Goal: Task Accomplishment & Management: Manage account settings

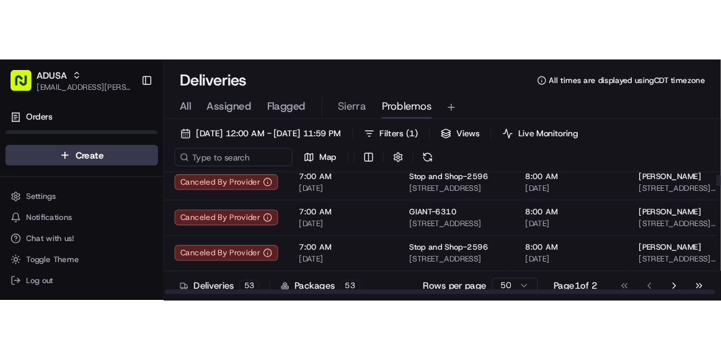
scroll to position [33, 0]
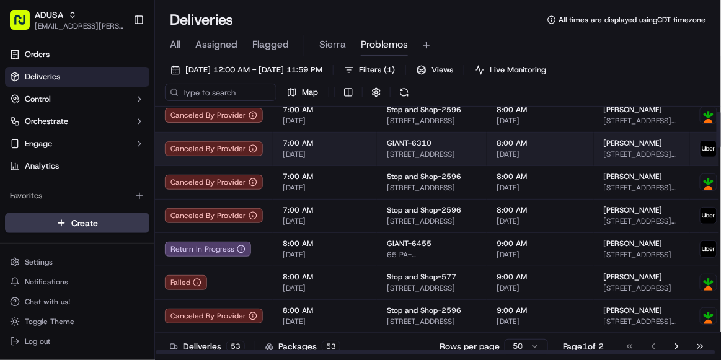
click at [347, 155] on span "[DATE]" at bounding box center [325, 154] width 84 height 10
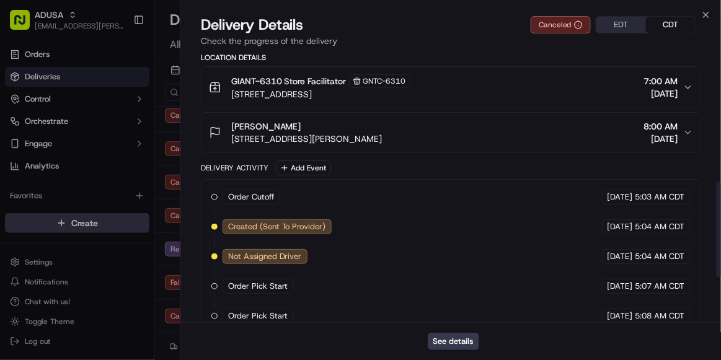
scroll to position [367, 0]
click at [440, 227] on button "See details" at bounding box center [453, 341] width 51 height 17
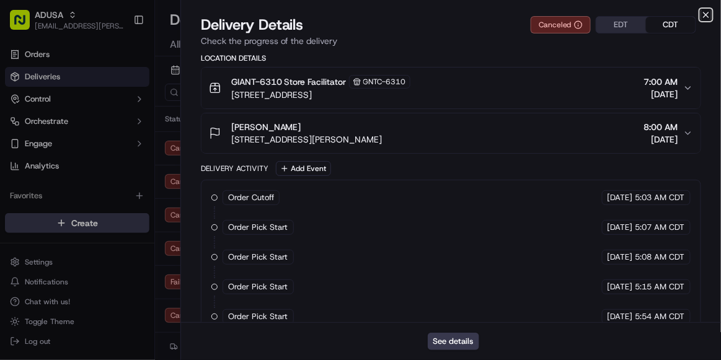
click at [681, 13] on icon "button" at bounding box center [706, 15] width 10 height 10
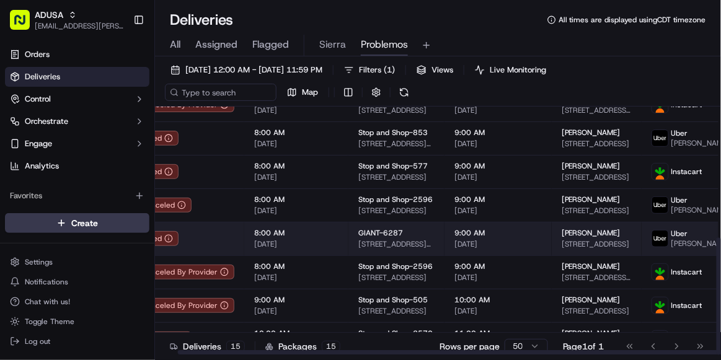
scroll to position [278, 28]
click at [580, 227] on span "[STREET_ADDRESS]" at bounding box center [597, 244] width 70 height 10
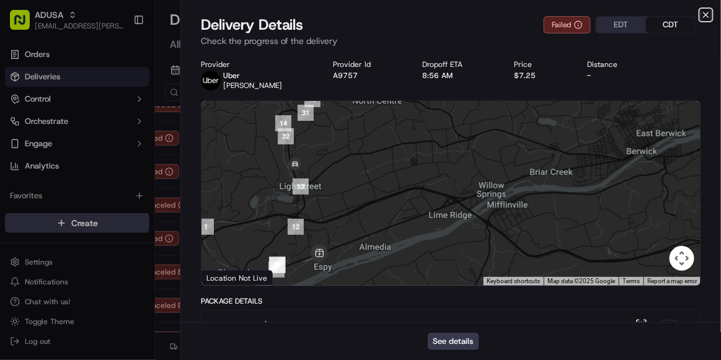
click at [681, 12] on icon "button" at bounding box center [706, 15] width 10 height 10
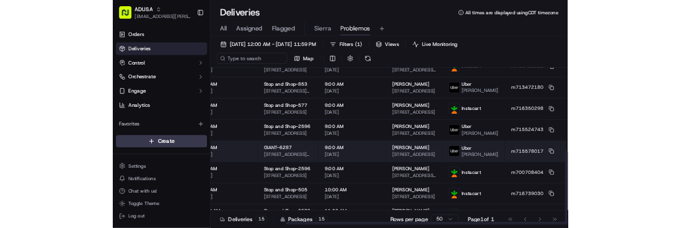
scroll to position [278, 151]
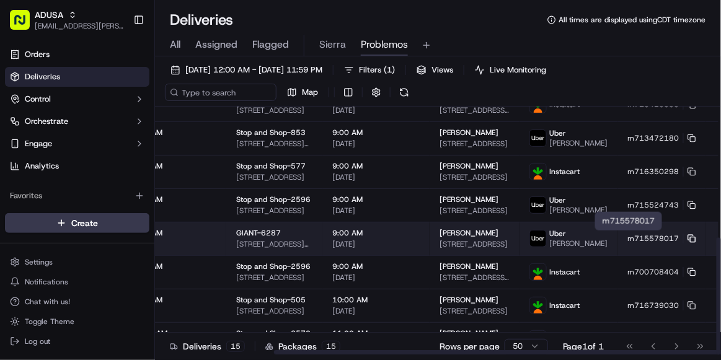
click at [681, 227] on rect at bounding box center [693, 239] width 5 height 5
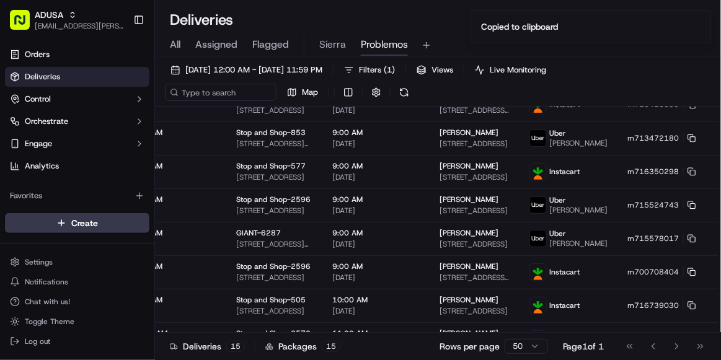
scroll to position [0, 0]
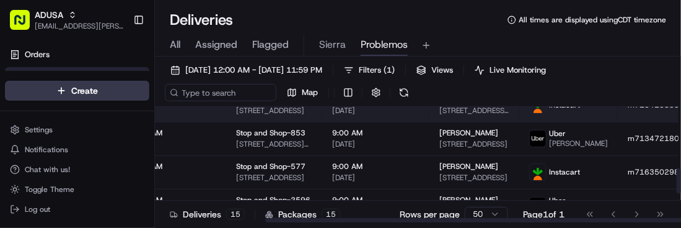
click at [618, 113] on td "m715425835" at bounding box center [662, 104] width 88 height 33
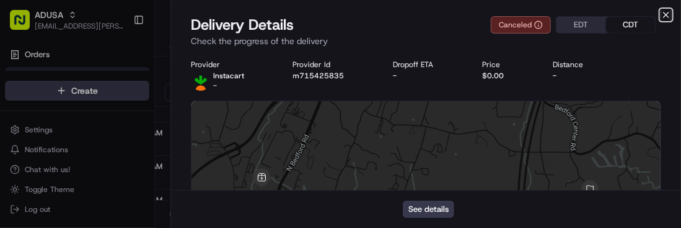
click at [667, 16] on icon "button" at bounding box center [667, 15] width 10 height 10
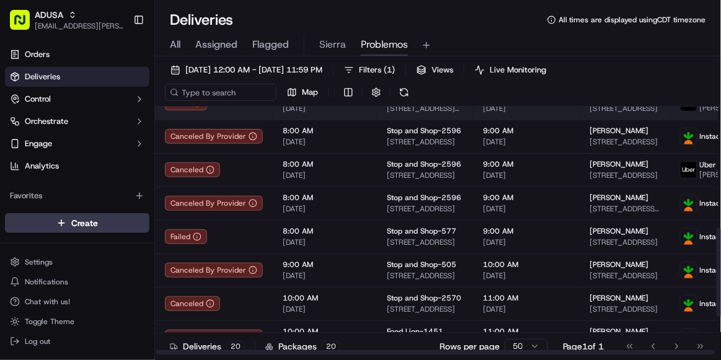
scroll to position [445, 0]
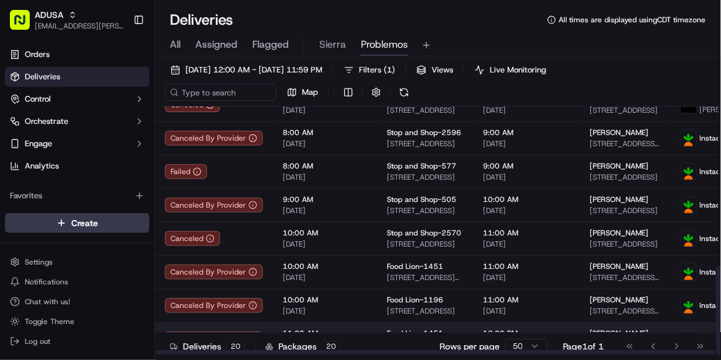
click at [358, 227] on td "11:00 AM 09/21/2025" at bounding box center [325, 338] width 104 height 33
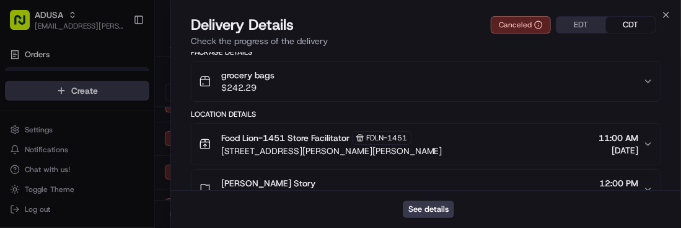
scroll to position [0, 0]
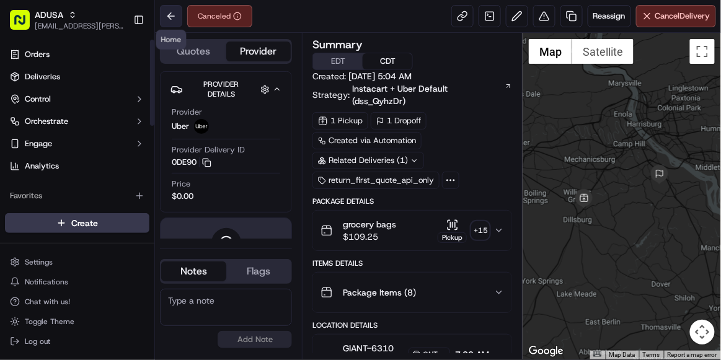
click at [172, 19] on button at bounding box center [171, 16] width 22 height 22
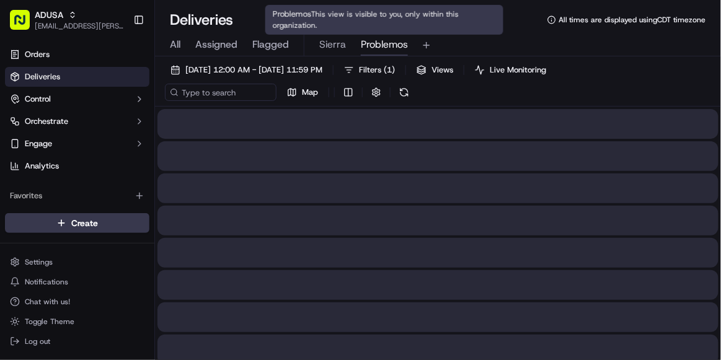
click at [379, 47] on span "Problemos" at bounding box center [384, 44] width 47 height 15
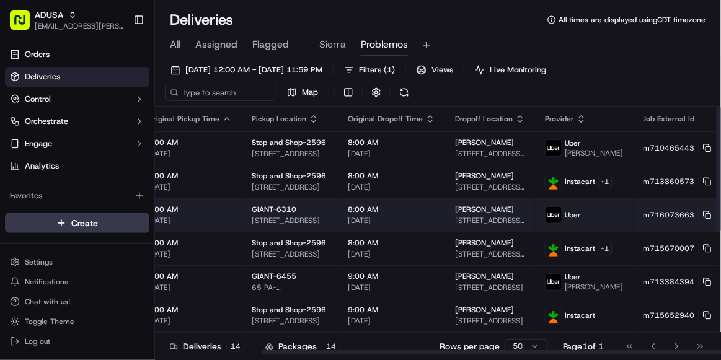
scroll to position [0, 135]
click at [704, 218] on icon at bounding box center [708, 215] width 9 height 9
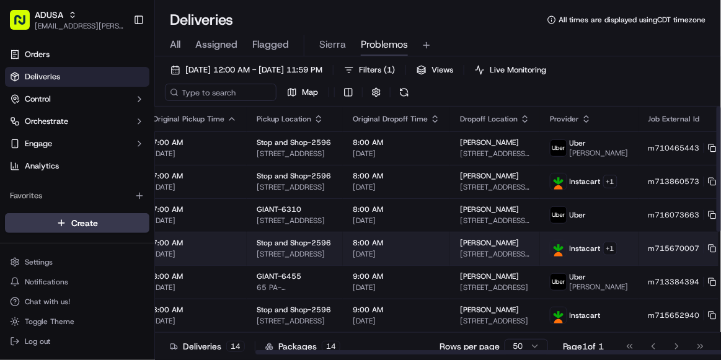
scroll to position [0, 151]
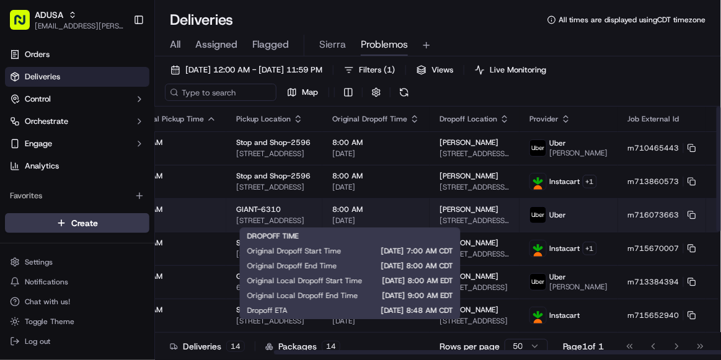
click at [375, 216] on span "[DATE]" at bounding box center [375, 221] width 87 height 10
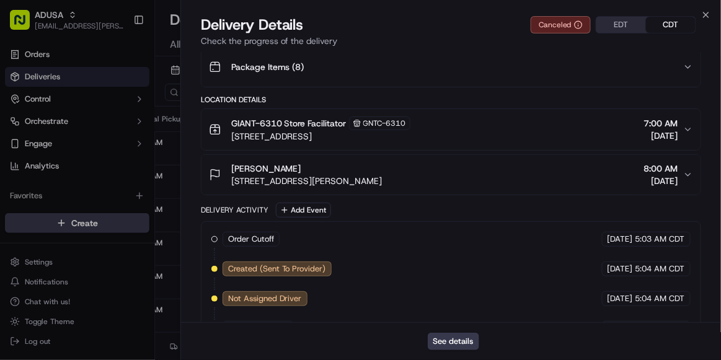
scroll to position [325, 0]
click at [464, 338] on button "See details" at bounding box center [453, 341] width 51 height 17
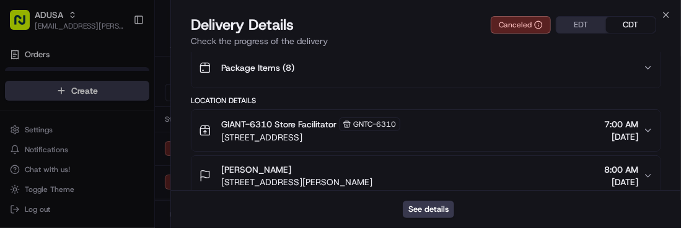
scroll to position [0, 0]
click at [665, 18] on icon "button" at bounding box center [667, 15] width 10 height 10
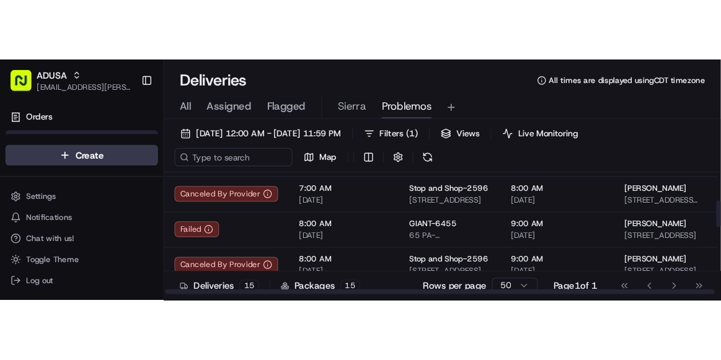
scroll to position [122, 0]
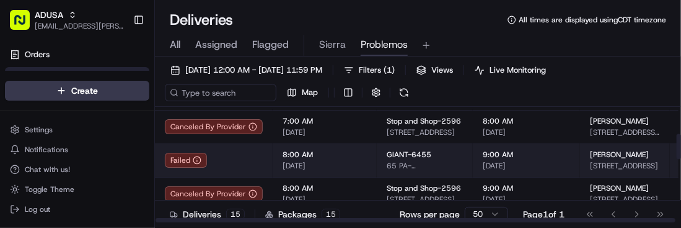
click at [333, 147] on td "8:00 AM 09/21/2025" at bounding box center [325, 159] width 104 height 33
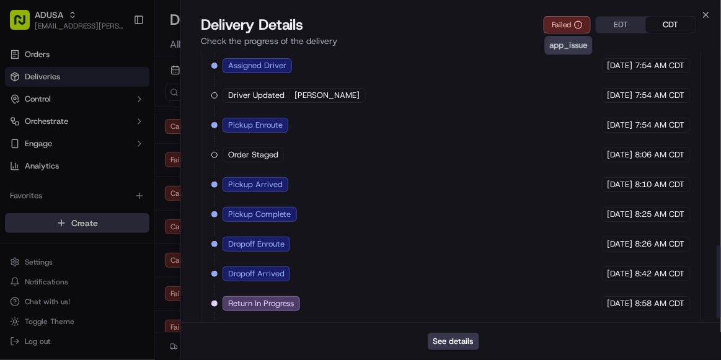
scroll to position [732, 0]
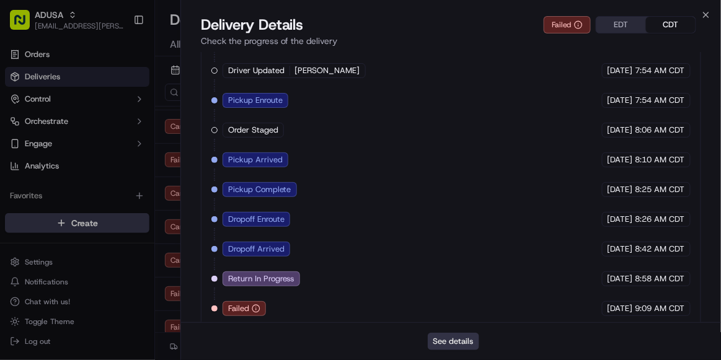
click at [450, 347] on button "See details" at bounding box center [453, 341] width 51 height 17
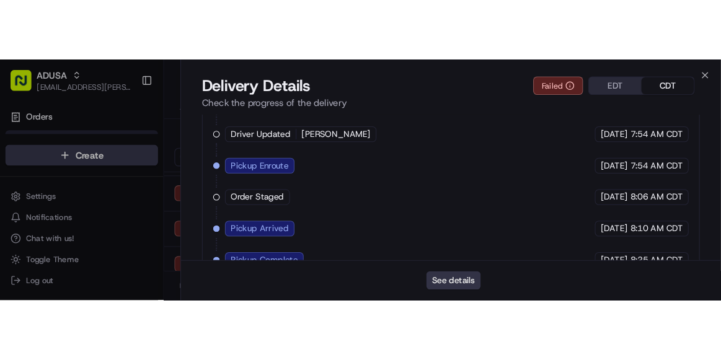
scroll to position [0, 0]
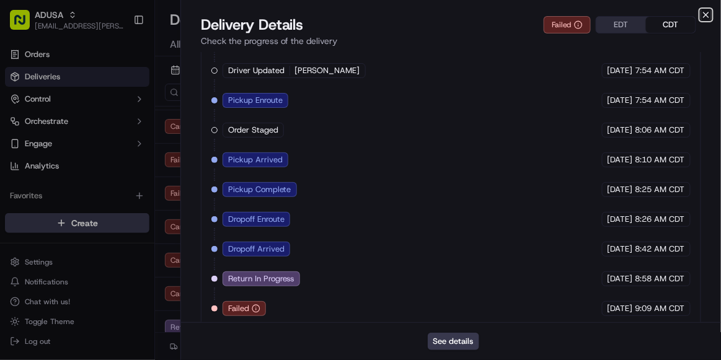
click at [706, 13] on icon "button" at bounding box center [706, 15] width 10 height 10
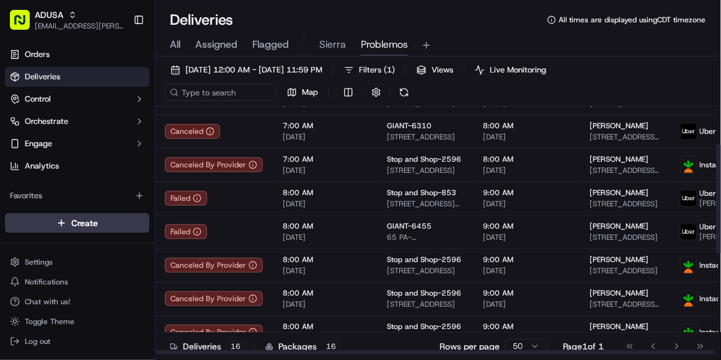
scroll to position [84, 0]
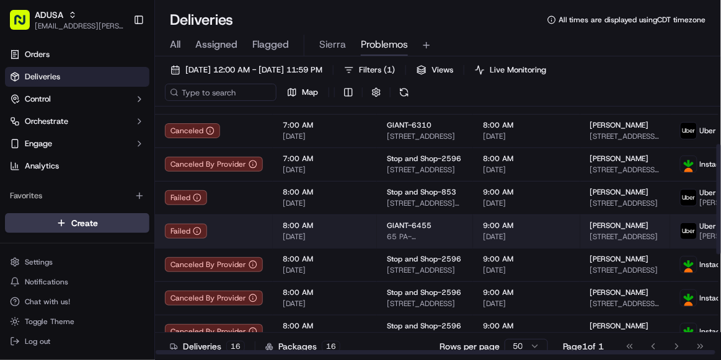
click at [348, 239] on span "[DATE]" at bounding box center [325, 237] width 84 height 10
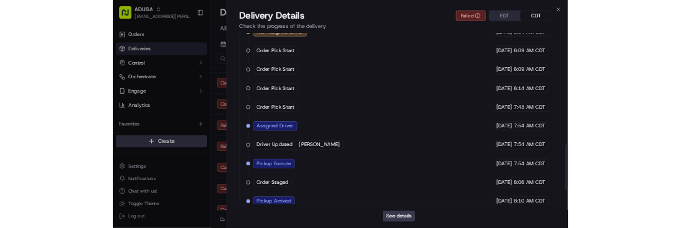
scroll to position [732, 0]
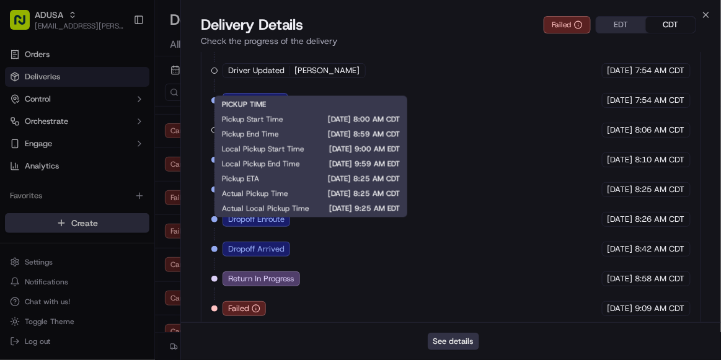
click at [454, 337] on button "See details" at bounding box center [453, 341] width 51 height 17
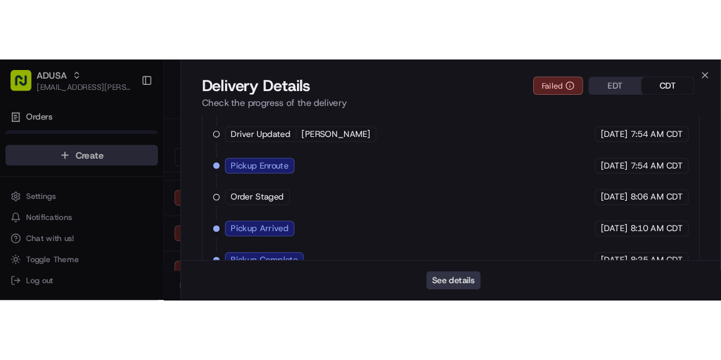
scroll to position [0, 0]
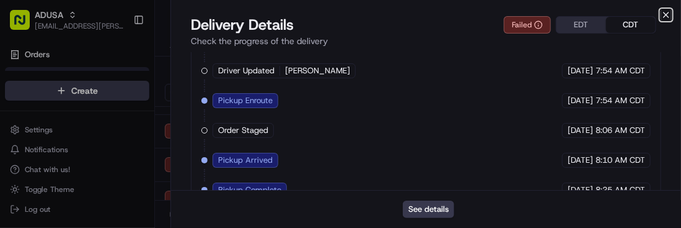
click at [663, 12] on icon "button" at bounding box center [667, 15] width 10 height 10
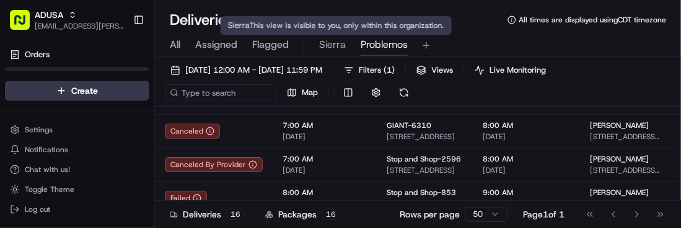
click at [326, 48] on span "Sierra" at bounding box center [332, 44] width 27 height 15
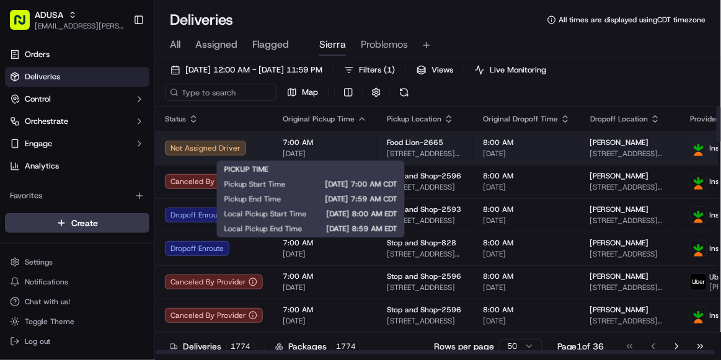
click at [360, 149] on span "[DATE]" at bounding box center [325, 154] width 84 height 10
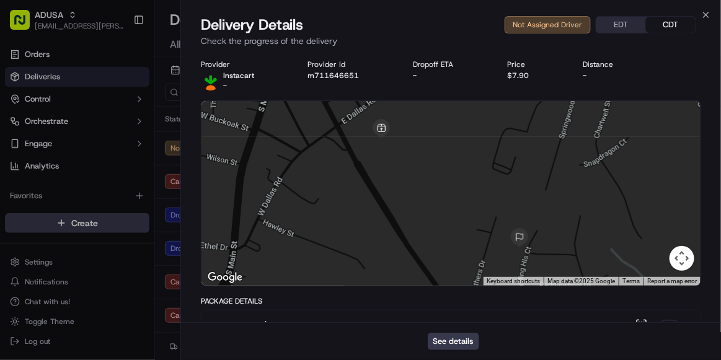
click at [335, 79] on button "m711646651" at bounding box center [333, 76] width 51 height 10
drag, startPoint x: 362, startPoint y: 80, endPoint x: 306, endPoint y: 79, distance: 55.8
click at [306, 79] on div "Provider Instacart - Provider Id m711646651 Dropoff ETA - Price $7.90 Distance -" at bounding box center [451, 75] width 500 height 31
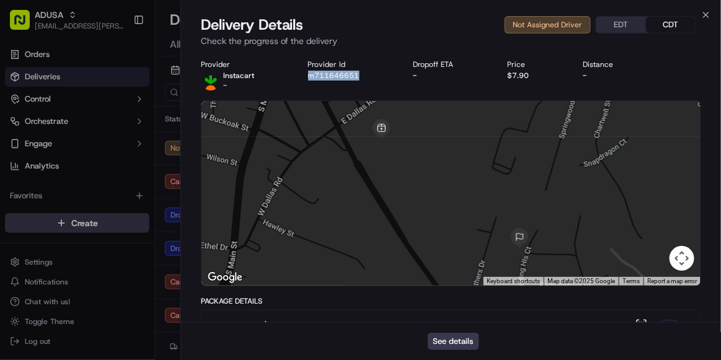
copy button "m711646651"
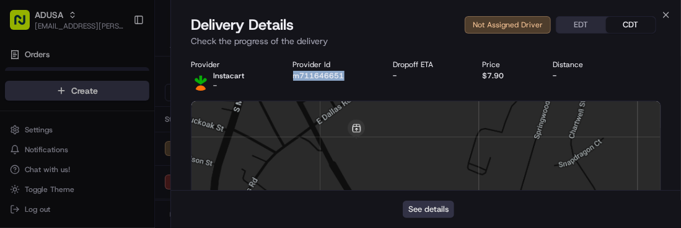
click at [424, 206] on button "See details" at bounding box center [428, 208] width 51 height 17
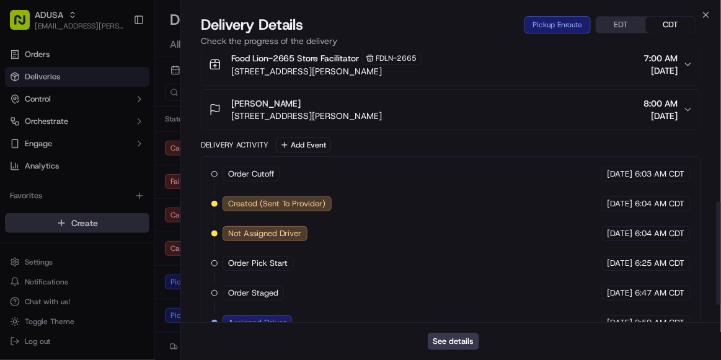
scroll to position [392, 0]
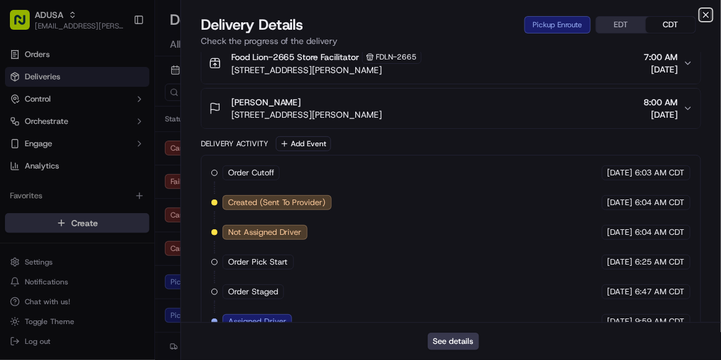
click at [706, 12] on icon "button" at bounding box center [706, 15] width 10 height 10
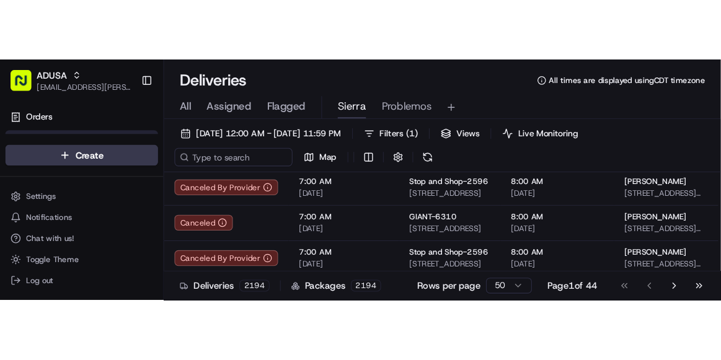
scroll to position [0, 0]
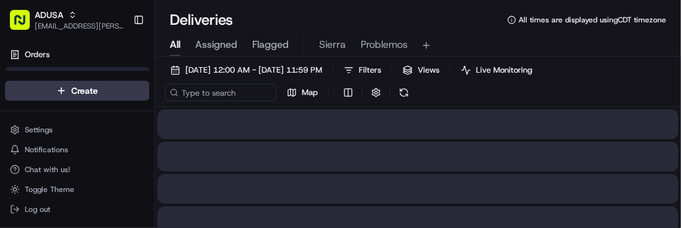
click at [177, 39] on span "All" at bounding box center [175, 44] width 11 height 15
click at [204, 92] on input at bounding box center [239, 92] width 149 height 17
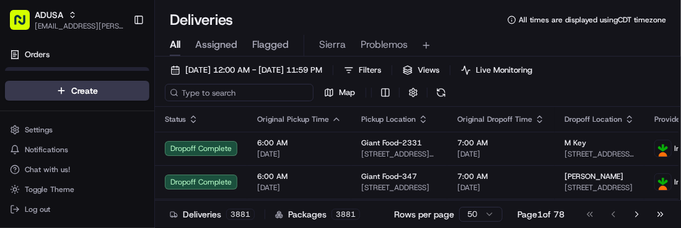
paste input "m717022336"
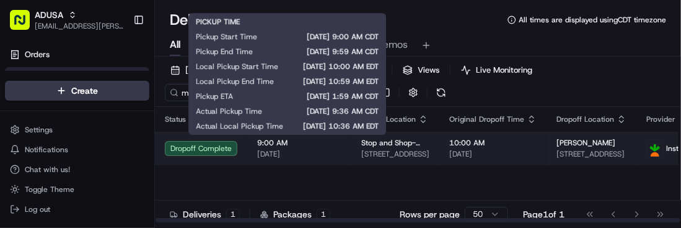
type input "m717022336"
click at [331, 148] on div "9:00 AM 09/21/2025" at bounding box center [299, 148] width 84 height 21
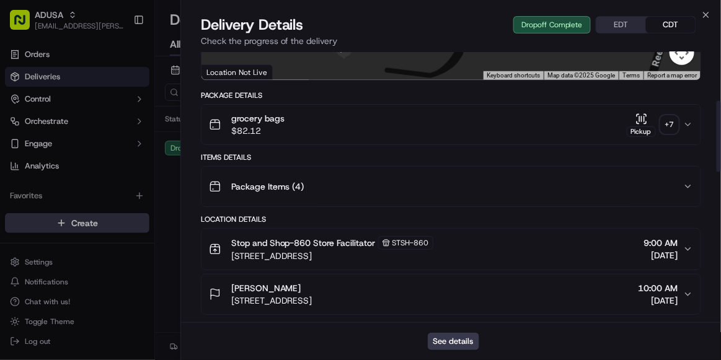
scroll to position [179, 0]
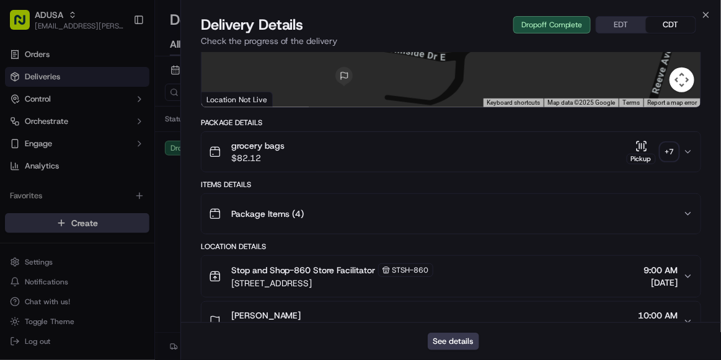
click at [359, 208] on div "Package Items ( 4 )" at bounding box center [446, 214] width 474 height 25
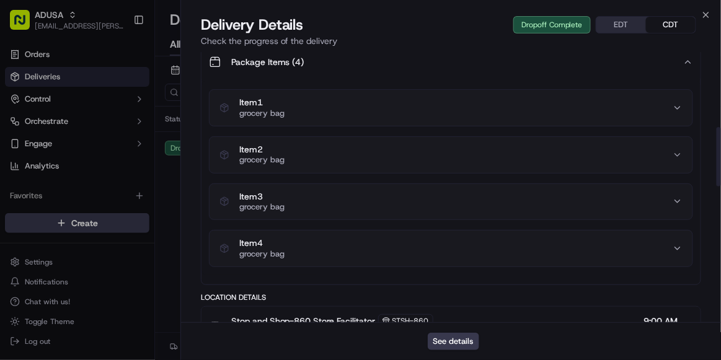
scroll to position [342, 0]
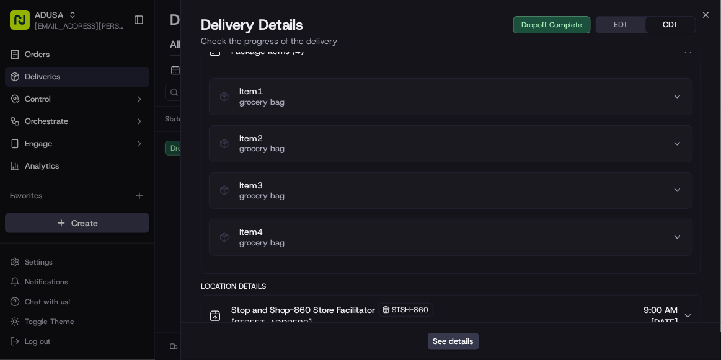
click at [358, 227] on div "Item 4 grocery bag" at bounding box center [446, 237] width 453 height 21
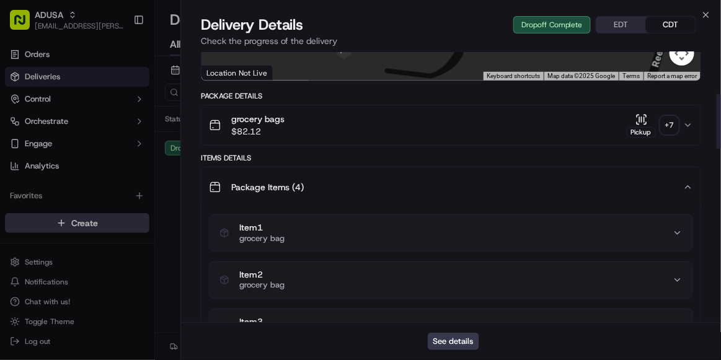
scroll to position [0, 0]
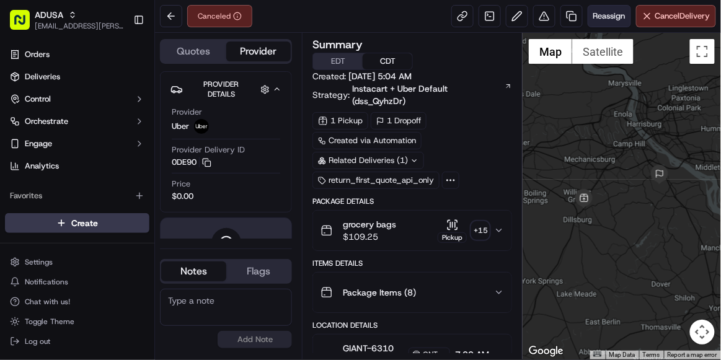
click at [593, 17] on span "Reassign" at bounding box center [609, 16] width 32 height 11
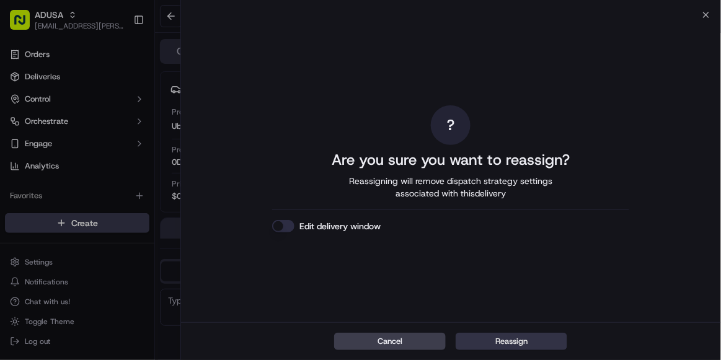
click at [486, 346] on button "Reassign" at bounding box center [512, 341] width 112 height 17
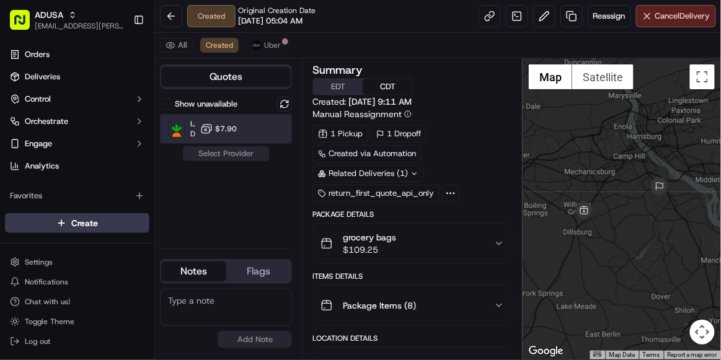
click at [242, 133] on div "Instacart Dropoff ETA - $7.90" at bounding box center [226, 129] width 132 height 30
click at [221, 151] on button "Assign Provider" at bounding box center [226, 153] width 88 height 15
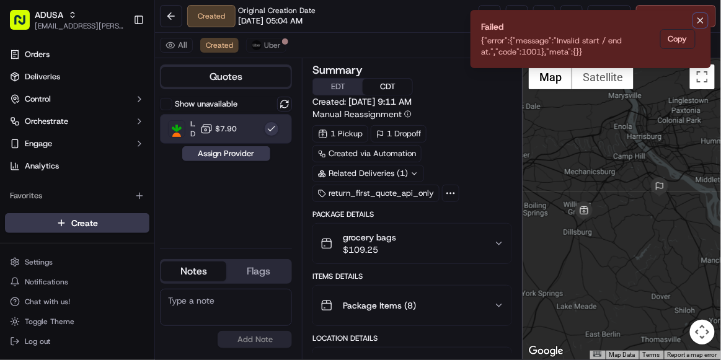
click at [702, 17] on icon "Notifications (F8)" at bounding box center [701, 21] width 10 height 10
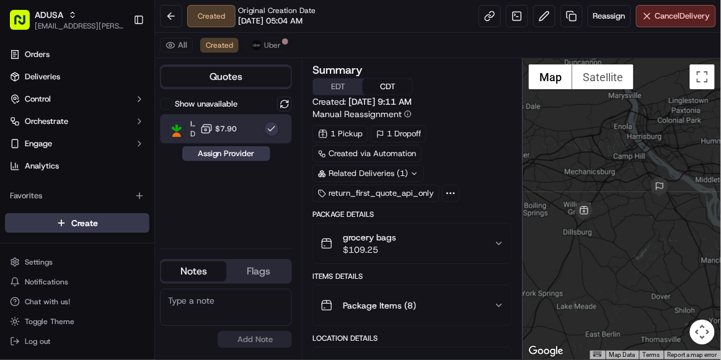
click at [702, 17] on span "Cancel Delivery" at bounding box center [682, 16] width 55 height 11
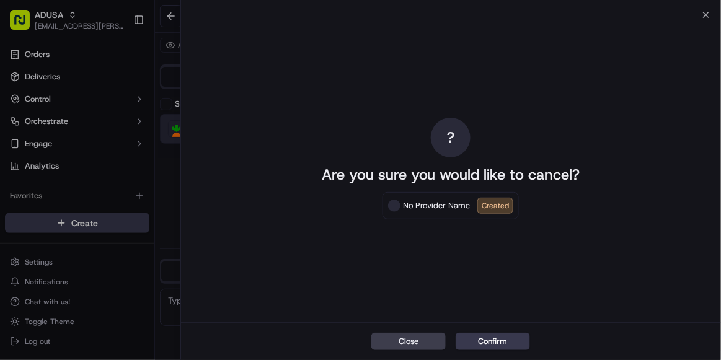
click at [397, 205] on span at bounding box center [394, 206] width 12 height 12
click at [491, 339] on button "Confirm" at bounding box center [493, 341] width 74 height 17
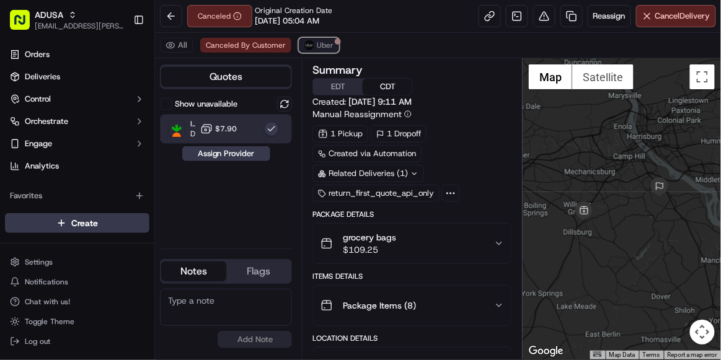
click at [320, 50] on button "Uber" at bounding box center [319, 45] width 40 height 15
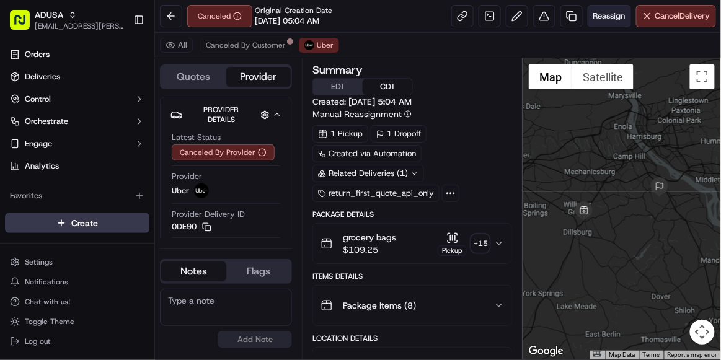
click at [603, 17] on span "Reassign" at bounding box center [609, 16] width 32 height 11
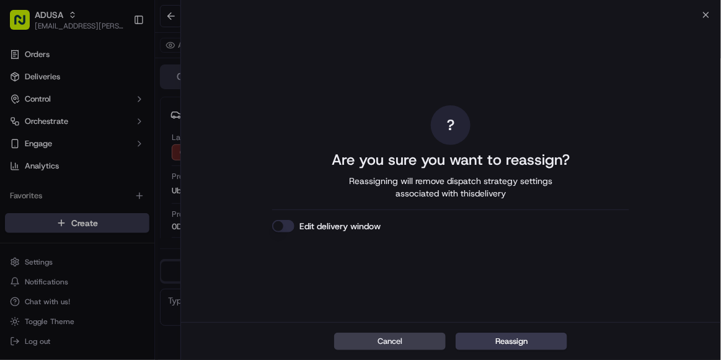
click at [288, 228] on button "Edit delivery window" at bounding box center [283, 226] width 22 height 12
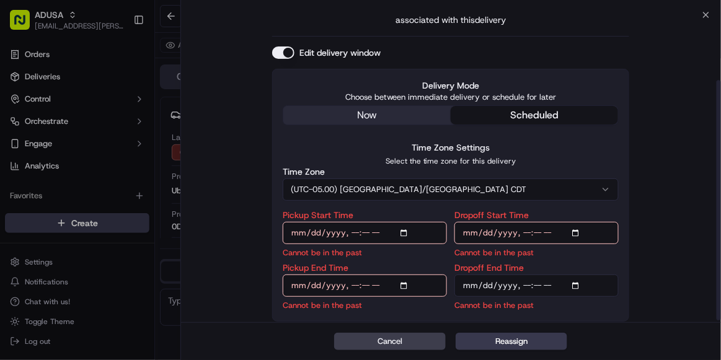
scroll to position [86, 0]
click at [355, 231] on input "Pickup Start Time" at bounding box center [365, 232] width 164 height 22
type input "2025-09-21T11:00"
click at [352, 288] on input "Pickup End Time" at bounding box center [365, 285] width 164 height 22
click at [352, 285] on input "Pickup End Time" at bounding box center [365, 285] width 164 height 22
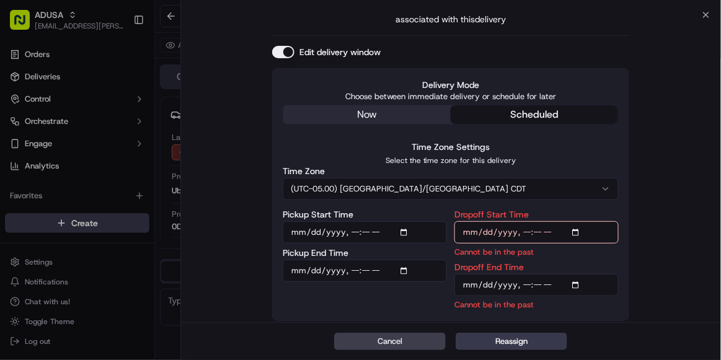
type input "2025-09-21T11:30"
click at [520, 228] on input "Dropoff Start Time" at bounding box center [537, 232] width 164 height 22
type input "2025-09-21T11:00"
click at [523, 283] on input "Dropoff End Time" at bounding box center [537, 285] width 164 height 22
click at [551, 283] on input "Dropoff End Time" at bounding box center [537, 285] width 164 height 22
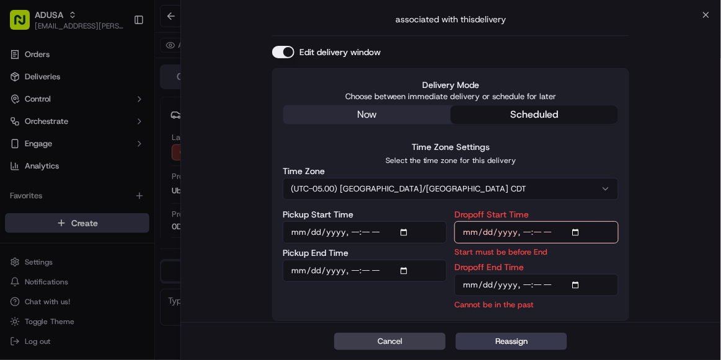
type input "2025-09-21T12:00"
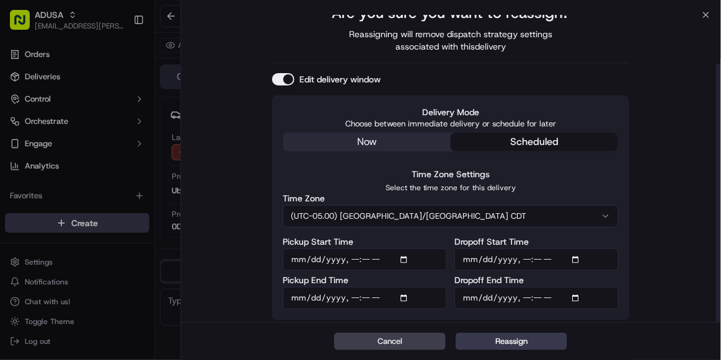
scroll to position [58, 0]
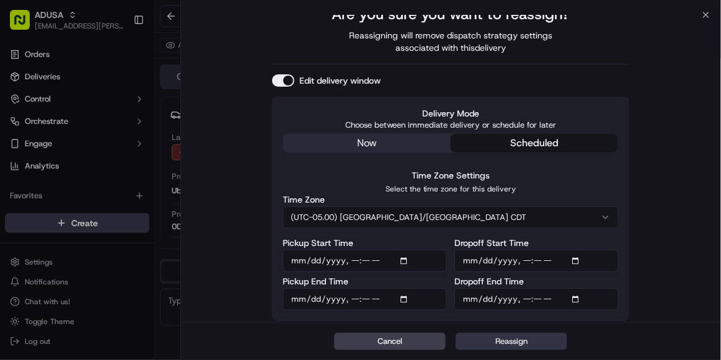
click at [491, 342] on button "Reassign" at bounding box center [512, 341] width 112 height 17
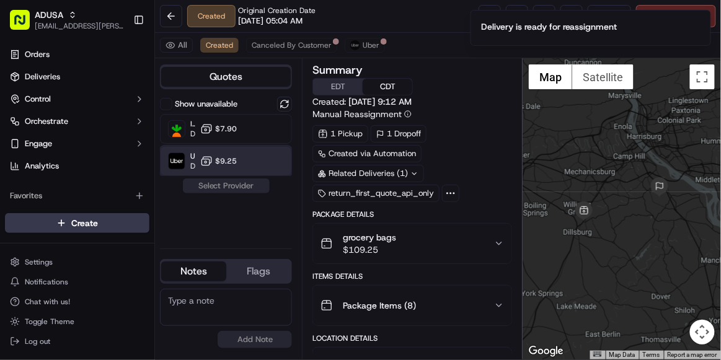
click at [238, 151] on div "Uber Dropoff ETA 2 hours $9.25" at bounding box center [226, 161] width 132 height 30
click at [236, 182] on button "Assign Provider" at bounding box center [226, 186] width 88 height 15
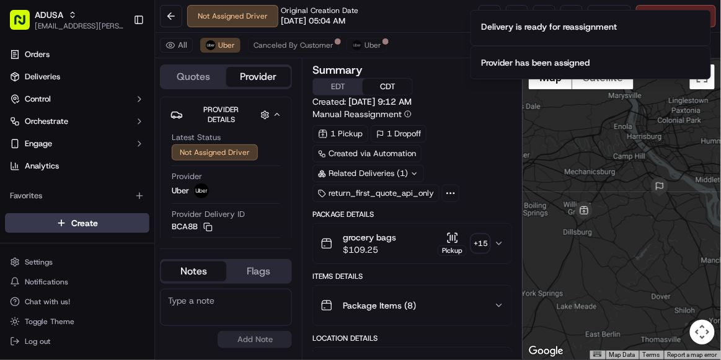
click at [213, 295] on textarea at bounding box center [226, 307] width 132 height 37
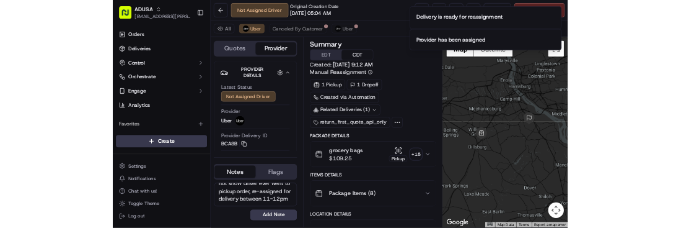
scroll to position [55, 0]
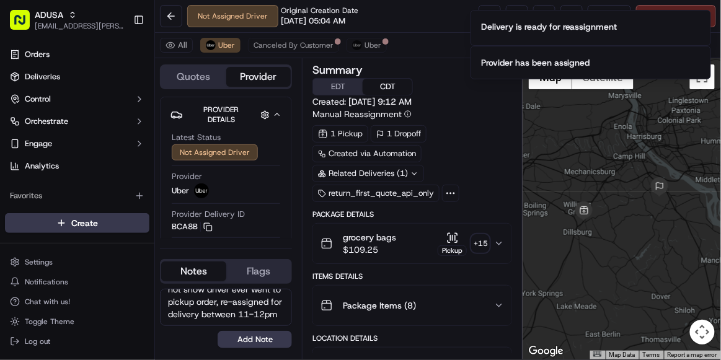
type textarea "order was cancelled by uber, but is still at the store, does not show driver ev…"
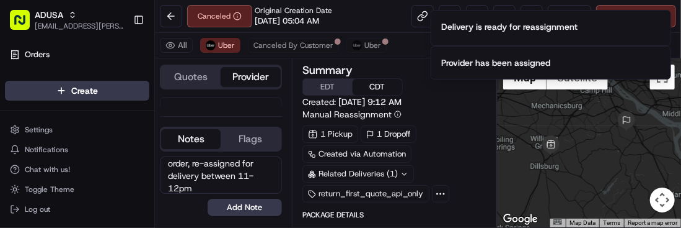
scroll to position [0, 0]
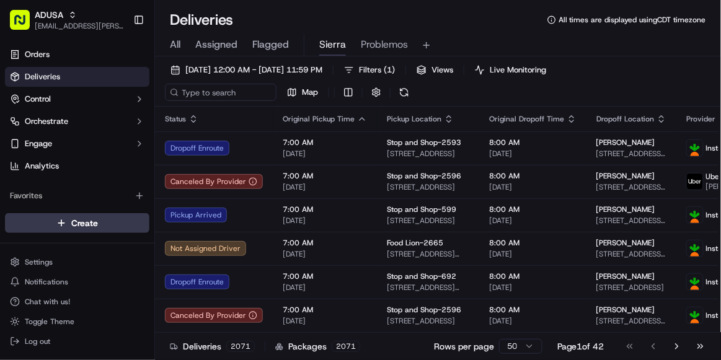
scroll to position [759, 0]
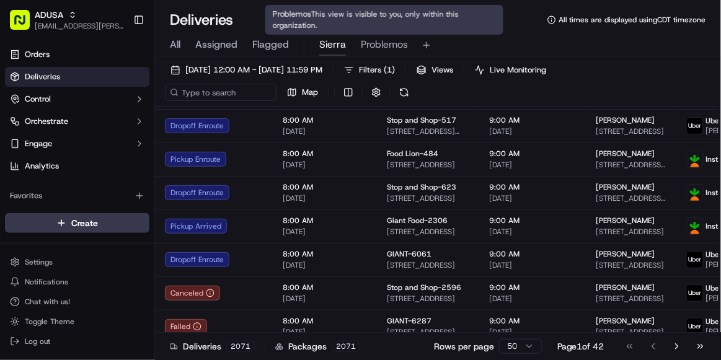
click at [384, 47] on span "Problemos" at bounding box center [384, 44] width 47 height 15
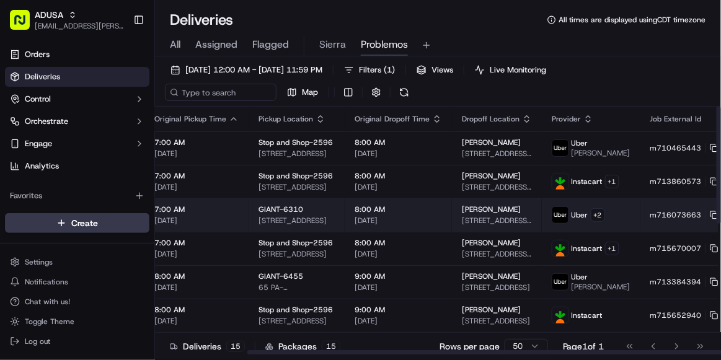
scroll to position [0, 151]
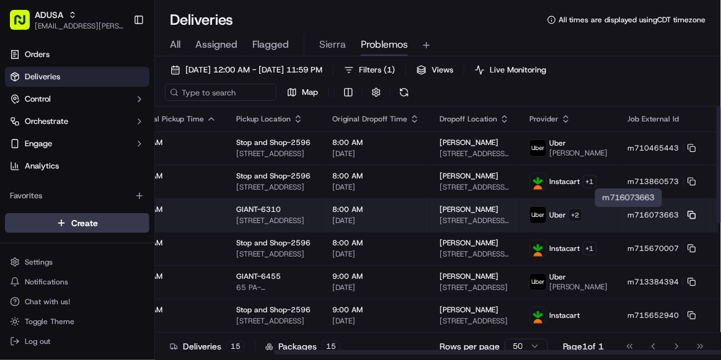
click at [691, 214] on rect at bounding box center [693, 216] width 5 height 5
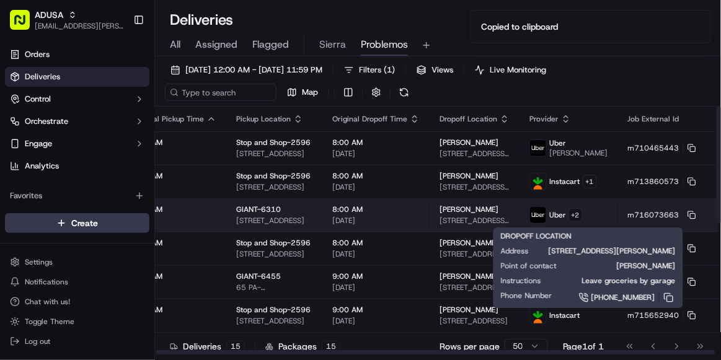
scroll to position [0, 0]
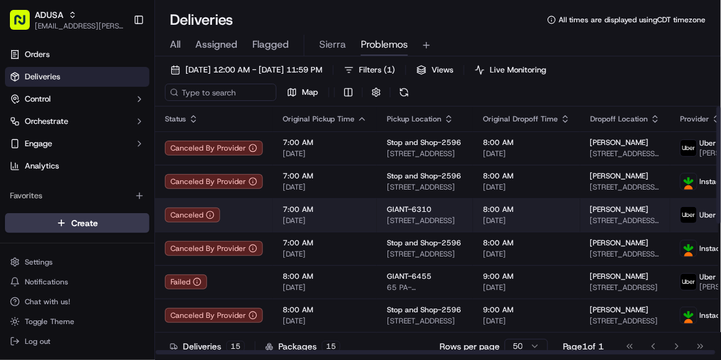
click at [349, 213] on span "7:00 AM" at bounding box center [325, 210] width 84 height 10
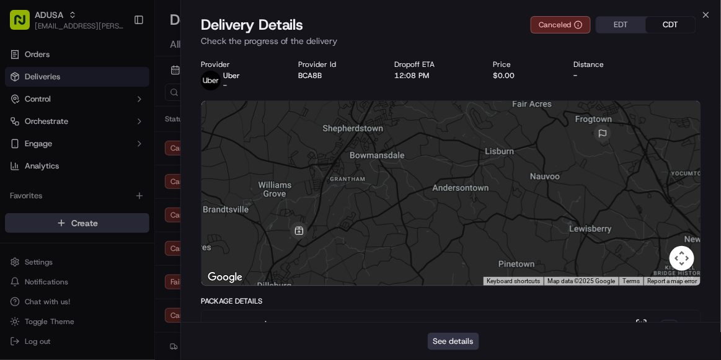
click at [456, 342] on button "See details" at bounding box center [453, 341] width 51 height 17
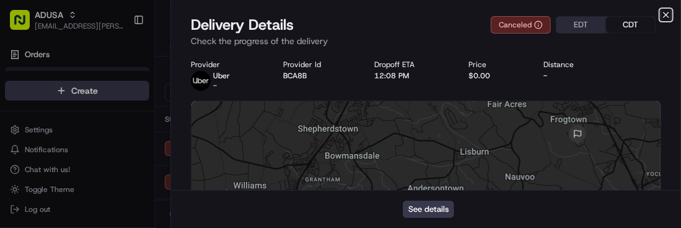
click at [667, 14] on icon "button" at bounding box center [666, 14] width 5 height 5
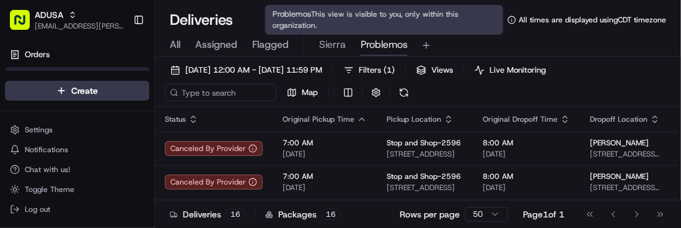
click at [332, 44] on span "Sierra" at bounding box center [332, 44] width 27 height 15
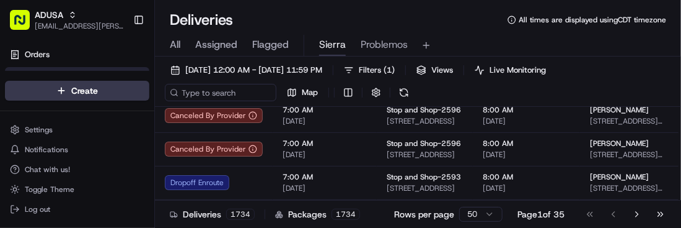
click at [629, 63] on div "09/21/2025 12:00 AM - 09/21/2025 11:59 PM Filters ( 1 ) Views Live Monitoring M…" at bounding box center [418, 83] width 526 height 45
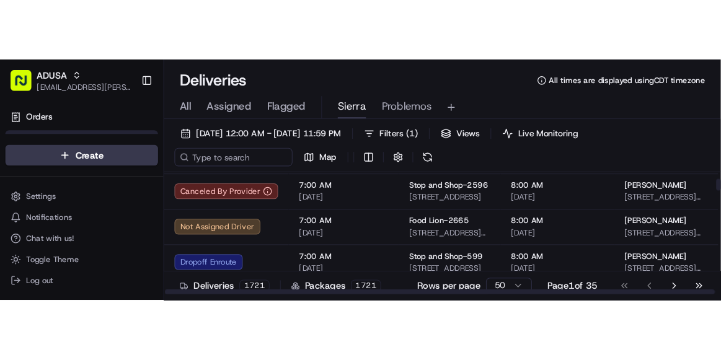
scroll to position [92, 0]
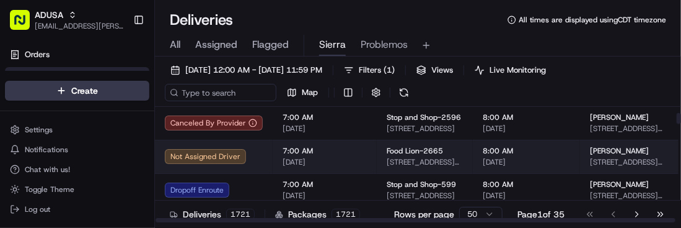
click at [339, 151] on span "7:00 AM" at bounding box center [325, 151] width 84 height 10
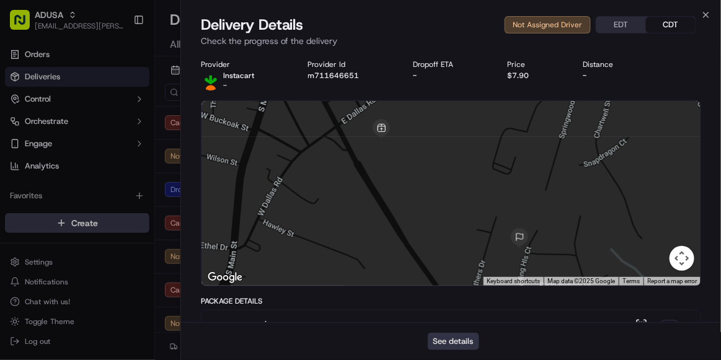
click at [456, 346] on button "See details" at bounding box center [453, 341] width 51 height 17
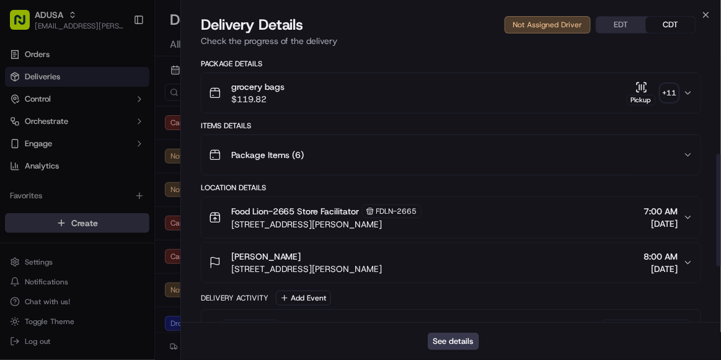
scroll to position [244, 0]
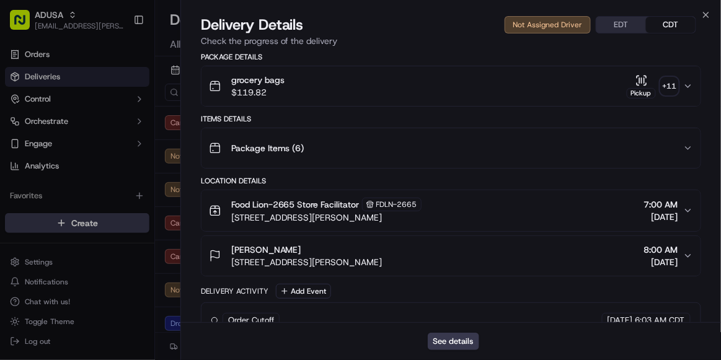
drag, startPoint x: 469, startPoint y: 311, endPoint x: 378, endPoint y: 32, distance: 293.9
click at [378, 32] on div "Delivery Details Not Assigned Driver EDT CDT" at bounding box center [451, 25] width 500 height 20
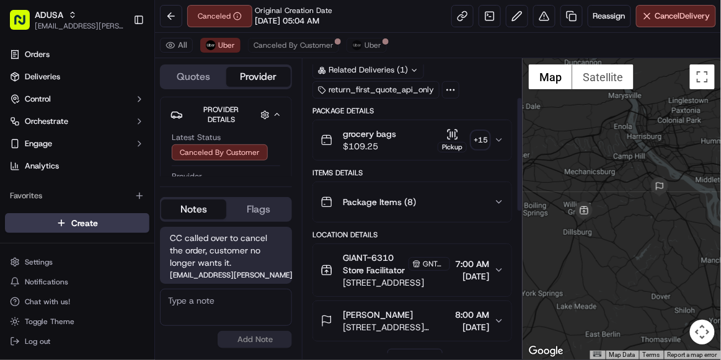
scroll to position [105, 0]
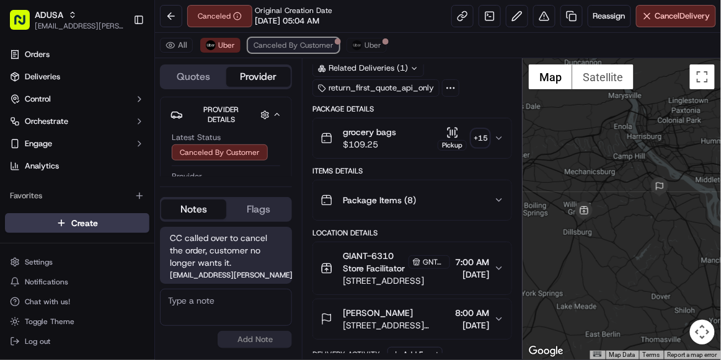
click at [277, 51] on button "Canceled By Customer" at bounding box center [293, 45] width 91 height 15
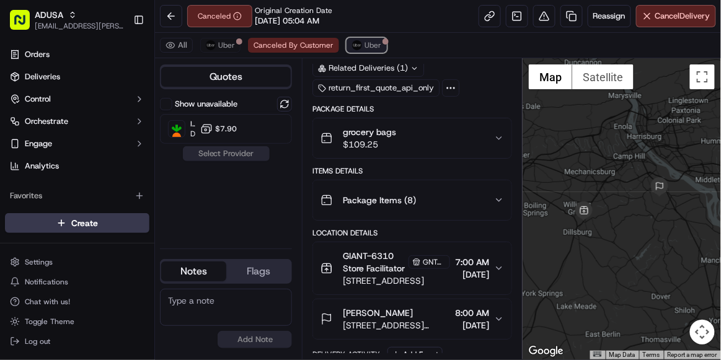
click at [365, 46] on span "Uber" at bounding box center [373, 45] width 17 height 10
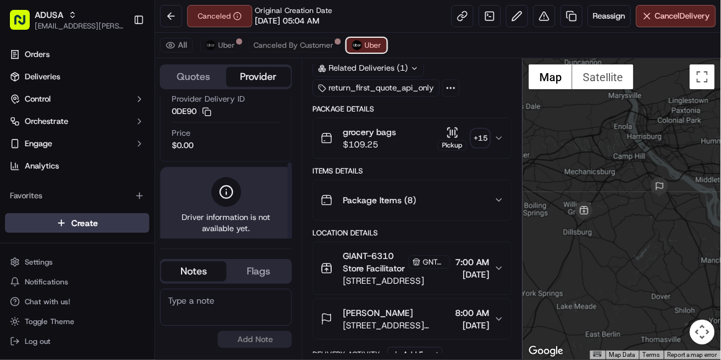
scroll to position [122, 0]
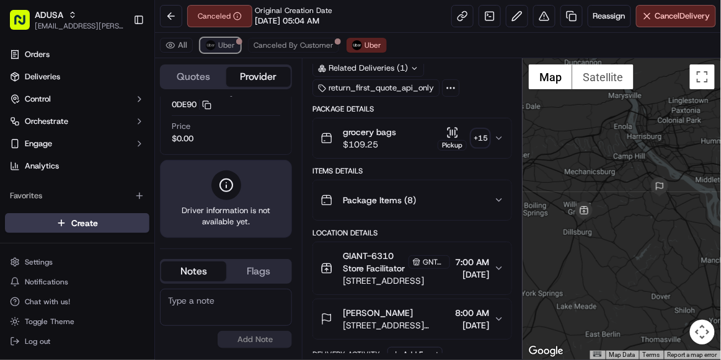
click at [220, 48] on span "Uber" at bounding box center [226, 45] width 17 height 10
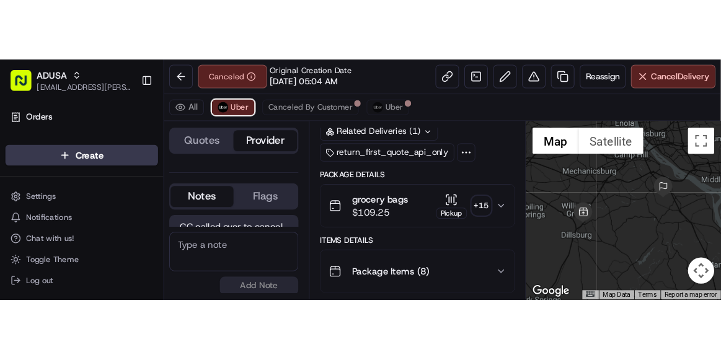
scroll to position [0, 0]
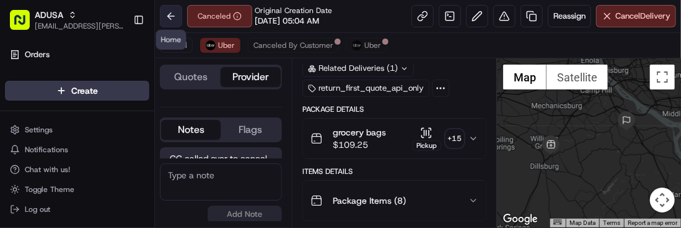
click at [172, 20] on button at bounding box center [171, 16] width 22 height 22
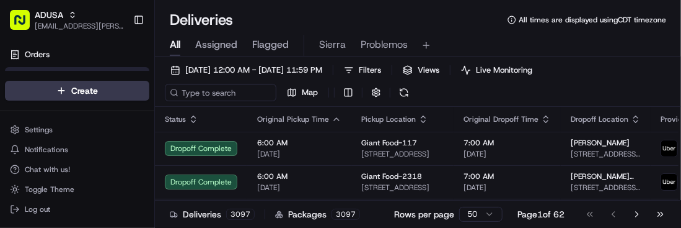
click at [594, 49] on div "All Assigned Flagged Sierra Problemos" at bounding box center [418, 46] width 526 height 22
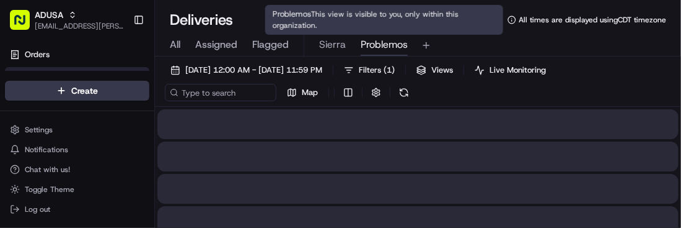
click at [394, 49] on span "Problemos" at bounding box center [384, 44] width 47 height 15
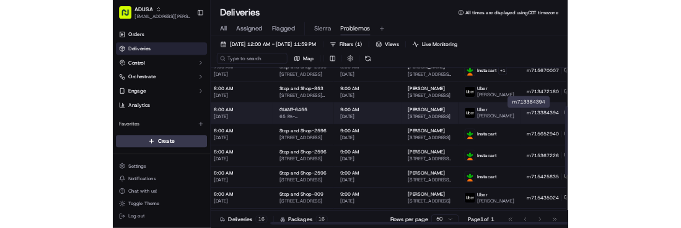
scroll to position [137, 120]
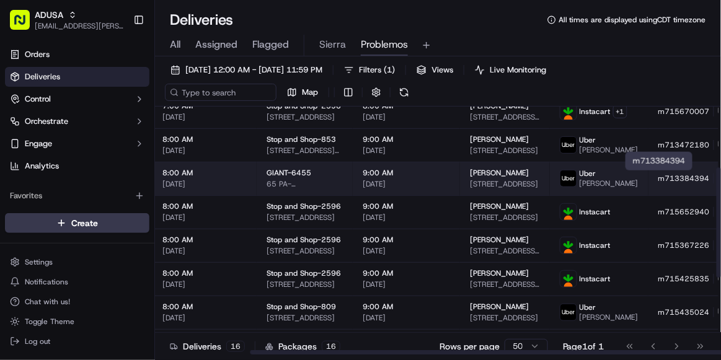
click at [718, 179] on icon at bounding box center [722, 178] width 9 height 9
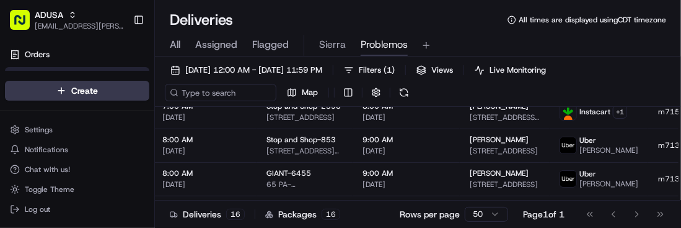
scroll to position [0, 0]
click at [622, 73] on div "[DATE] 12:00 AM - [DATE] 11:59 PM Filters ( 1 ) Views Live Monitoring Map" at bounding box center [418, 83] width 526 height 45
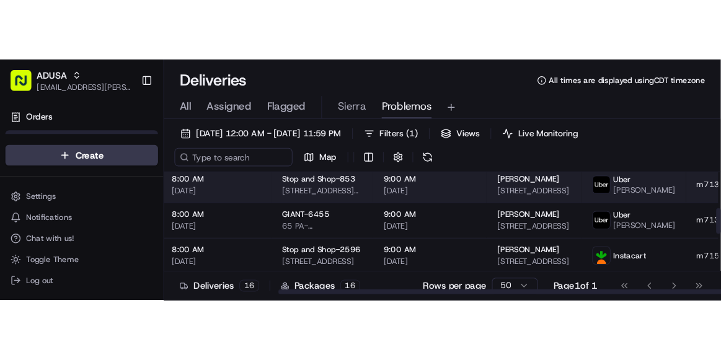
scroll to position [164, 190]
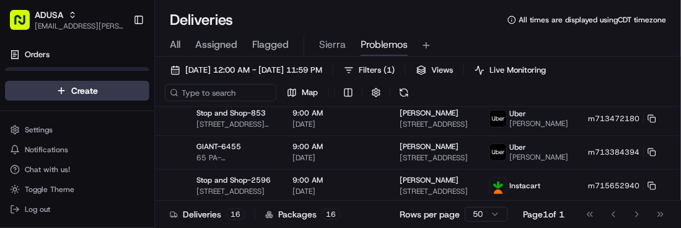
click at [635, 43] on div "All Assigned Flagged Sierra Problemos" at bounding box center [418, 46] width 526 height 22
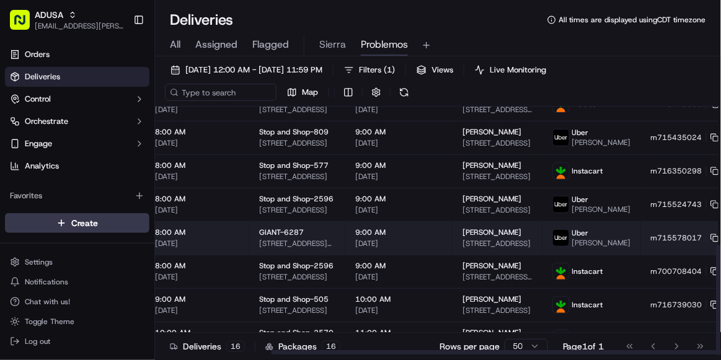
scroll to position [312, 151]
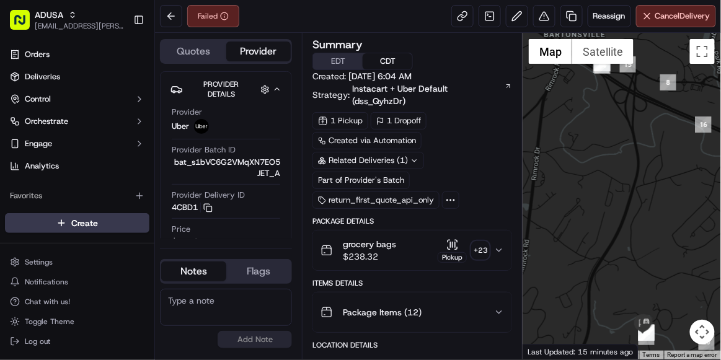
click at [184, 305] on textarea at bounding box center [226, 307] width 132 height 37
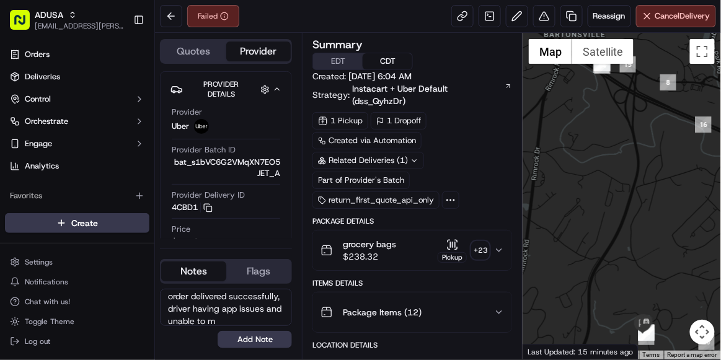
scroll to position [17, 0]
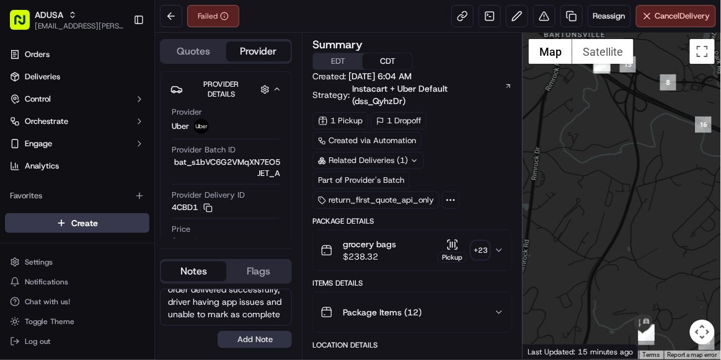
type textarea "order delivered successfully, driver having app issues and unable to mark as co…"
click at [245, 337] on button "Add Note" at bounding box center [255, 339] width 74 height 17
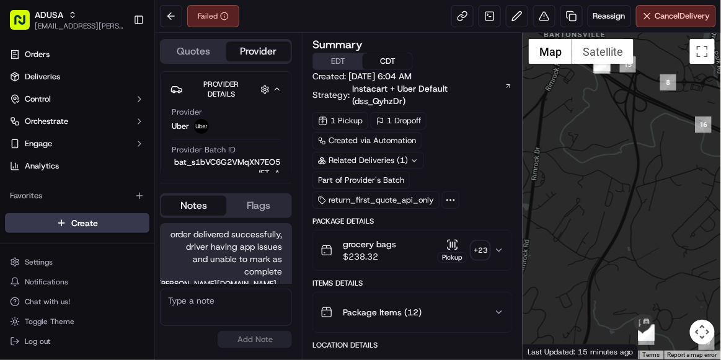
scroll to position [8, 0]
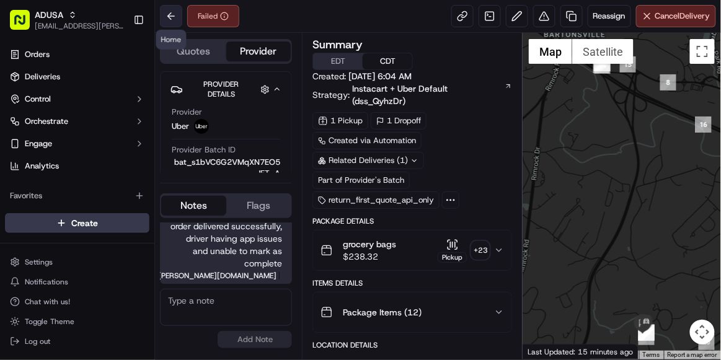
click at [167, 12] on button at bounding box center [171, 16] width 22 height 22
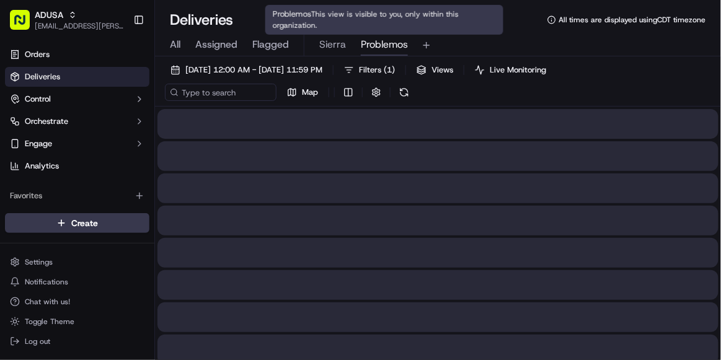
click at [382, 46] on span "Problemos" at bounding box center [384, 44] width 47 height 15
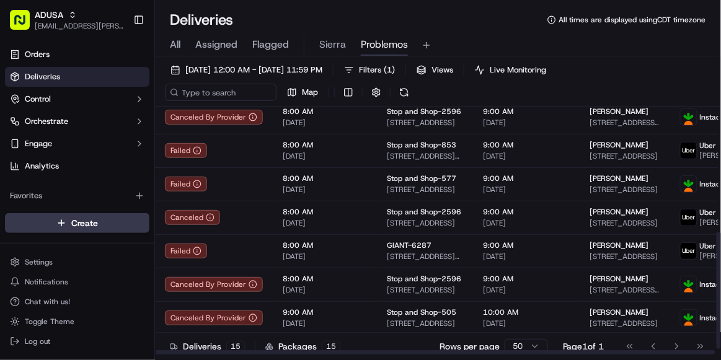
scroll to position [278, 0]
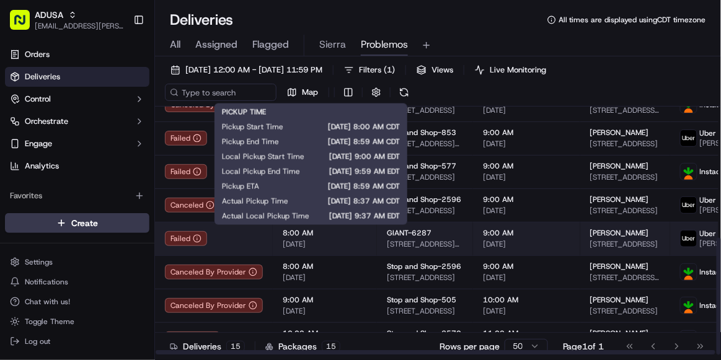
click at [357, 236] on span "8:00 AM" at bounding box center [325, 233] width 84 height 10
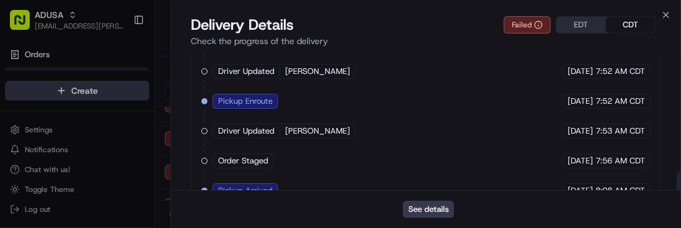
scroll to position [894, 0]
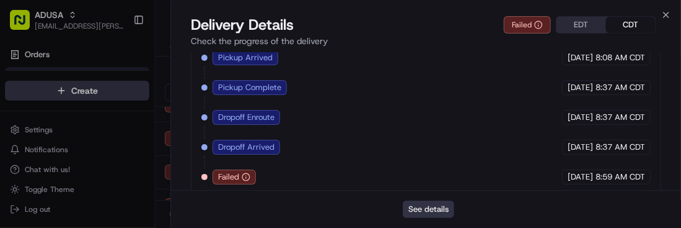
click at [435, 205] on button "See details" at bounding box center [428, 208] width 51 height 17
click at [421, 205] on button "See details" at bounding box center [428, 208] width 51 height 17
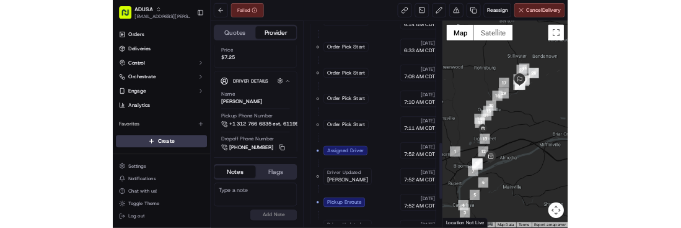
scroll to position [841, 0]
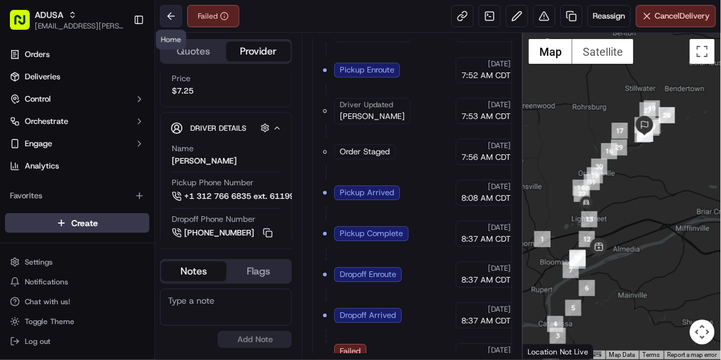
click at [173, 18] on button at bounding box center [171, 16] width 22 height 22
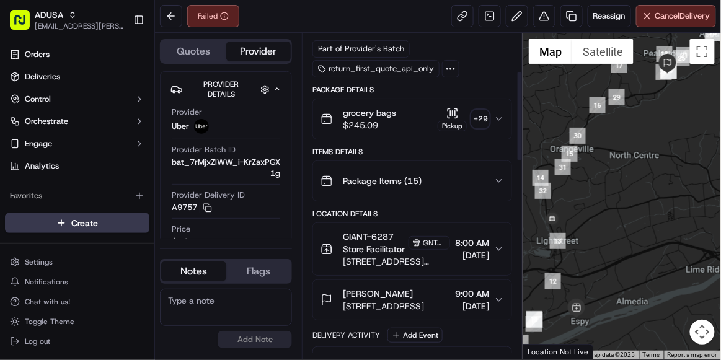
scroll to position [138, 0]
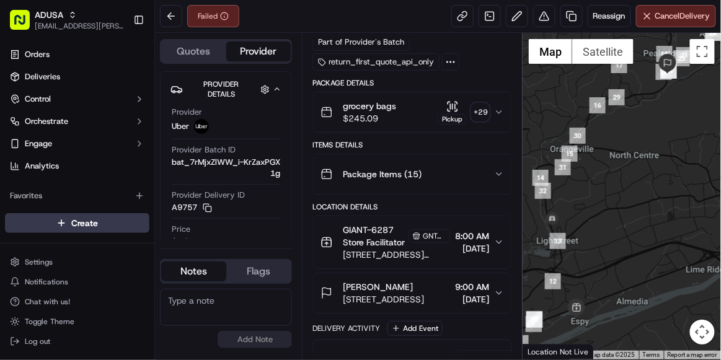
click at [386, 249] on span "[STREET_ADDRESS][PERSON_NAME]" at bounding box center [396, 255] width 107 height 12
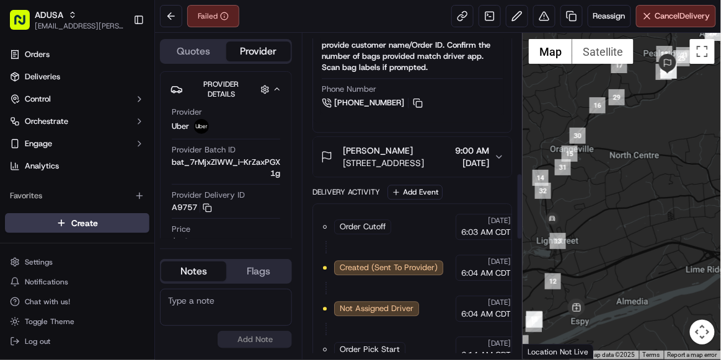
scroll to position [690, 0]
click at [209, 304] on textarea at bounding box center [226, 307] width 132 height 37
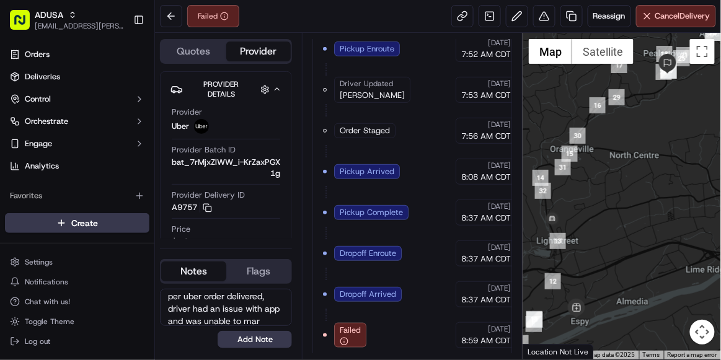
scroll to position [17, 0]
type textarea "per uber order delivered, driver had an issue with app and was unable to mark i…"
click at [241, 335] on button "Add Note" at bounding box center [255, 339] width 74 height 17
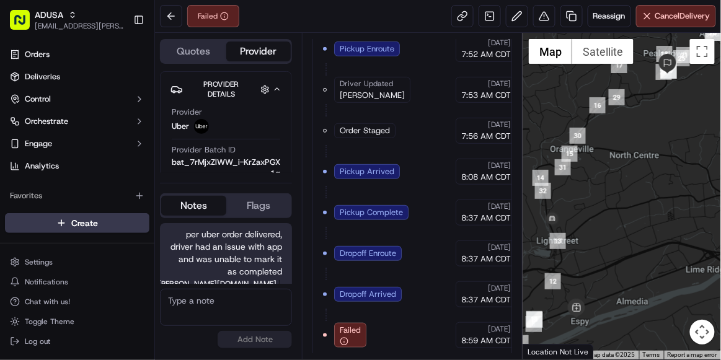
scroll to position [8, 0]
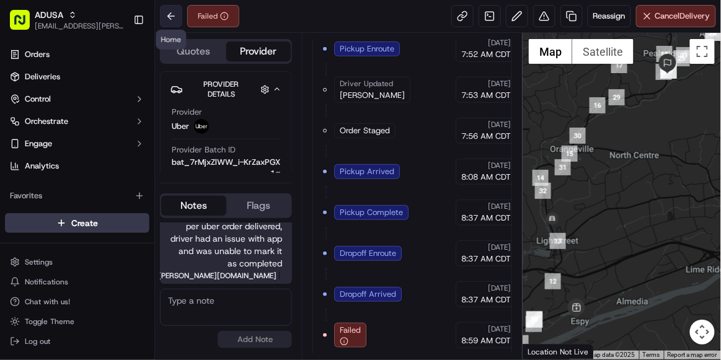
click at [167, 19] on button at bounding box center [171, 16] width 22 height 22
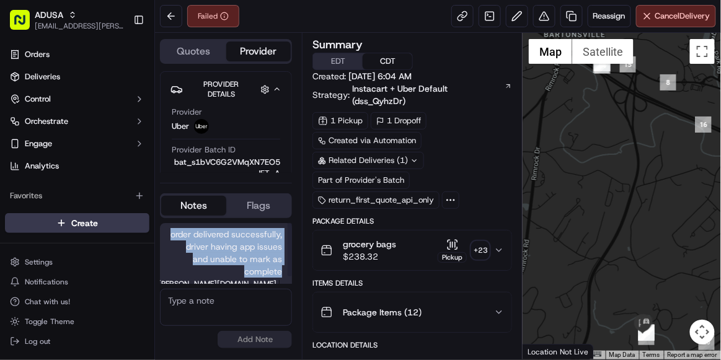
drag, startPoint x: 286, startPoint y: 267, endPoint x: 162, endPoint y: 225, distance: 131.0
click at [162, 225] on div "order delivered successfully, driver having app issues and unable to mark as co…" at bounding box center [226, 257] width 132 height 69
copy span "order delivered successfully, driver having app issues and unable to mark as co…"
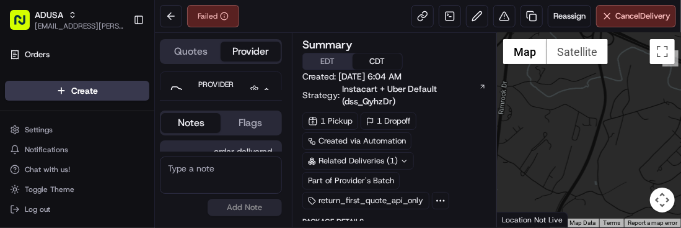
click at [214, 163] on textarea at bounding box center [221, 174] width 122 height 37
click at [169, 12] on button at bounding box center [171, 16] width 22 height 22
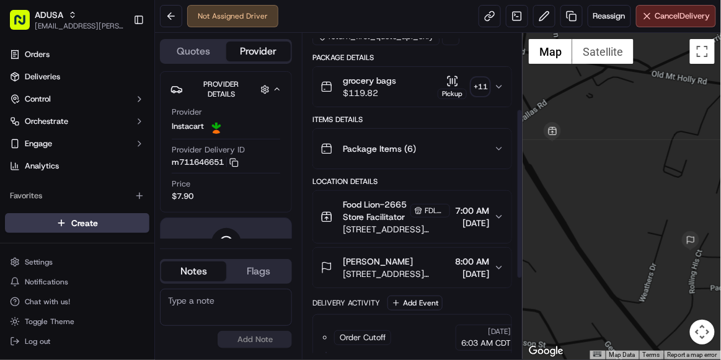
scroll to position [144, 0]
click at [605, 15] on span "Reassign" at bounding box center [609, 16] width 32 height 11
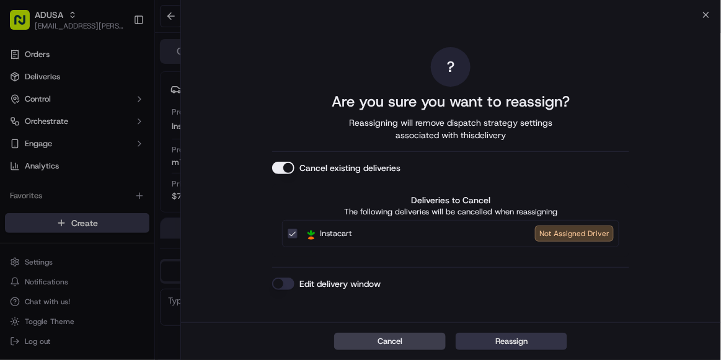
click at [474, 227] on button "Reassign" at bounding box center [512, 341] width 112 height 17
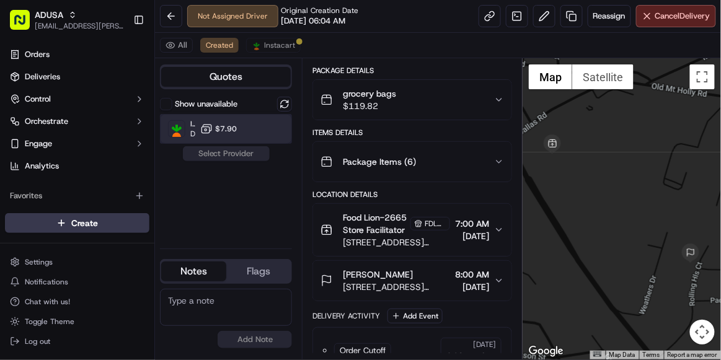
click at [247, 128] on div "Instacart Dropoff ETA - $7.90" at bounding box center [226, 129] width 132 height 30
click at [241, 158] on button "Assign Provider" at bounding box center [226, 153] width 88 height 15
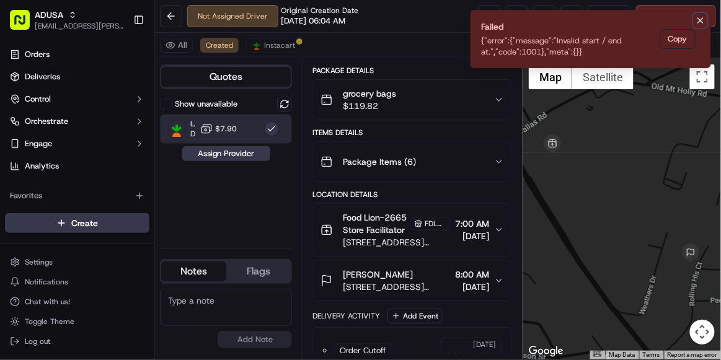
click at [681, 20] on icon "Notifications (F8)" at bounding box center [701, 21] width 10 height 10
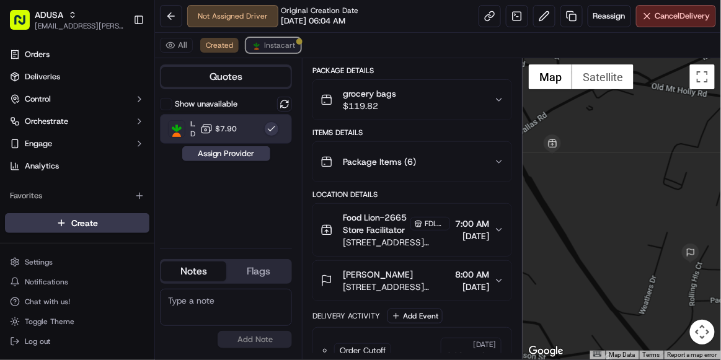
click at [253, 49] on img at bounding box center [257, 45] width 10 height 10
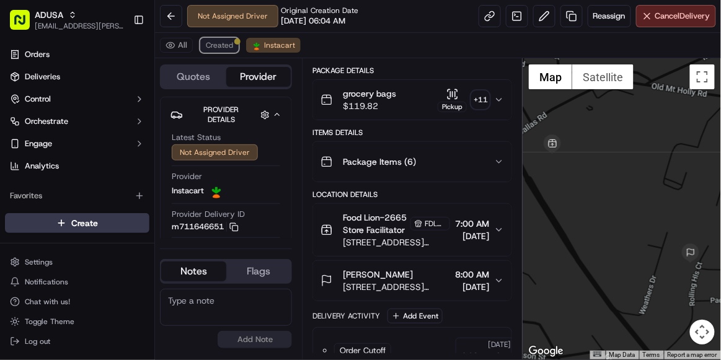
click at [215, 49] on span "Created" at bounding box center [219, 45] width 27 height 10
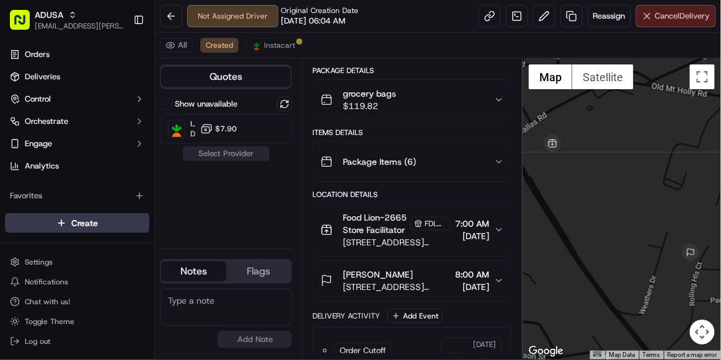
click at [652, 22] on button "Cancel Delivery" at bounding box center [676, 16] width 80 height 22
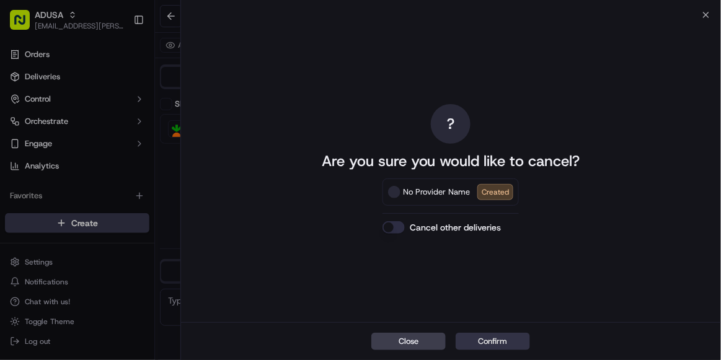
click at [481, 227] on button "Confirm" at bounding box center [493, 341] width 74 height 17
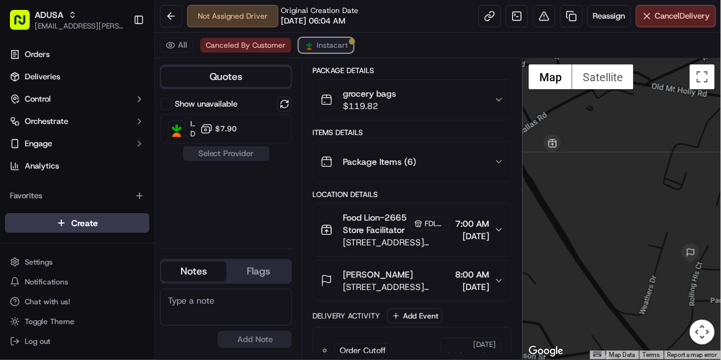
click at [318, 43] on span "Instacart" at bounding box center [332, 45] width 31 height 10
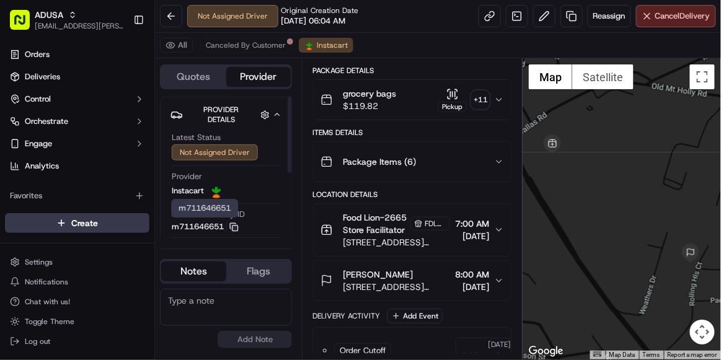
click at [236, 223] on icon "button" at bounding box center [233, 226] width 6 height 6
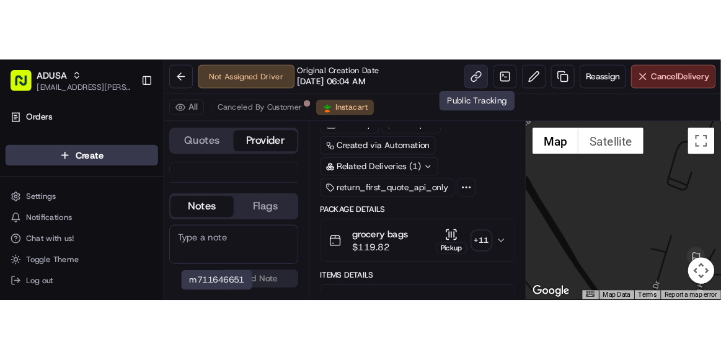
scroll to position [0, 0]
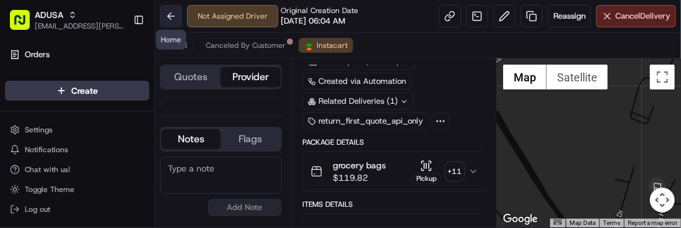
click at [172, 11] on button at bounding box center [171, 16] width 22 height 22
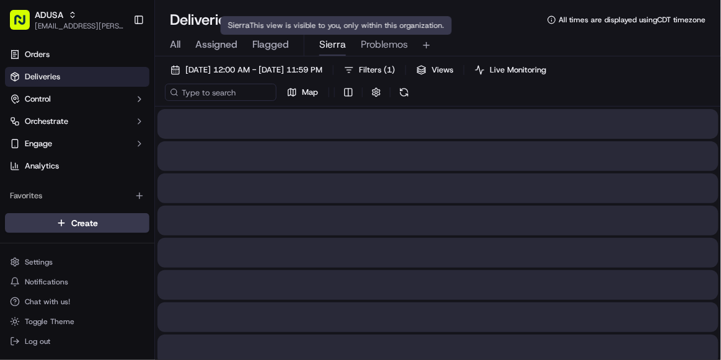
click at [337, 50] on span "Sierra" at bounding box center [332, 44] width 27 height 15
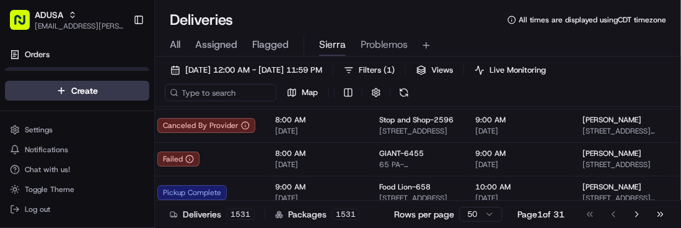
click at [636, 46] on div "All Assigned Flagged Sierra Problemos" at bounding box center [418, 46] width 526 height 22
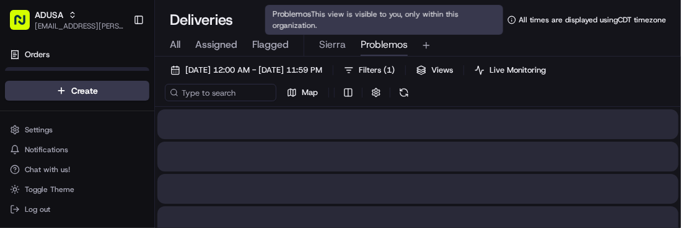
click at [389, 48] on span "Problemos" at bounding box center [384, 44] width 47 height 15
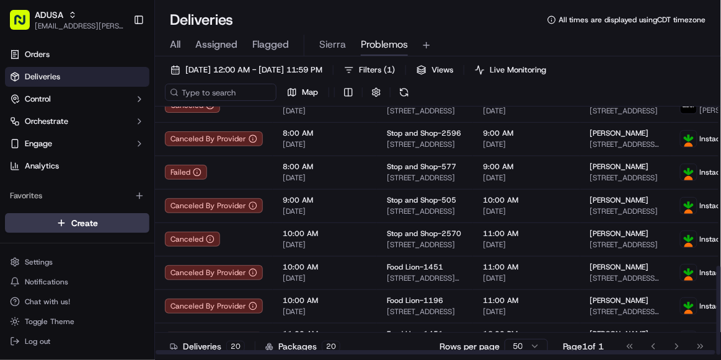
scroll to position [445, 0]
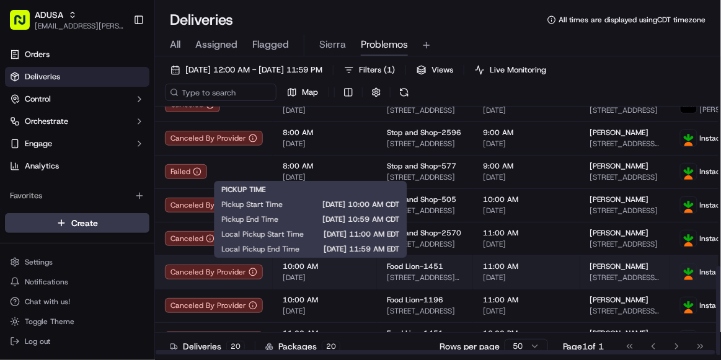
click at [345, 227] on span "[DATE]" at bounding box center [325, 278] width 84 height 10
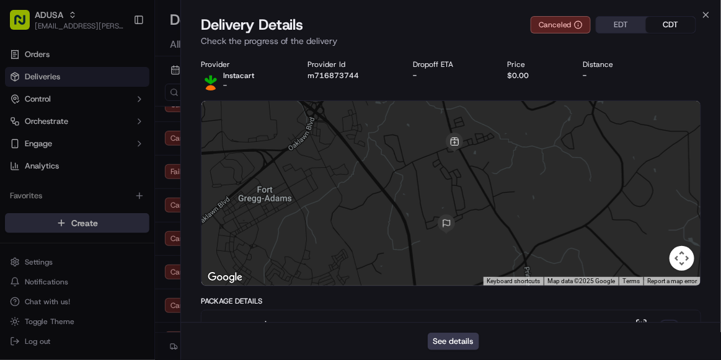
scroll to position [410, 0]
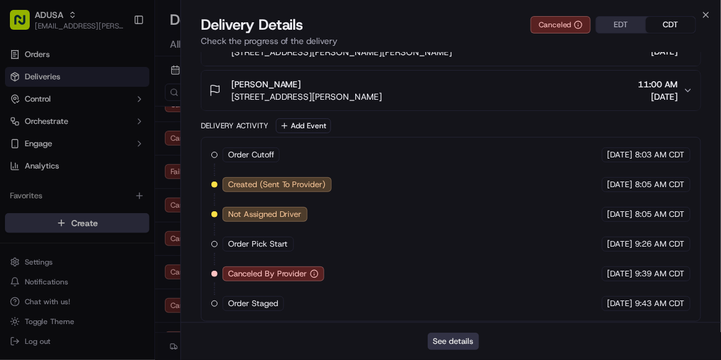
click at [450, 227] on button "See details" at bounding box center [453, 341] width 51 height 17
click at [681, 17] on icon "button" at bounding box center [706, 14] width 5 height 5
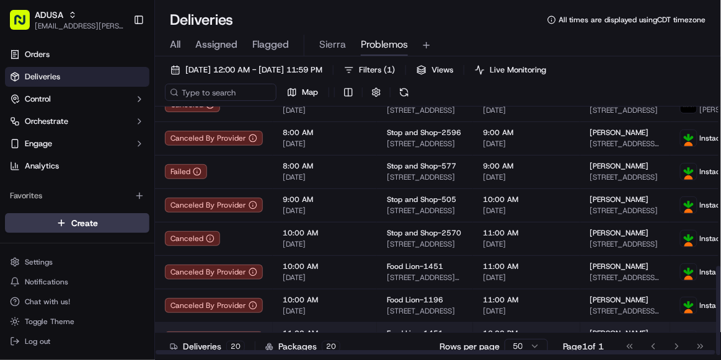
click at [351, 227] on span "11:00 AM" at bounding box center [325, 334] width 84 height 10
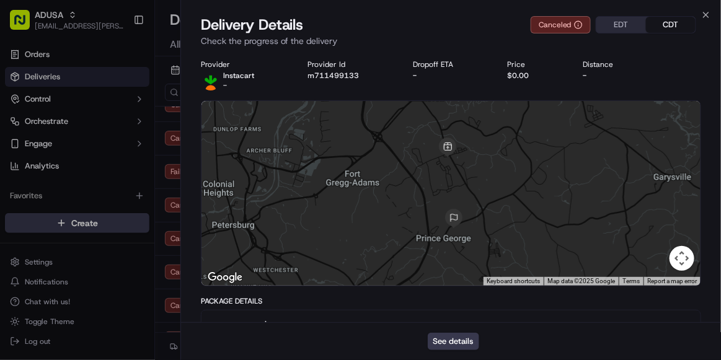
scroll to position [290, 0]
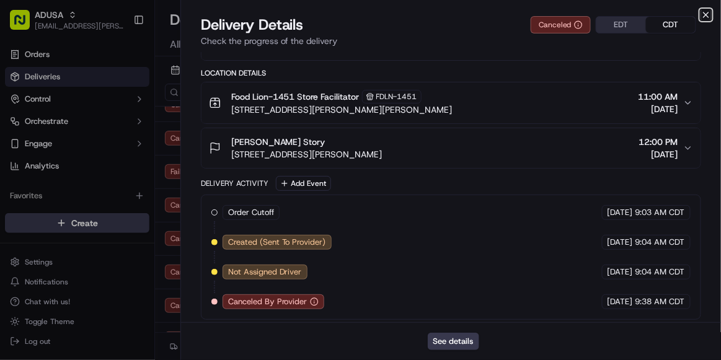
click at [681, 16] on icon "button" at bounding box center [706, 15] width 10 height 10
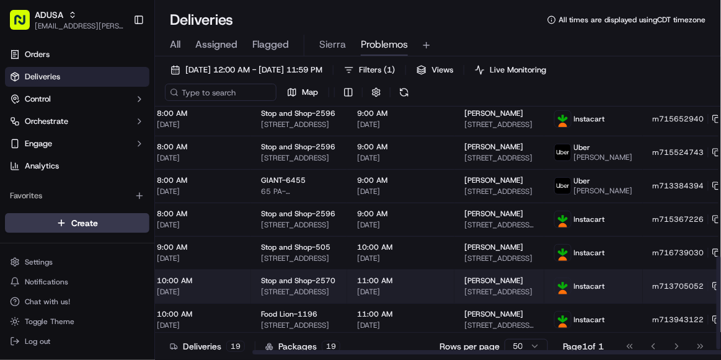
scroll to position [397, 127]
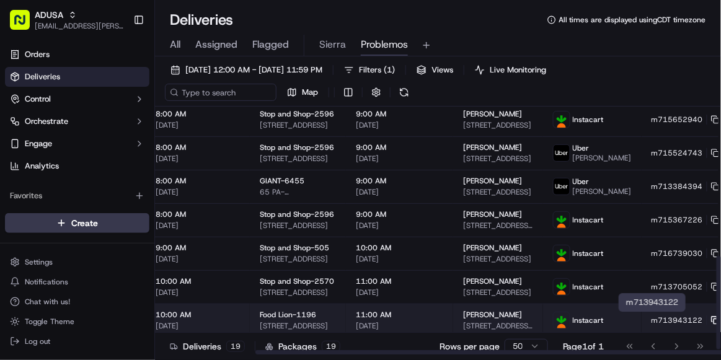
click at [681, 227] on icon at bounding box center [714, 319] width 5 height 5
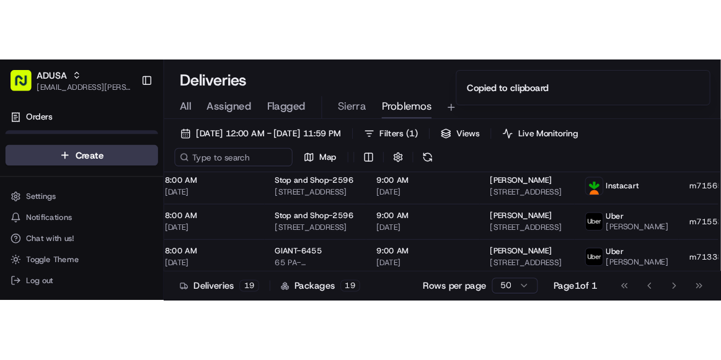
scroll to position [0, 0]
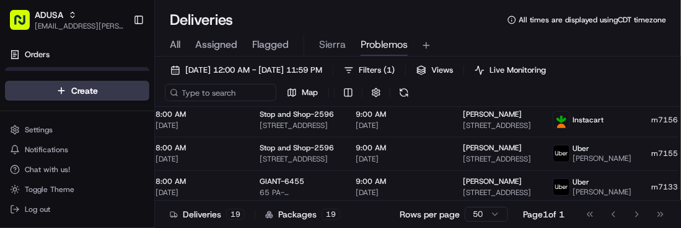
click at [657, 74] on div "09/21/2025 12:00 AM - 09/21/2025 11:59 PM Filters ( 1 ) Views Live Monitoring M…" at bounding box center [418, 83] width 526 height 45
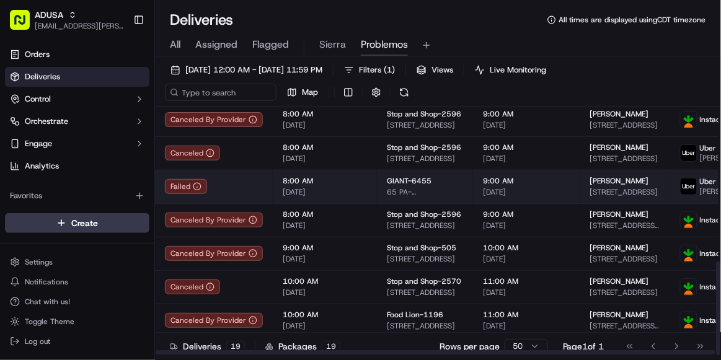
scroll to position [412, 0]
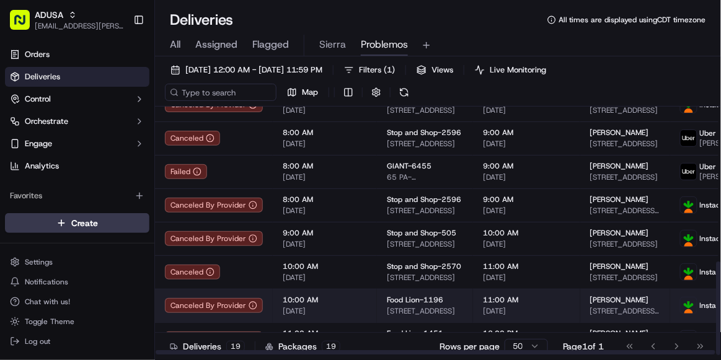
click at [558, 227] on td "11:00 AM 09/21/2025" at bounding box center [526, 305] width 107 height 33
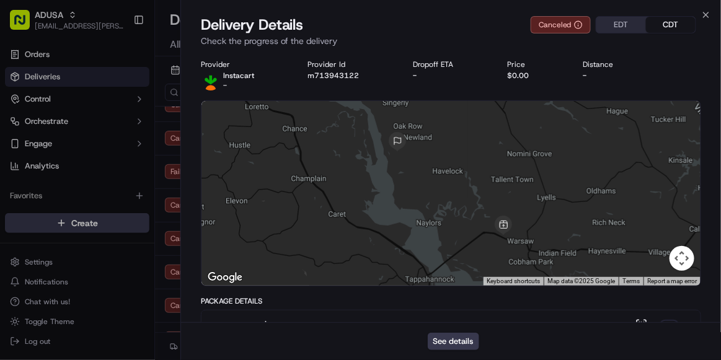
scroll to position [440, 0]
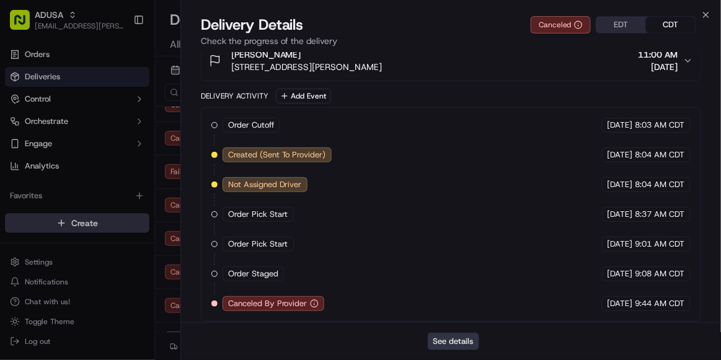
click at [447, 227] on button "See details" at bounding box center [453, 341] width 51 height 17
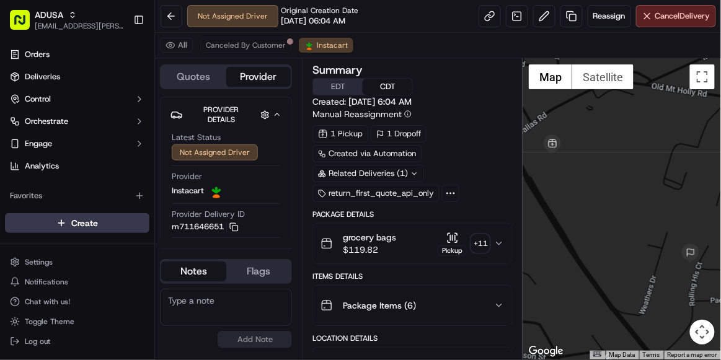
click at [208, 306] on textarea at bounding box center [226, 307] width 132 height 37
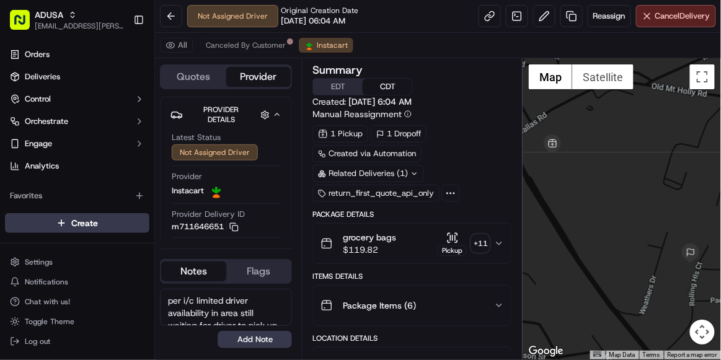
drag, startPoint x: 197, startPoint y: 320, endPoint x: 160, endPoint y: 278, distance: 55.8
click at [160, 278] on div "Notes Flags per i/c limited driver availability in area still waiting for drive…" at bounding box center [226, 306] width 132 height 94
type textarea "per i/c limited driver availability in area still waiting for driver to pick up…"
click at [254, 345] on button "Add Note" at bounding box center [255, 339] width 74 height 17
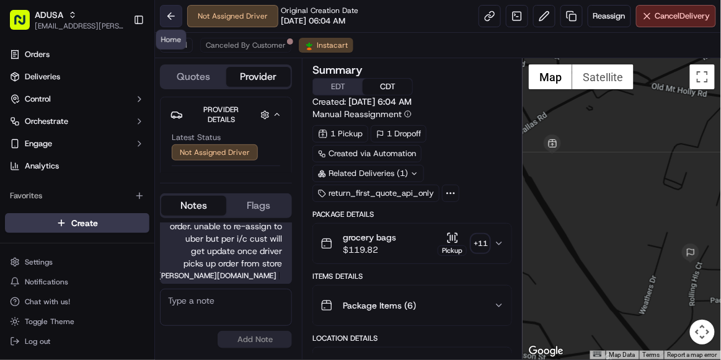
click at [169, 24] on button at bounding box center [171, 16] width 22 height 22
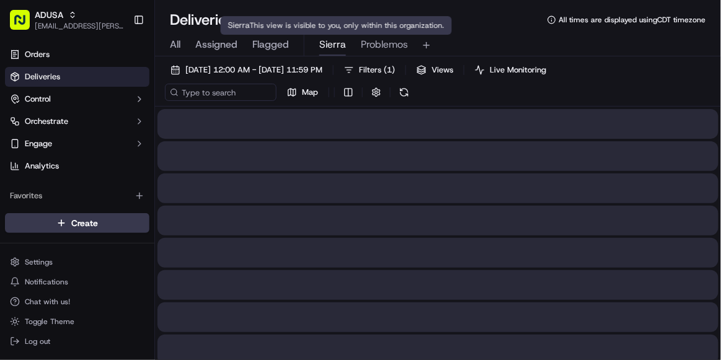
click at [337, 41] on span "Sierra" at bounding box center [332, 44] width 27 height 15
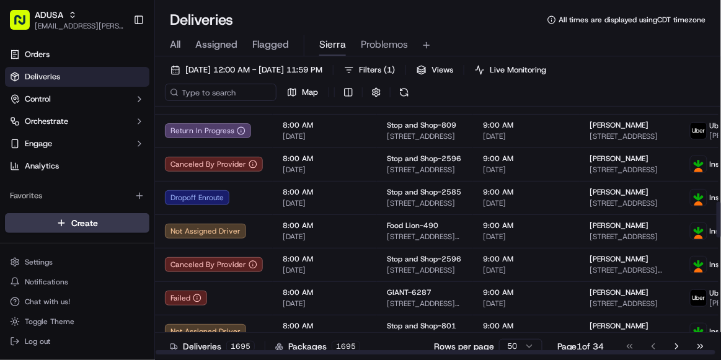
scroll to position [654, 0]
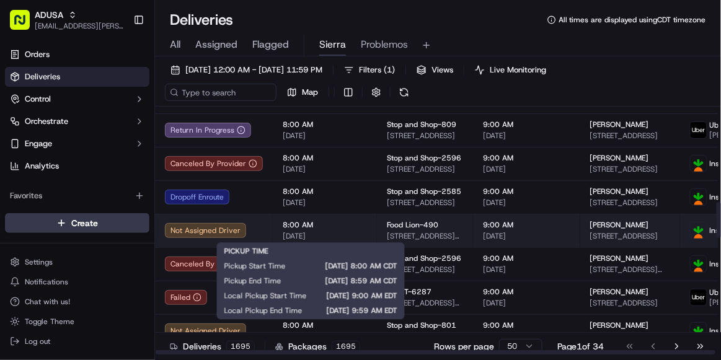
click at [332, 225] on span "8:00 AM" at bounding box center [325, 225] width 84 height 10
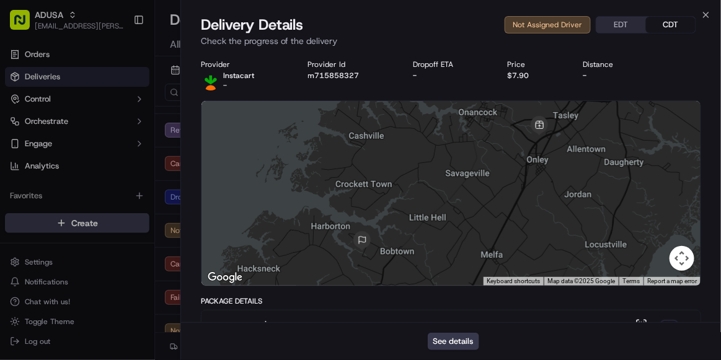
click at [329, 84] on div "Provider Instacart - Provider Id m715858327 Dropoff ETA - Price $7.90 Distance -" at bounding box center [451, 75] width 500 height 31
copy button "m715858327"
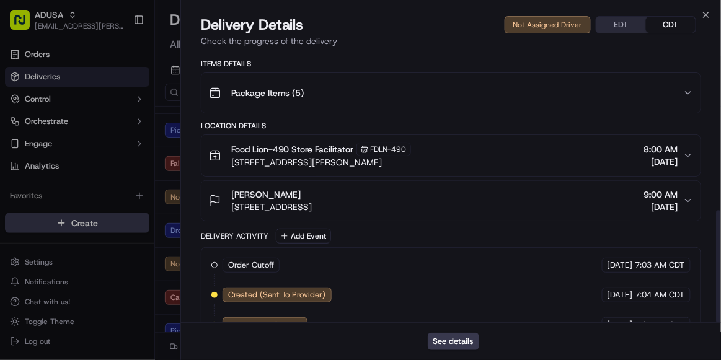
scroll to position [381, 0]
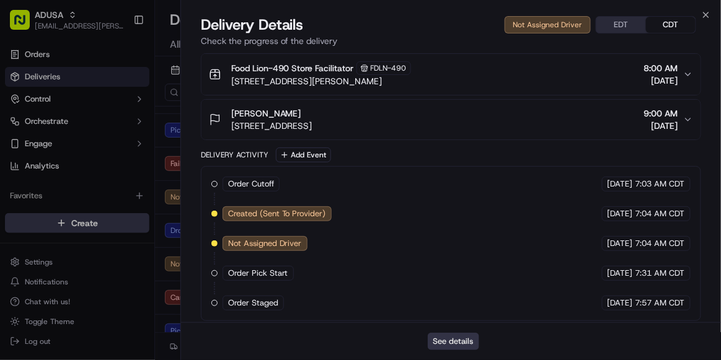
click at [457, 342] on button "See details" at bounding box center [453, 341] width 51 height 17
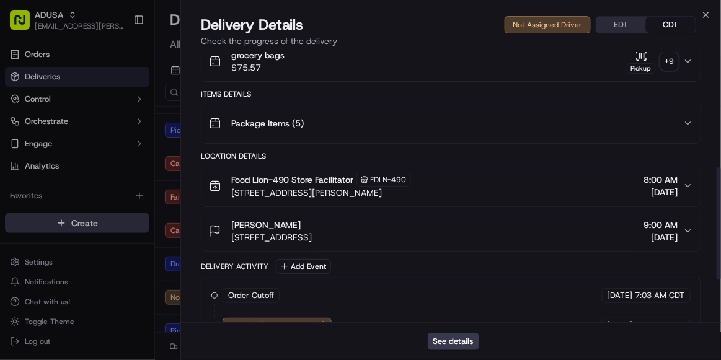
scroll to position [277, 0]
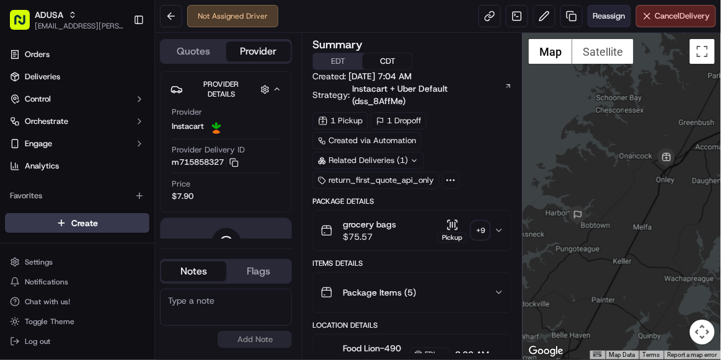
click at [603, 19] on span "Reassign" at bounding box center [609, 16] width 32 height 11
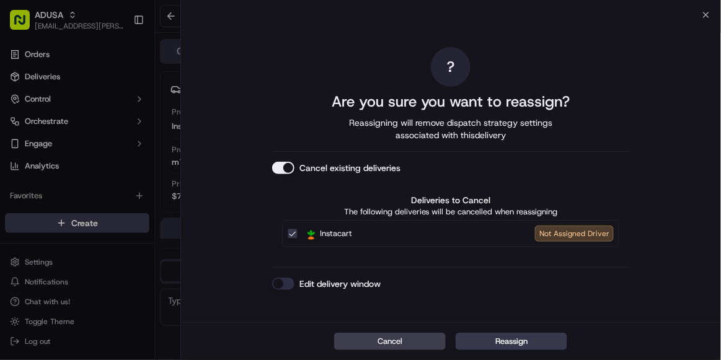
click at [279, 283] on button "Edit delivery window" at bounding box center [283, 284] width 22 height 12
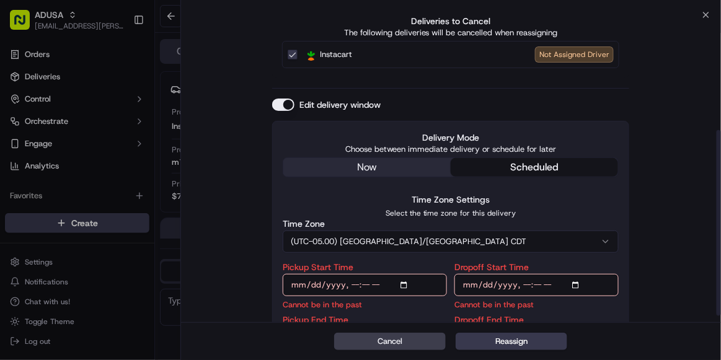
scroll to position [192, 0]
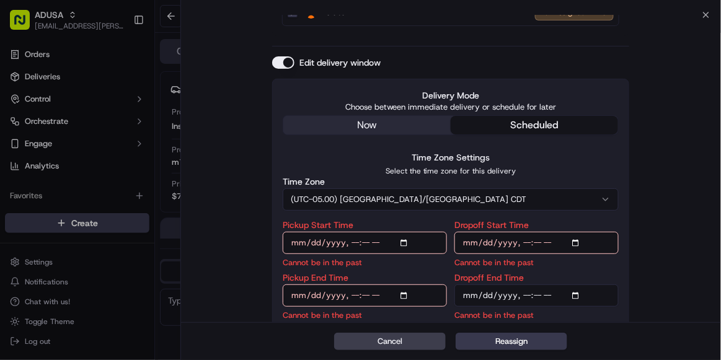
click at [350, 241] on input "Pickup Start Time" at bounding box center [365, 243] width 164 height 22
type input "2025-09-21T11:00"
click at [353, 292] on input "Pickup End Time" at bounding box center [365, 296] width 164 height 22
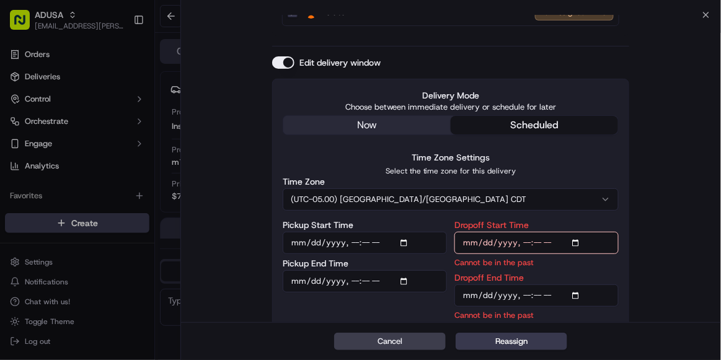
type input "2025-09-21T11:30"
click at [526, 237] on input "Dropoff Start Time" at bounding box center [537, 243] width 164 height 22
type input "2025-09-21T11:00"
click at [520, 290] on input "Dropoff End Time" at bounding box center [537, 296] width 164 height 22
click at [554, 294] on input "Dropoff End Time" at bounding box center [537, 296] width 164 height 22
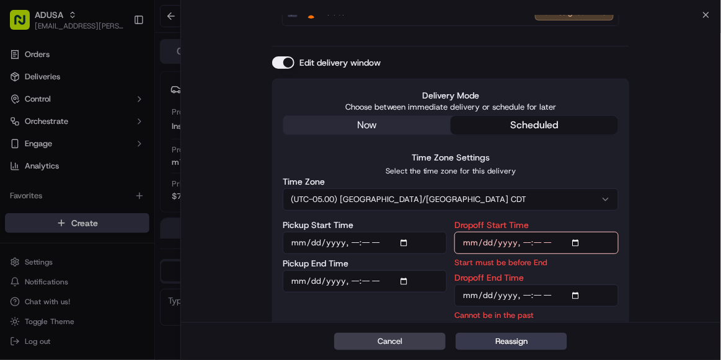
type input "2025-09-21T12:00"
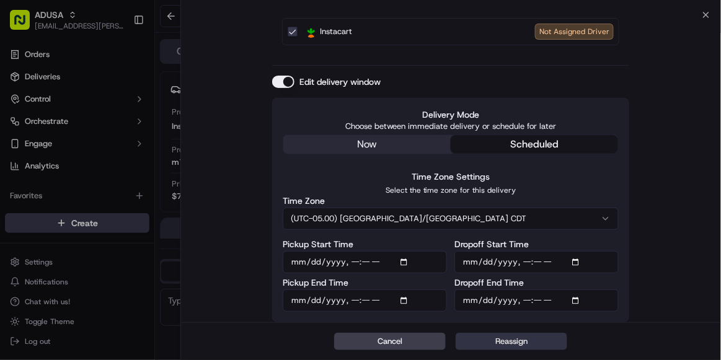
click at [516, 340] on button "Reassign" at bounding box center [512, 341] width 112 height 17
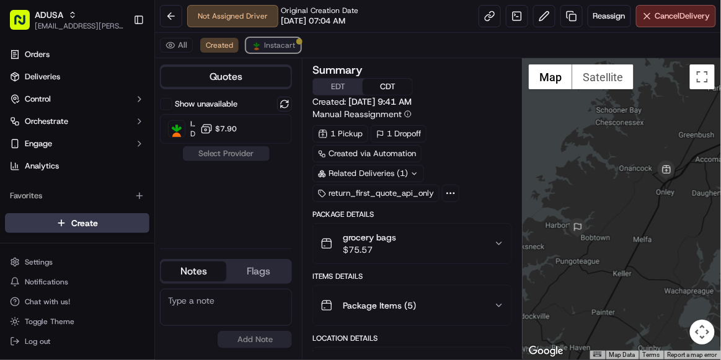
click at [275, 44] on span "Instacart" at bounding box center [279, 45] width 31 height 10
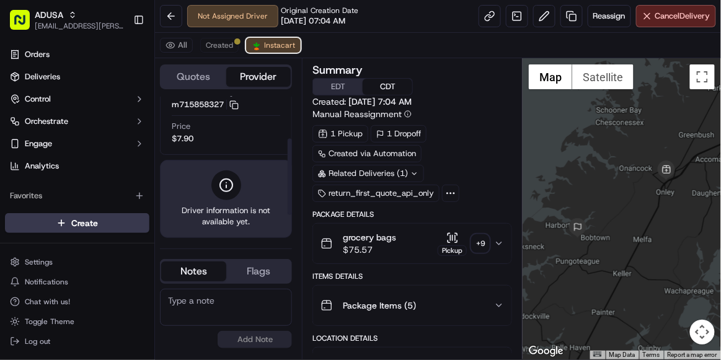
scroll to position [0, 0]
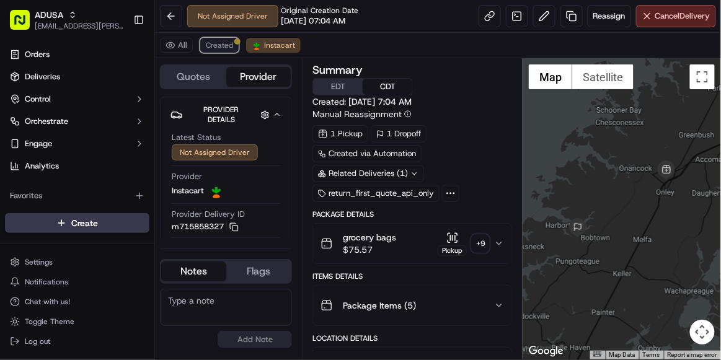
click at [222, 44] on span "Created" at bounding box center [219, 45] width 27 height 10
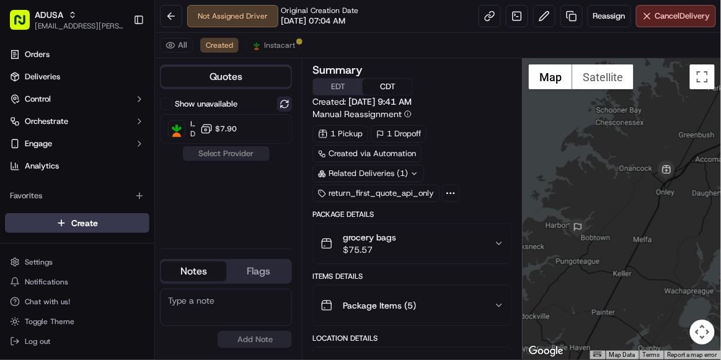
click at [282, 101] on button at bounding box center [284, 104] width 15 height 15
click at [655, 19] on span "Cancel Delivery" at bounding box center [682, 16] width 55 height 11
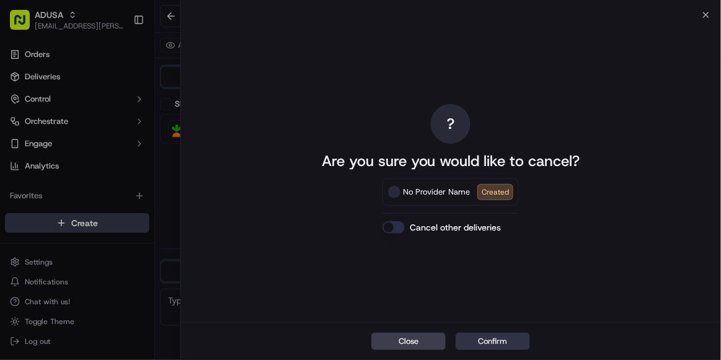
click at [491, 342] on button "Confirm" at bounding box center [493, 341] width 74 height 17
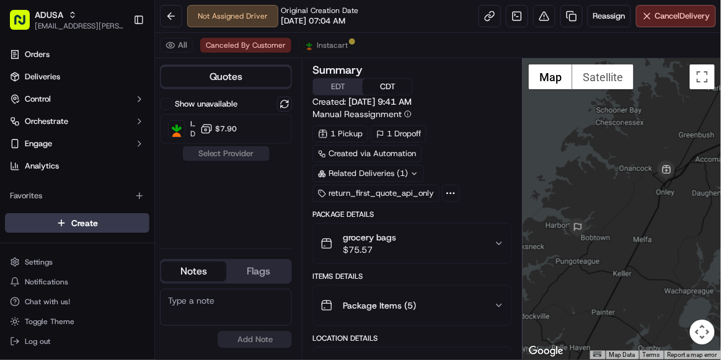
click at [219, 303] on textarea at bounding box center [226, 307] width 132 height 37
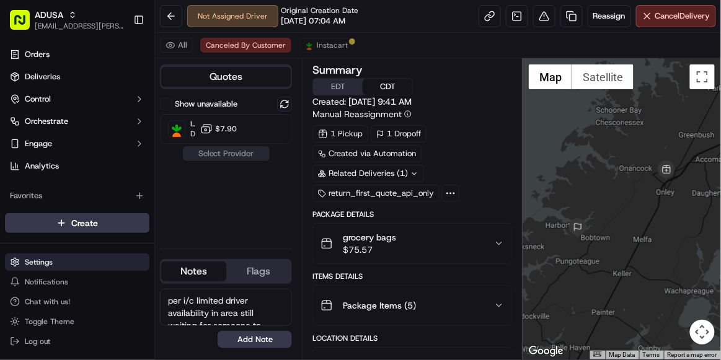
drag, startPoint x: 233, startPoint y: 321, endPoint x: 122, endPoint y: 269, distance: 122.6
click at [122, 269] on div "ADUSA sierra.centeno@adusa.com Toggle Sidebar Orders Deliveries Control Orchest…" at bounding box center [360, 180] width 721 height 360
type textarea "per i/c limited driver availability in area still waiting for someone to accept…"
click at [266, 338] on button "Add Note" at bounding box center [255, 339] width 74 height 17
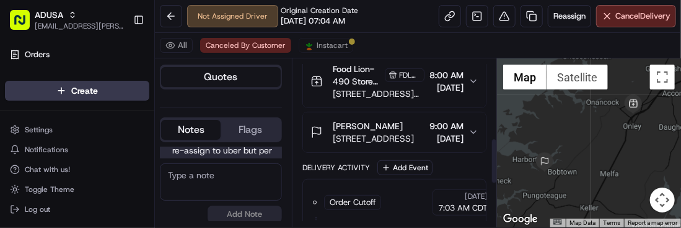
scroll to position [293, 0]
click at [402, 125] on div "Carrie Scott" at bounding box center [373, 126] width 81 height 12
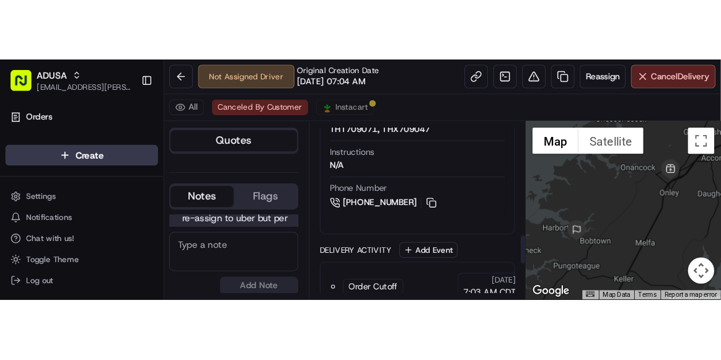
scroll to position [628, 0]
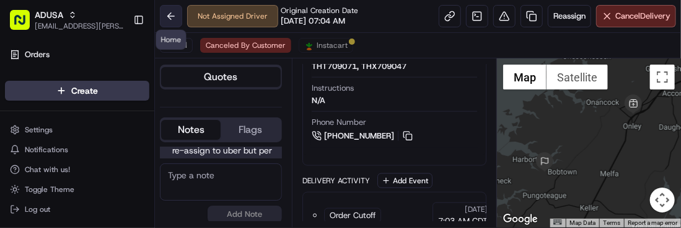
click at [171, 14] on button at bounding box center [171, 16] width 22 height 22
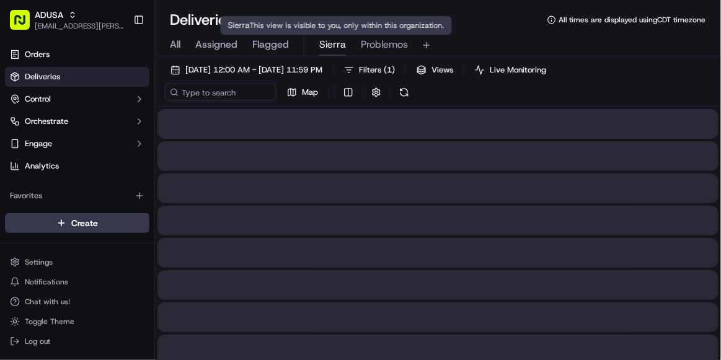
click at [327, 43] on span "Sierra" at bounding box center [332, 44] width 27 height 15
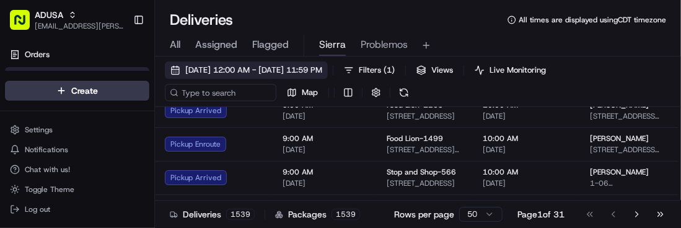
click at [215, 74] on span "[DATE] 12:00 AM - [DATE] 11:59 PM" at bounding box center [253, 69] width 137 height 11
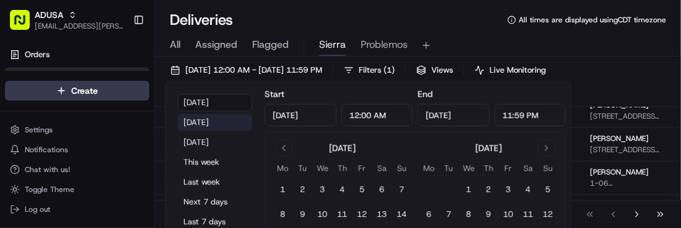
click at [224, 122] on button "Yesterday" at bounding box center [215, 121] width 74 height 17
type input "Sep 20, 2025"
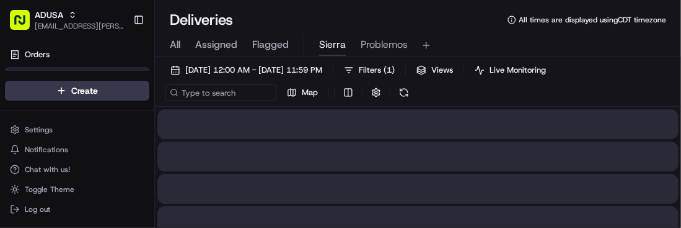
click at [388, 16] on div "Deliveries All times are displayed using CDT timezone" at bounding box center [418, 20] width 526 height 20
click at [234, 95] on input at bounding box center [239, 92] width 149 height 17
paste input "m713957801"
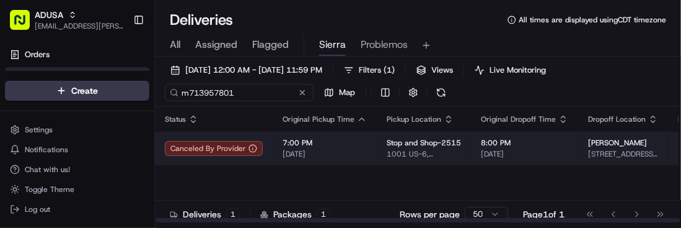
type input "m713957801"
click at [348, 159] on span "09/20/2025" at bounding box center [325, 154] width 84 height 10
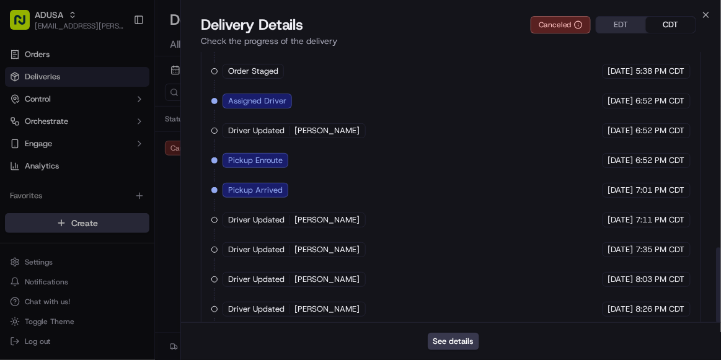
scroll to position [703, 0]
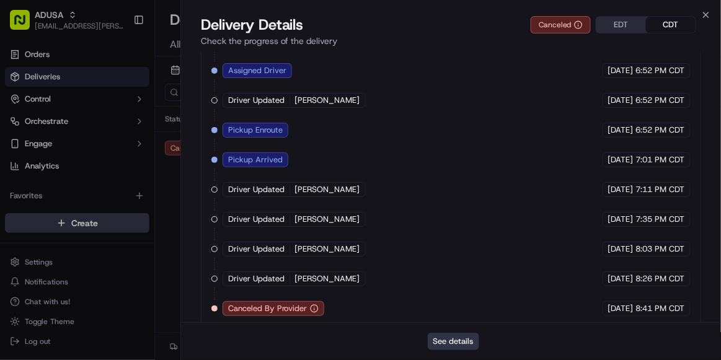
click at [452, 345] on button "See details" at bounding box center [453, 341] width 51 height 17
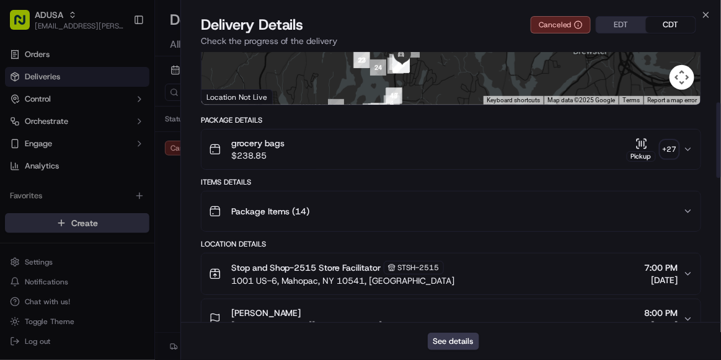
scroll to position [0, 0]
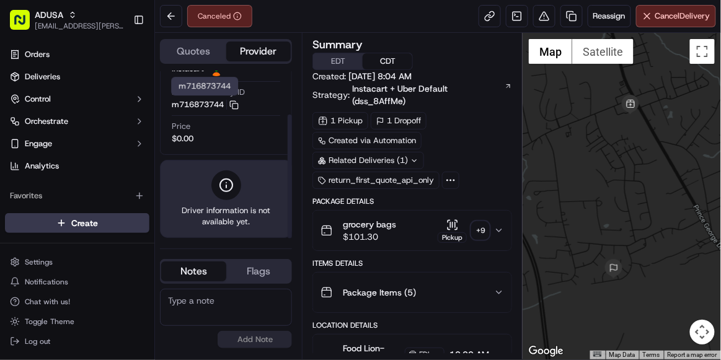
click at [241, 105] on div "Provider Delivery ID m716873744 Copy m716873744" at bounding box center [226, 99] width 109 height 24
click at [237, 104] on icon "button" at bounding box center [233, 104] width 9 height 9
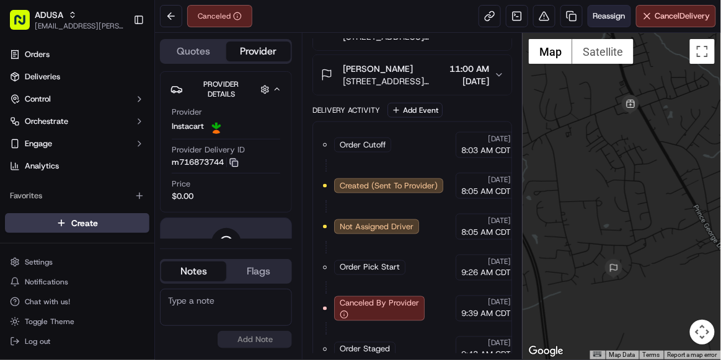
click at [597, 12] on span "Reassign" at bounding box center [609, 16] width 32 height 11
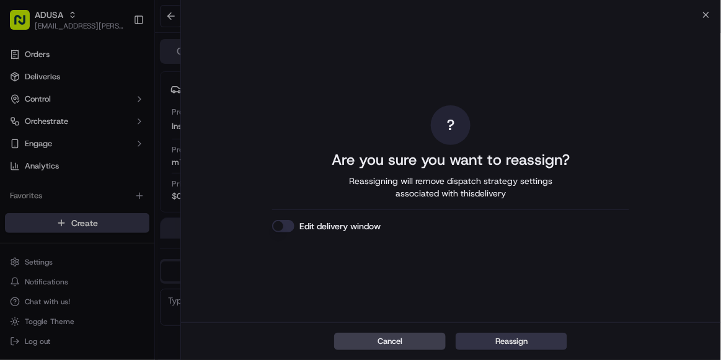
click at [521, 335] on button "Reassign" at bounding box center [512, 341] width 112 height 17
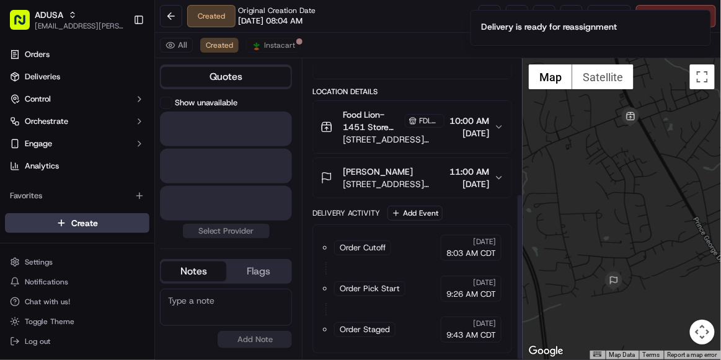
scroll to position [241, 0]
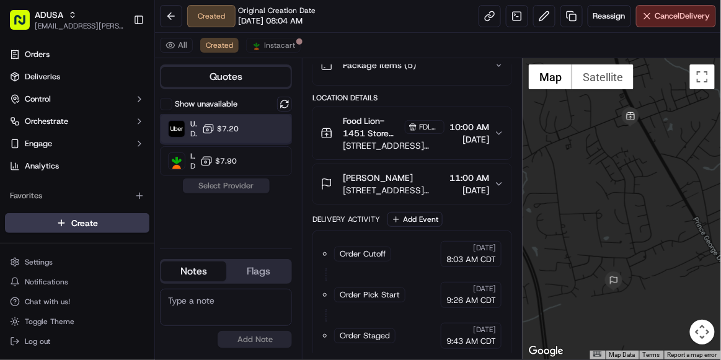
click at [246, 126] on div "Uber Dropoff ETA 38 minutes $7.20" at bounding box center [226, 129] width 132 height 30
click at [236, 188] on button "Assign Provider" at bounding box center [226, 186] width 88 height 15
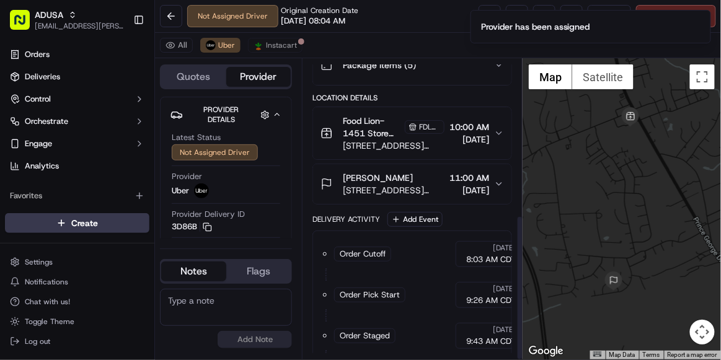
scroll to position [321, 0]
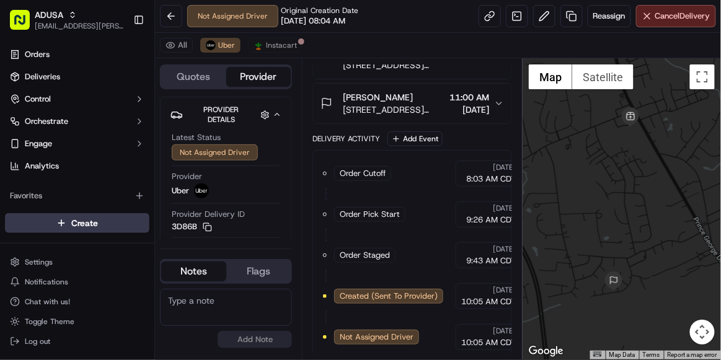
click at [234, 299] on textarea at bounding box center [226, 307] width 132 height 37
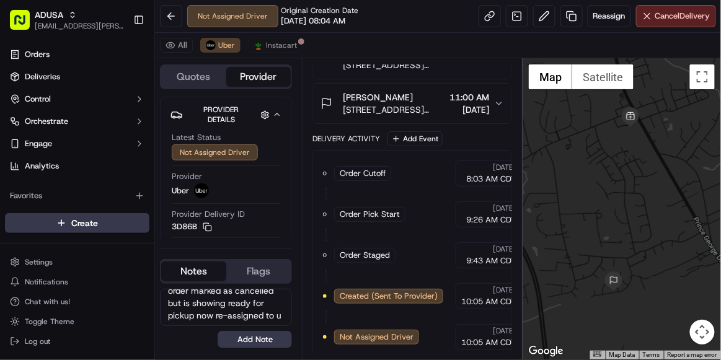
scroll to position [17, 0]
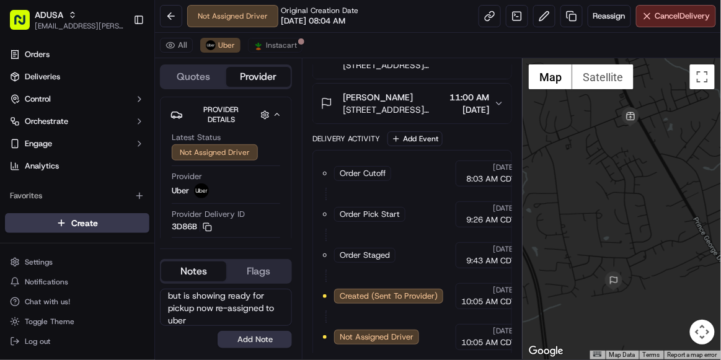
type textarea "order marked as cancelled but is showing ready for pickup now re-assigned to ub…"
click at [249, 344] on button "Add Note" at bounding box center [255, 339] width 74 height 17
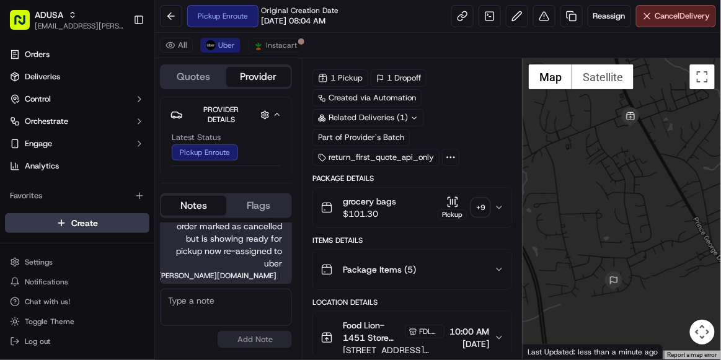
scroll to position [0, 0]
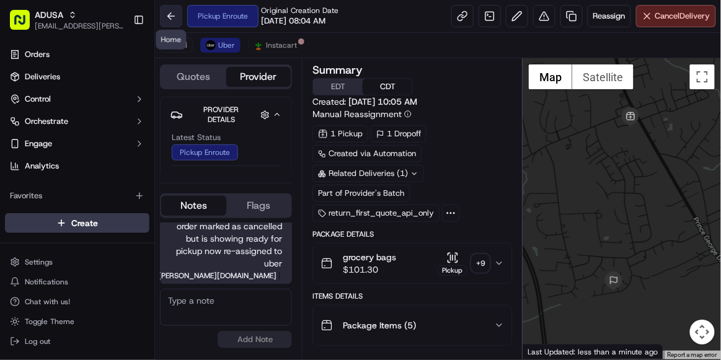
click at [174, 20] on button at bounding box center [171, 16] width 22 height 22
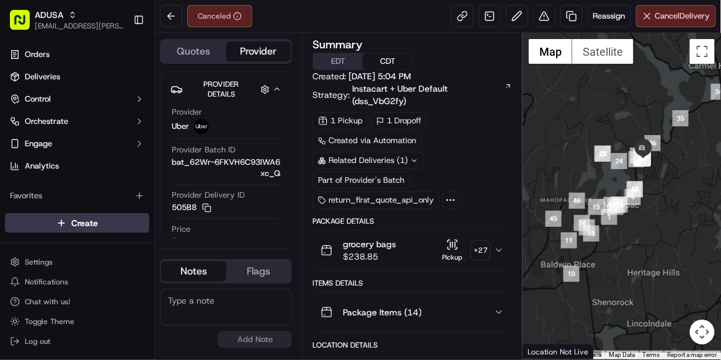
drag, startPoint x: 567, startPoint y: 233, endPoint x: 644, endPoint y: 132, distance: 126.5
click at [644, 139] on img at bounding box center [642, 149] width 20 height 20
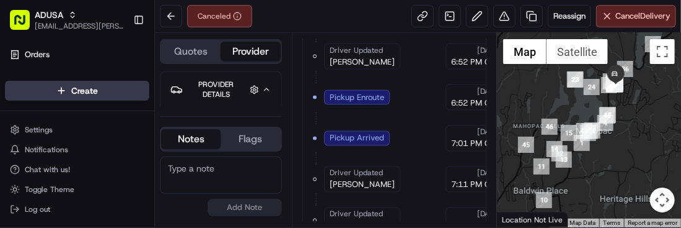
click at [239, 175] on textarea at bounding box center [221, 174] width 122 height 37
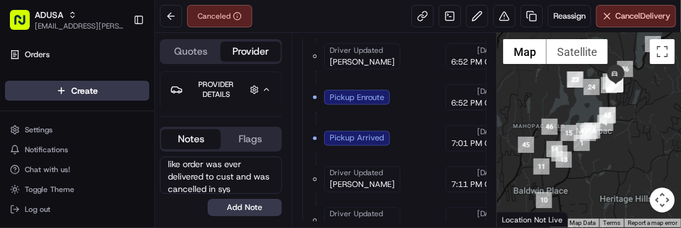
scroll to position [42, 0]
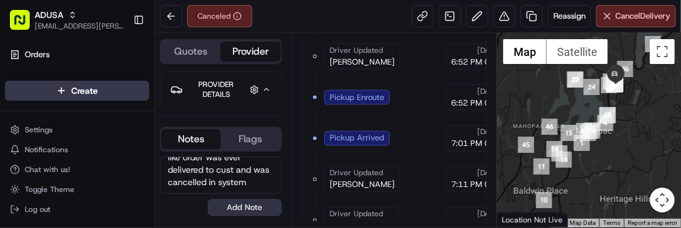
type textarea "CC called in about order, advised it does not look like order was ever delivere…"
click at [254, 209] on button "Add Note" at bounding box center [245, 206] width 74 height 17
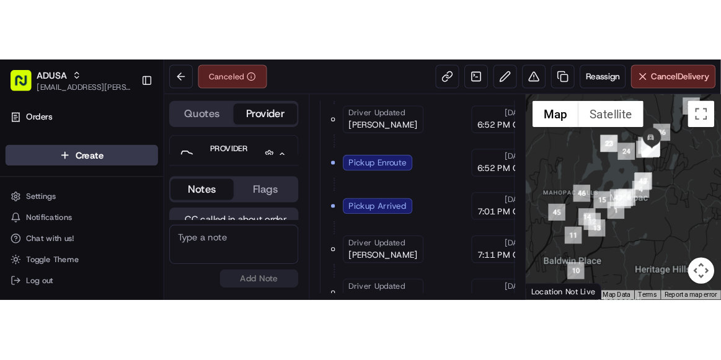
scroll to position [71, 0]
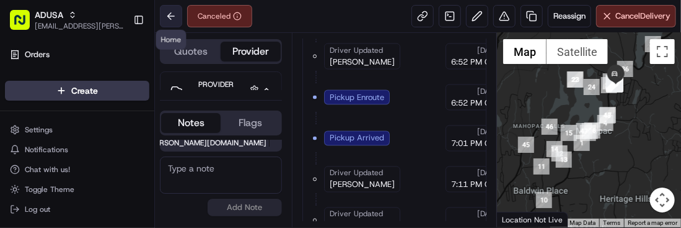
click at [174, 24] on button at bounding box center [171, 16] width 22 height 22
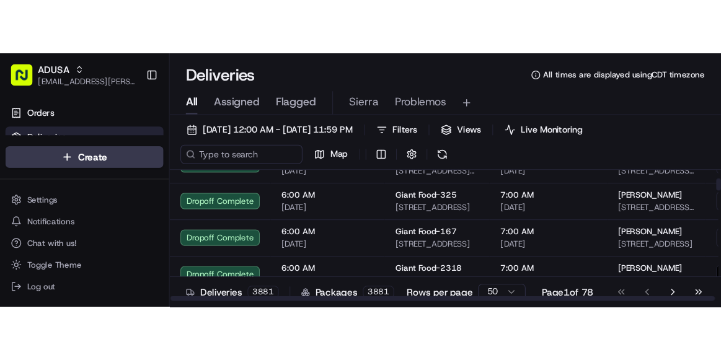
scroll to position [113, 0]
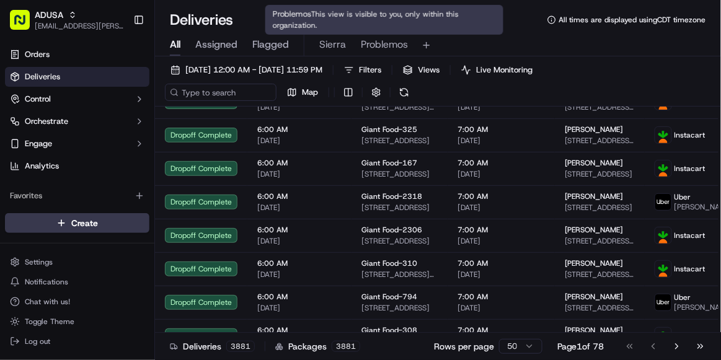
click at [389, 39] on span "Problemos" at bounding box center [384, 44] width 47 height 15
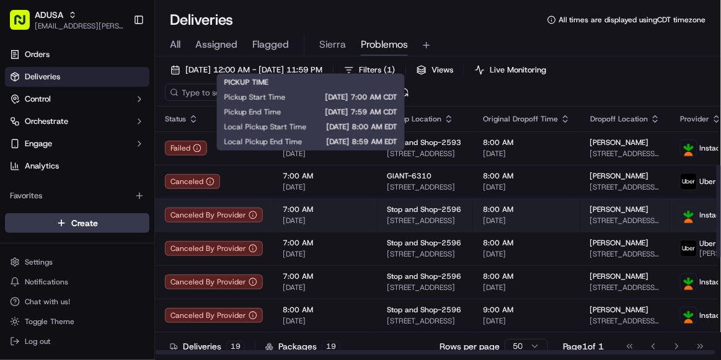
scroll to position [412, 0]
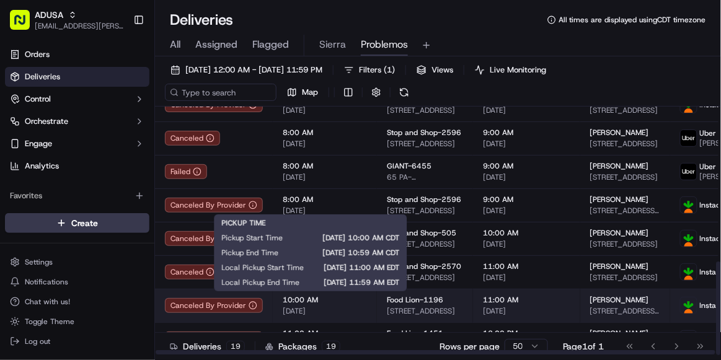
click at [362, 231] on span "[DATE]" at bounding box center [325, 311] width 84 height 10
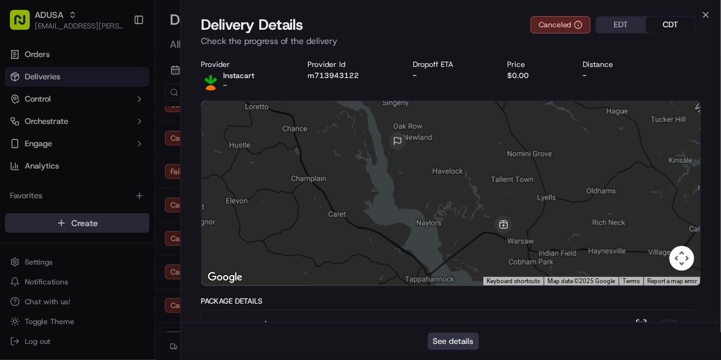
click at [456, 231] on button "See details" at bounding box center [453, 341] width 51 height 17
click at [659, 17] on icon "button" at bounding box center [706, 15] width 10 height 10
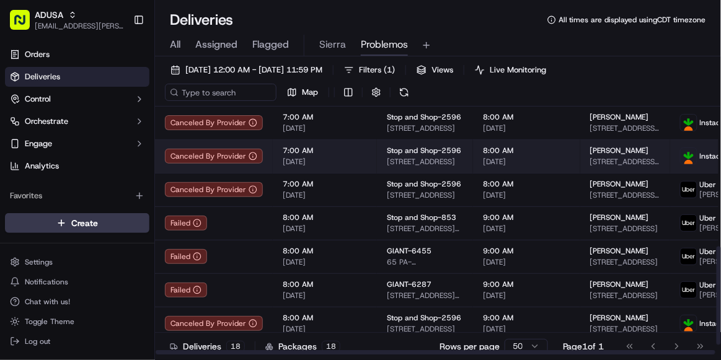
scroll to position [378, 0]
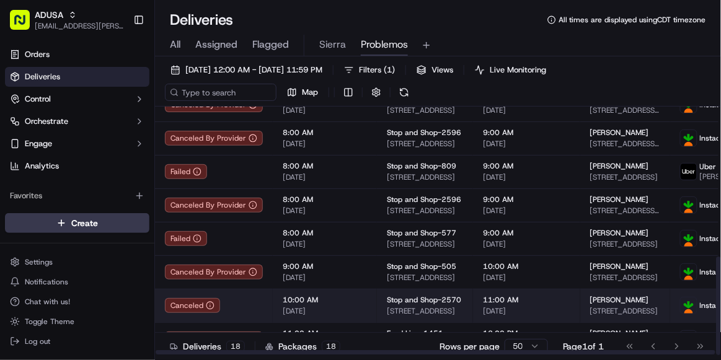
click at [550, 231] on td "11:00 AM 09/21/2025" at bounding box center [526, 305] width 107 height 33
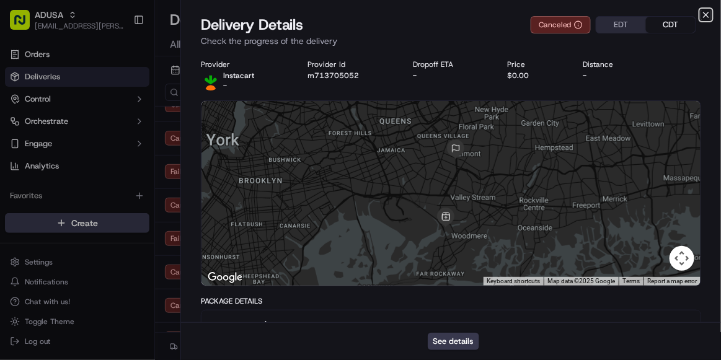
click at [659, 18] on icon "button" at bounding box center [706, 15] width 10 height 10
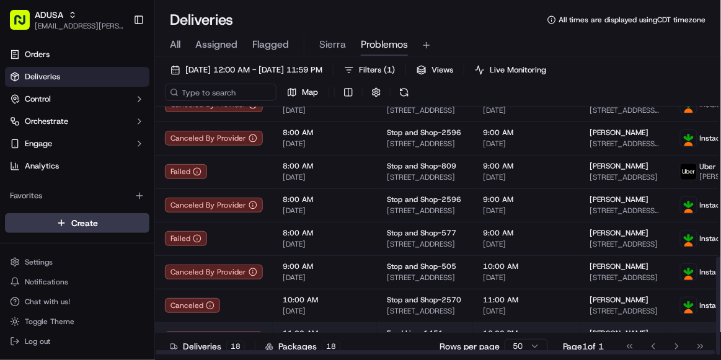
click at [367, 231] on td "11:00 AM 09/21/2025" at bounding box center [325, 338] width 104 height 33
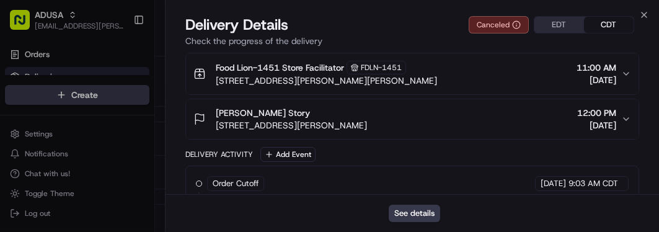
scroll to position [0, 0]
click at [452, 161] on div "Delivery Activity Add Event Order Cutoff Food Lion 09/21/2025 9:03 AM CDT Creat…" at bounding box center [412, 234] width 454 height 174
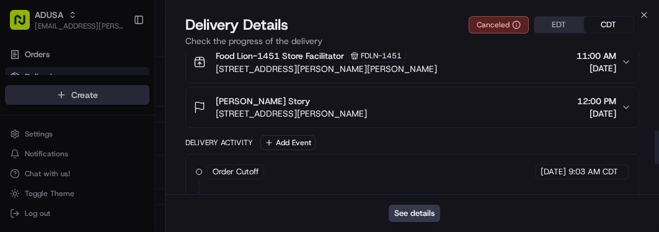
scroll to position [323, 0]
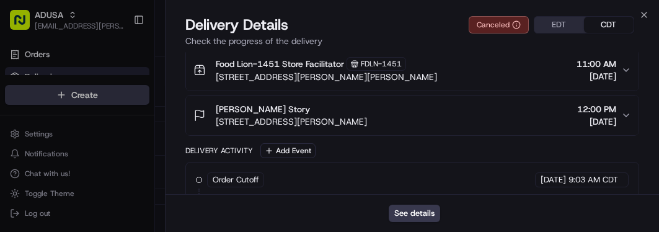
click at [399, 143] on div "Delivery Activity Add Event" at bounding box center [412, 150] width 454 height 15
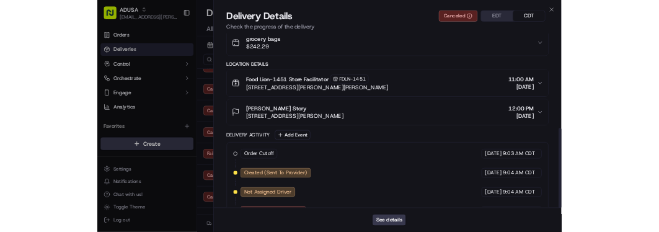
scroll to position [319, 0]
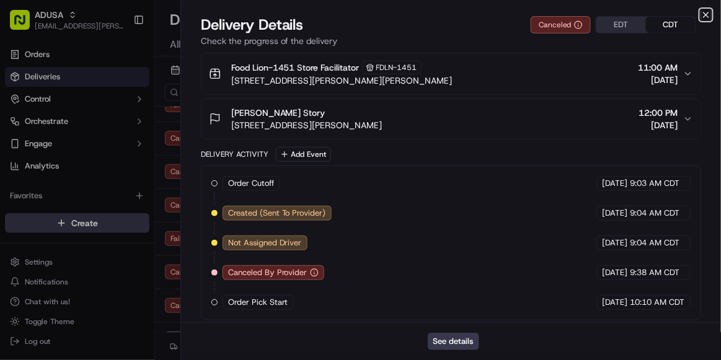
click at [659, 15] on icon "button" at bounding box center [706, 15] width 10 height 10
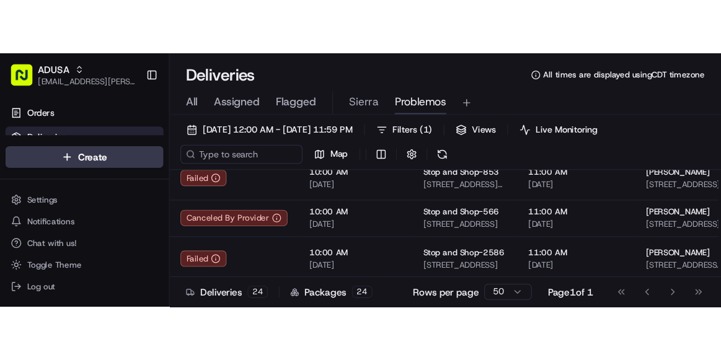
scroll to position [579, 0]
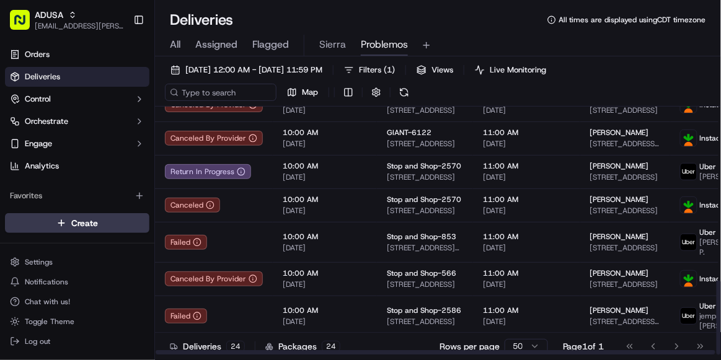
click at [350, 231] on td "11:00 AM 09/21/2025" at bounding box center [325, 352] width 104 height 33
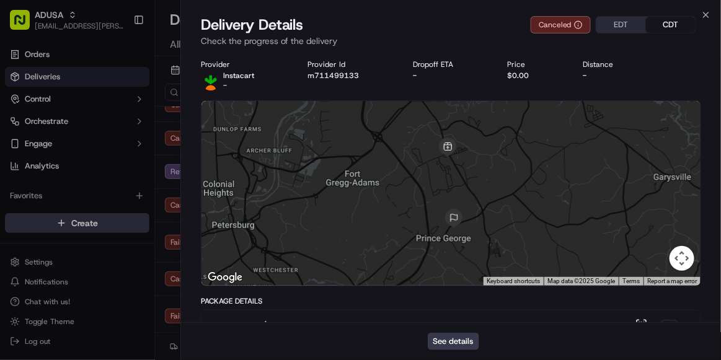
scroll to position [319, 0]
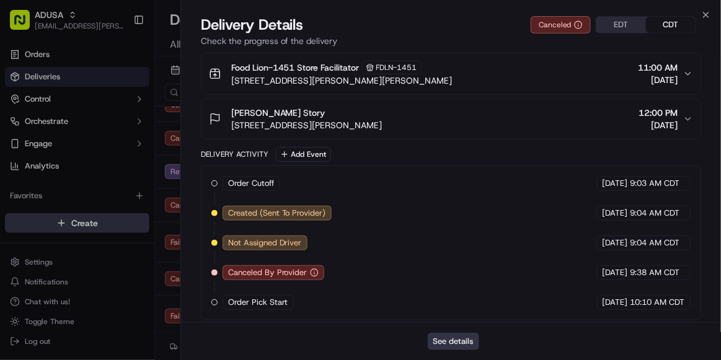
click at [448, 231] on button "See details" at bounding box center [453, 341] width 51 height 17
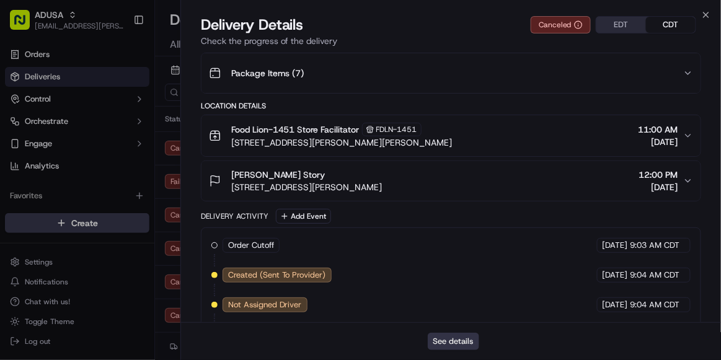
scroll to position [381, 0]
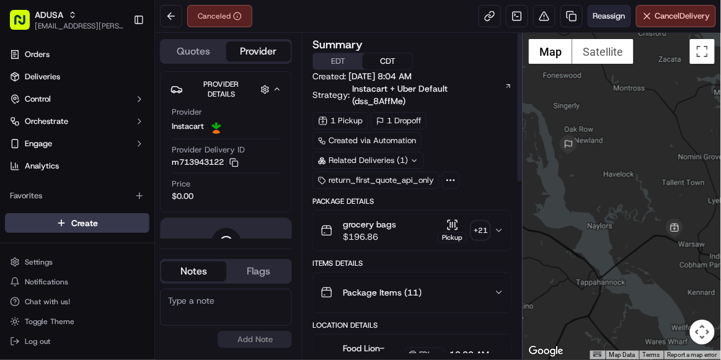
click at [607, 18] on span "Reassign" at bounding box center [609, 16] width 32 height 11
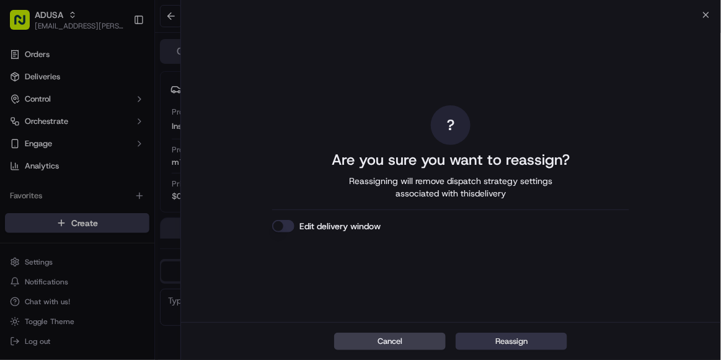
click at [493, 335] on button "Reassign" at bounding box center [512, 341] width 112 height 17
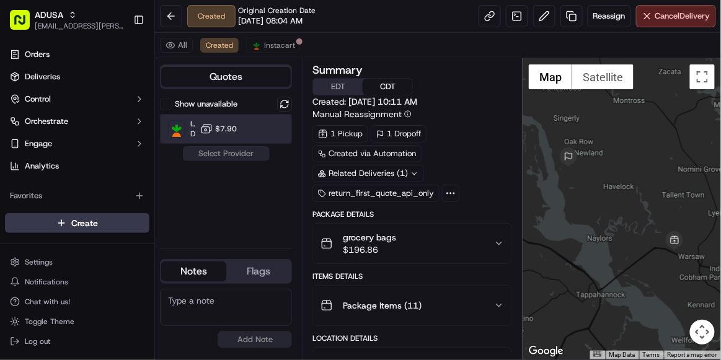
click at [240, 129] on div "Instacart Dropoff ETA - $7.90" at bounding box center [226, 129] width 132 height 30
click at [546, 19] on button at bounding box center [544, 16] width 22 height 22
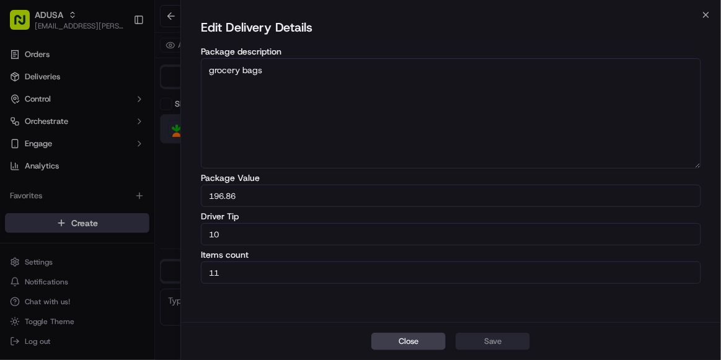
click at [706, 19] on div "Edit Delivery Details Package description grocery bags Package Value 196.86 Dri…" at bounding box center [451, 169] width 540 height 308
click at [704, 13] on icon "button" at bounding box center [706, 14] width 5 height 5
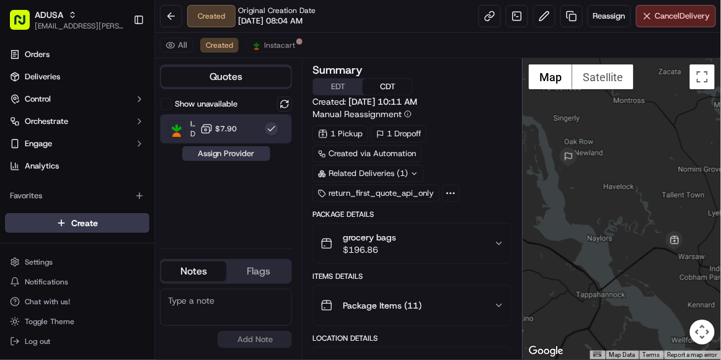
click at [253, 149] on button "Assign Provider" at bounding box center [226, 153] width 88 height 15
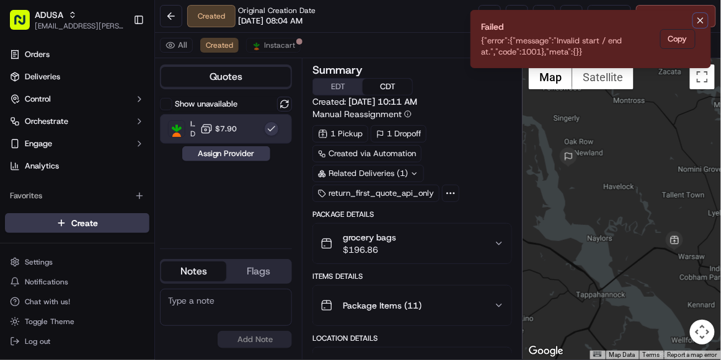
click at [703, 17] on icon "Notifications (F8)" at bounding box center [701, 21] width 10 height 10
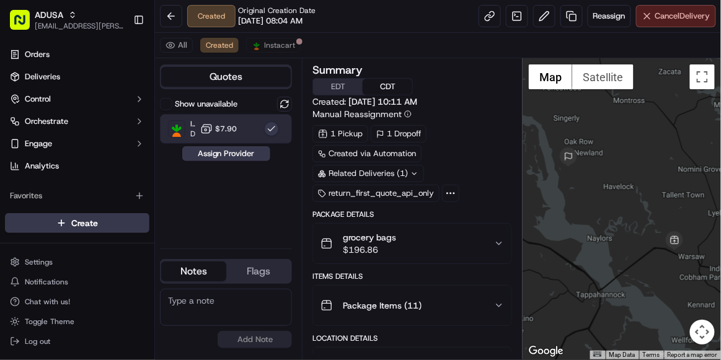
click at [650, 17] on button "Cancel Delivery" at bounding box center [676, 16] width 80 height 22
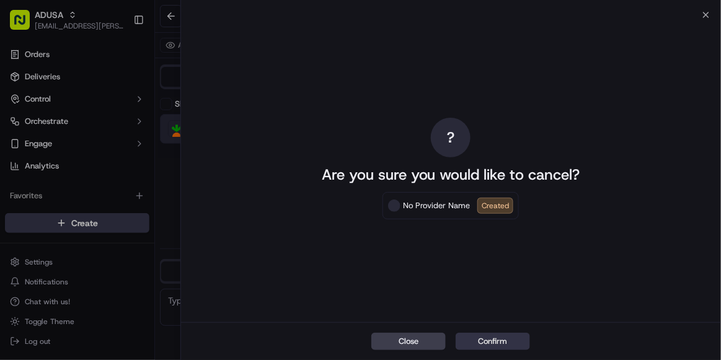
click at [505, 342] on button "Confirm" at bounding box center [493, 341] width 74 height 17
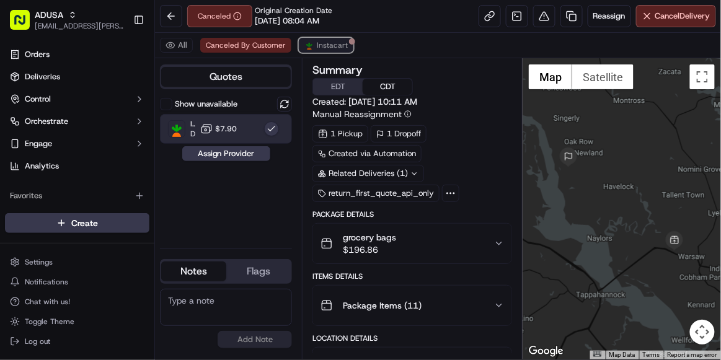
click at [317, 45] on span "Instacart" at bounding box center [332, 45] width 31 height 10
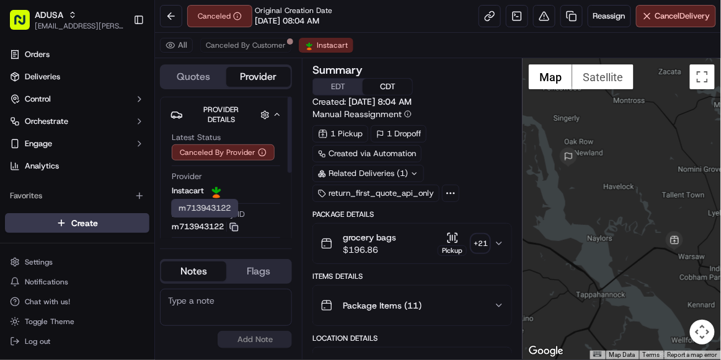
click at [236, 223] on icon "button" at bounding box center [233, 226] width 6 height 6
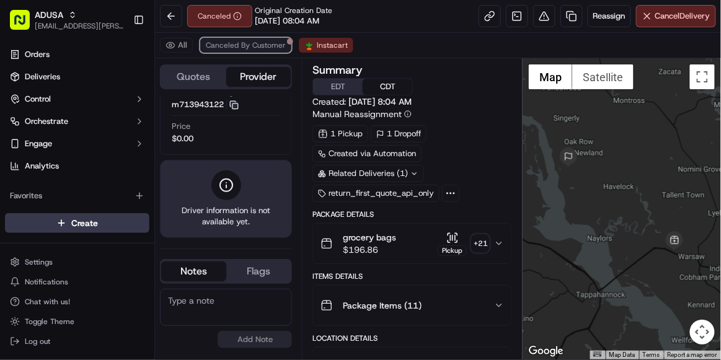
click at [266, 42] on span "Canceled By Customer" at bounding box center [246, 45] width 80 height 10
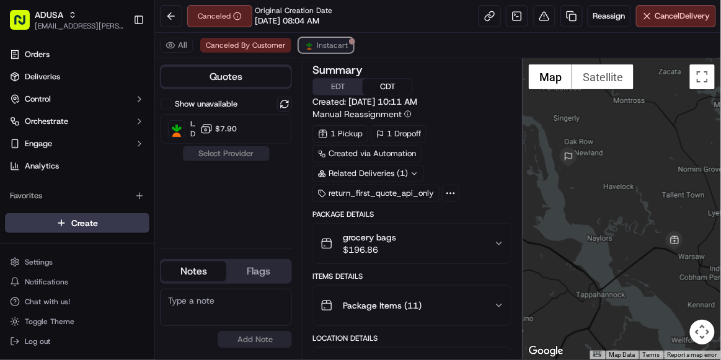
click at [323, 43] on span "Instacart" at bounding box center [332, 45] width 31 height 10
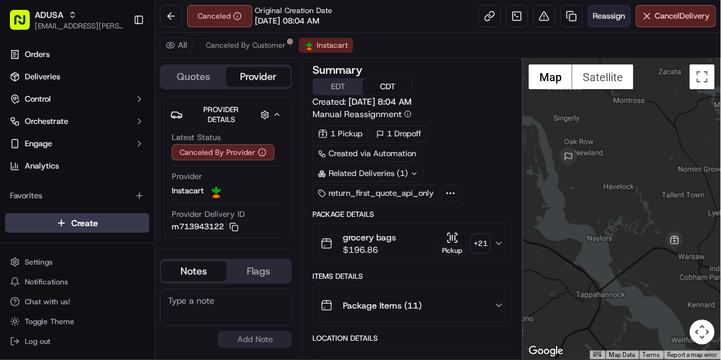
click at [605, 14] on span "Reassign" at bounding box center [609, 16] width 32 height 11
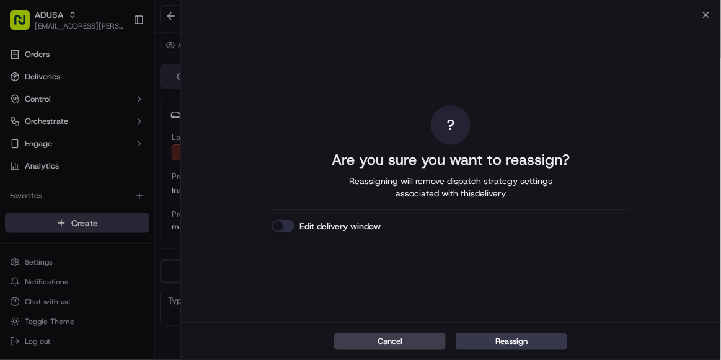
click at [282, 226] on button "Edit delivery window" at bounding box center [283, 226] width 22 height 12
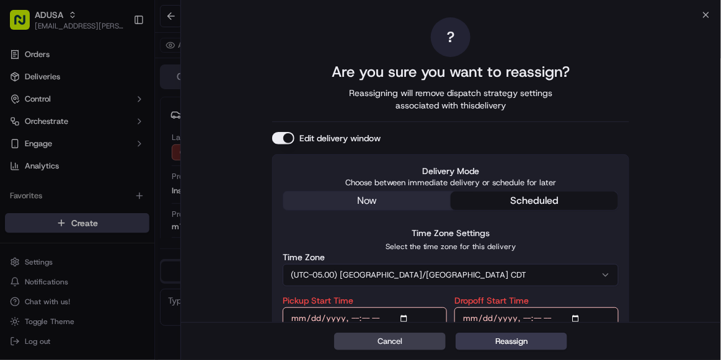
scroll to position [72, 0]
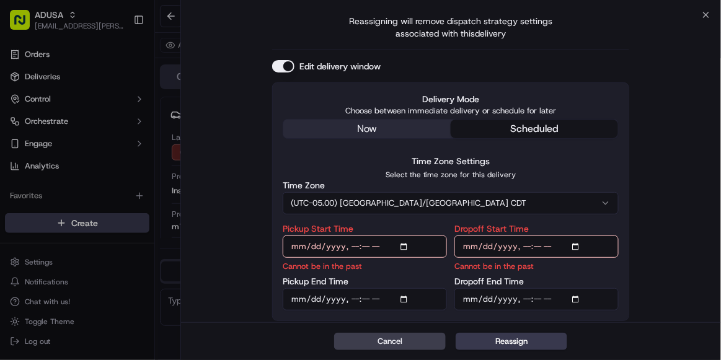
click at [352, 246] on input "Pickup Start Time" at bounding box center [365, 247] width 164 height 22
click at [379, 249] on input "Pickup Start Time" at bounding box center [365, 247] width 164 height 22
type input "[DATE]T12:00"
click at [352, 295] on input "Pickup End Time" at bounding box center [365, 299] width 164 height 22
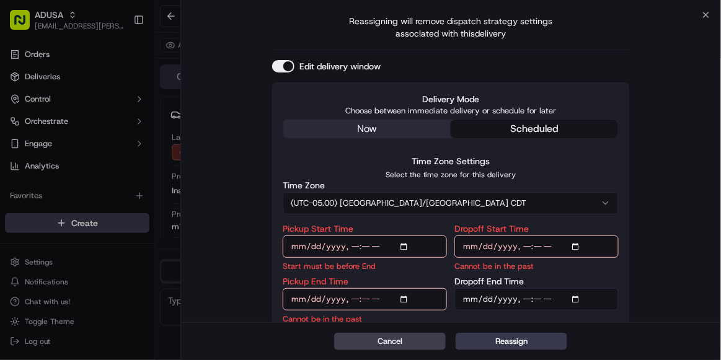
type input "2025-09-21T12:30"
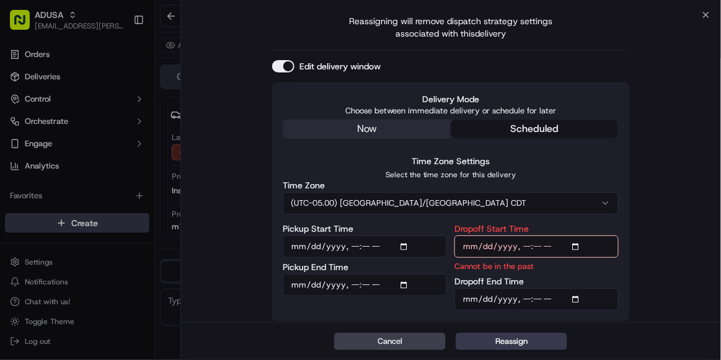
click at [521, 243] on input "Dropoff Start Time" at bounding box center [537, 247] width 164 height 22
type input "2025-09-21T12:00"
click at [523, 296] on input "Dropoff End Time" at bounding box center [537, 299] width 164 height 22
click at [537, 295] on input "Dropoff End Time" at bounding box center [537, 299] width 164 height 22
click at [551, 301] on input "Dropoff End Time" at bounding box center [537, 299] width 164 height 22
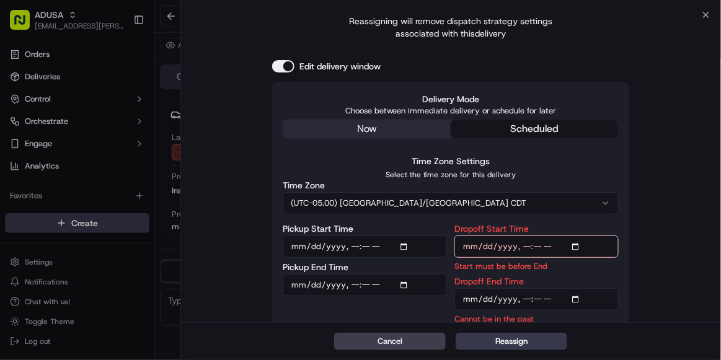
type input "2025-09-21T13:00"
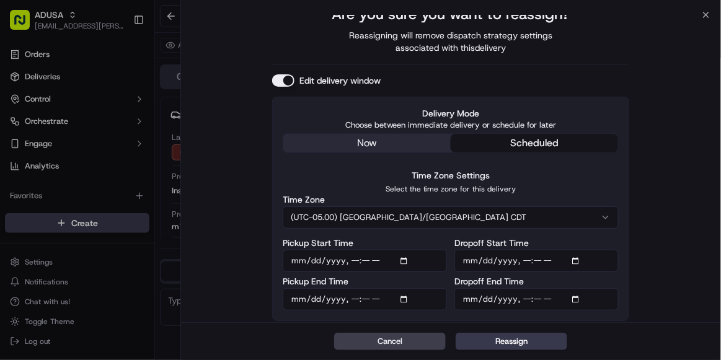
click at [600, 320] on div "? Are you sure you want to reassign? Reassigning will remove dispatch strategy …" at bounding box center [451, 140] width 540 height 366
click at [523, 337] on button "Reassign" at bounding box center [512, 341] width 112 height 17
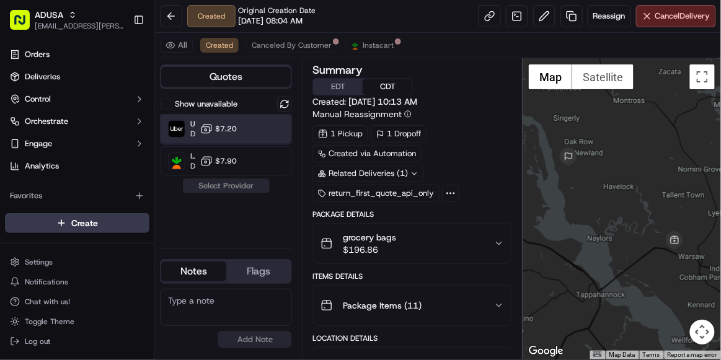
click at [241, 123] on div "Uber Dropoff ETA 2 hours $7.20" at bounding box center [226, 129] width 132 height 30
click at [233, 184] on button "Assign Provider" at bounding box center [226, 186] width 88 height 15
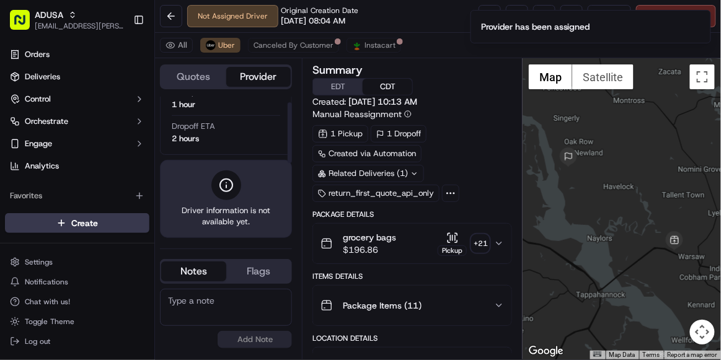
scroll to position [0, 0]
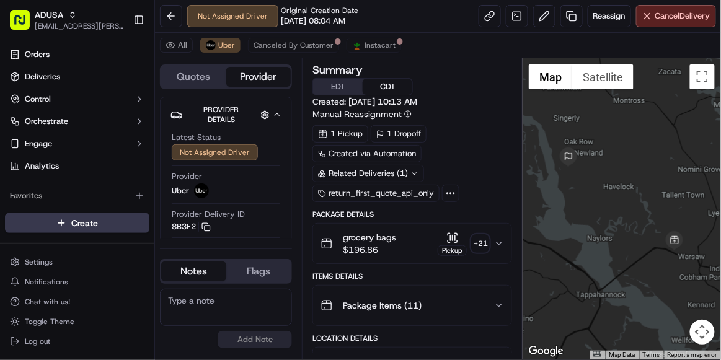
click at [200, 314] on textarea at bounding box center [226, 307] width 132 height 37
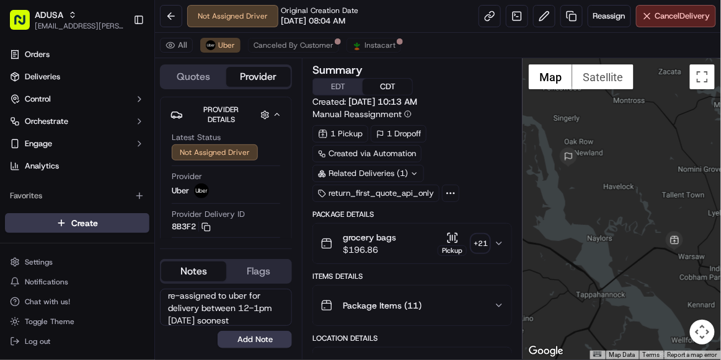
scroll to position [42, 0]
type textarea "order cancelled by i/c but is still at store ready for pickup, re-assigned to u…"
click at [245, 337] on button "Add Note" at bounding box center [255, 339] width 74 height 17
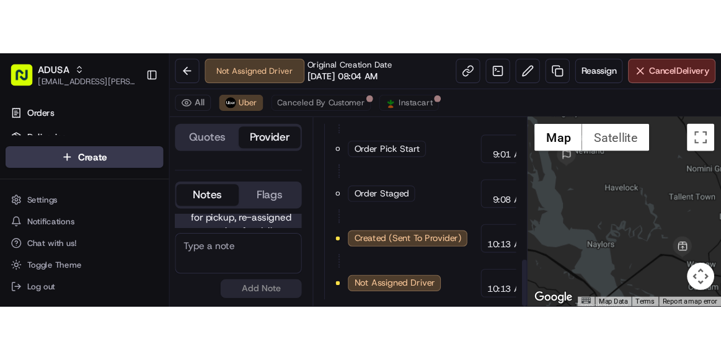
scroll to position [490, 0]
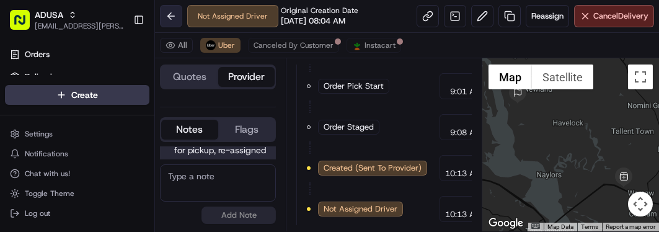
click at [171, 19] on button at bounding box center [171, 16] width 22 height 22
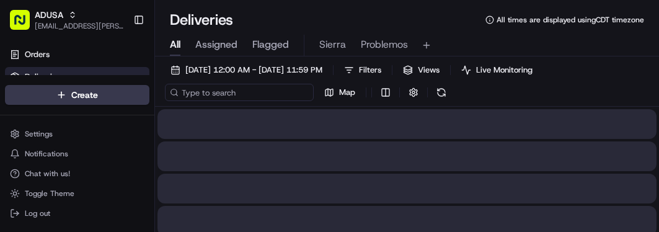
click at [216, 91] on input at bounding box center [239, 92] width 149 height 17
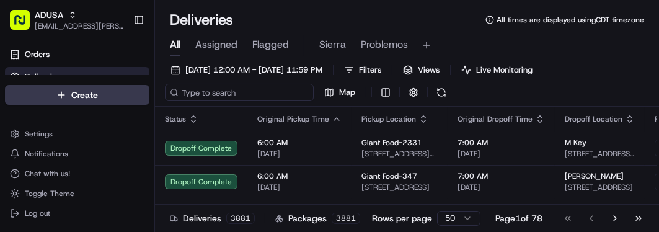
paste input "m715400382"
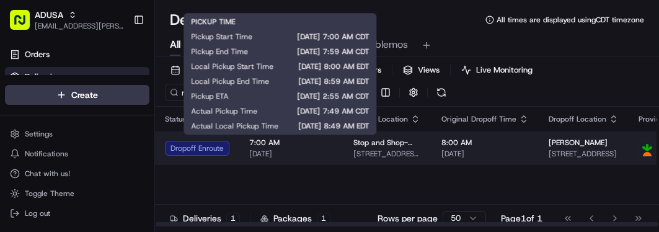
type input "m715400382"
click at [309, 154] on span "[DATE]" at bounding box center [291, 154] width 84 height 10
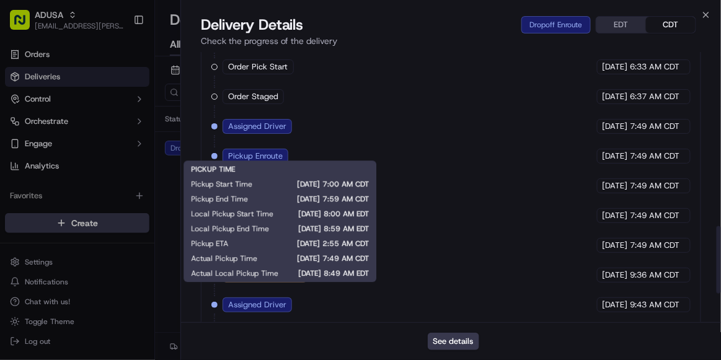
scroll to position [820, 0]
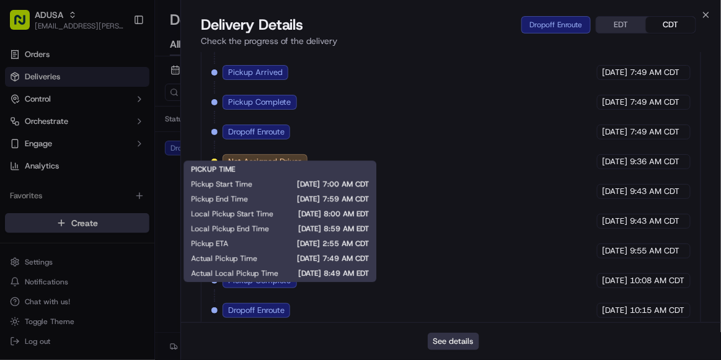
click at [457, 231] on button "See details" at bounding box center [453, 341] width 51 height 17
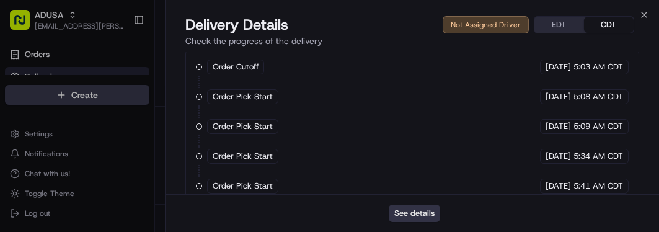
scroll to position [0, 0]
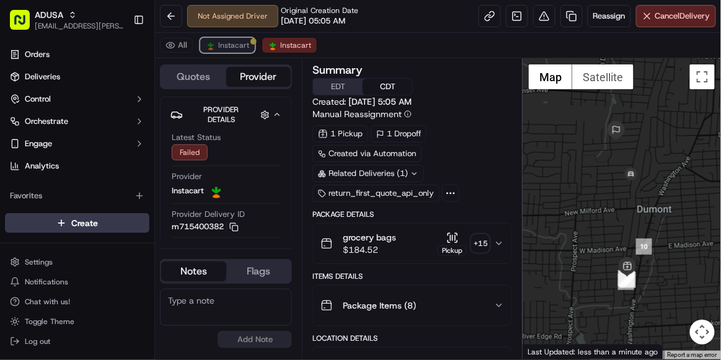
click at [224, 48] on span "Instacart" at bounding box center [233, 45] width 31 height 10
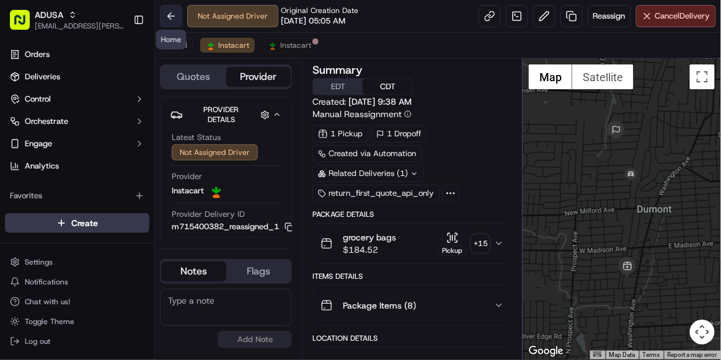
click at [178, 16] on button at bounding box center [171, 16] width 22 height 22
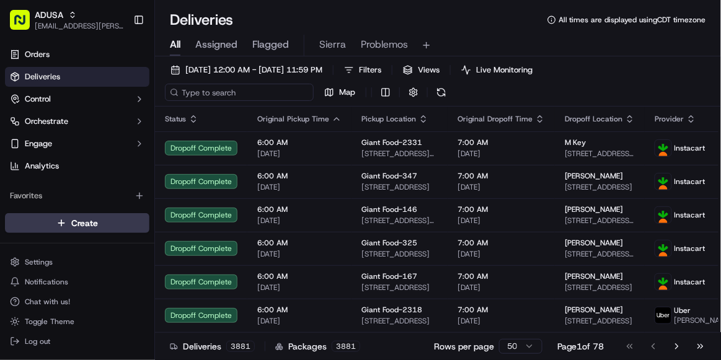
click at [225, 88] on input at bounding box center [239, 92] width 149 height 17
paste input "m715400382"
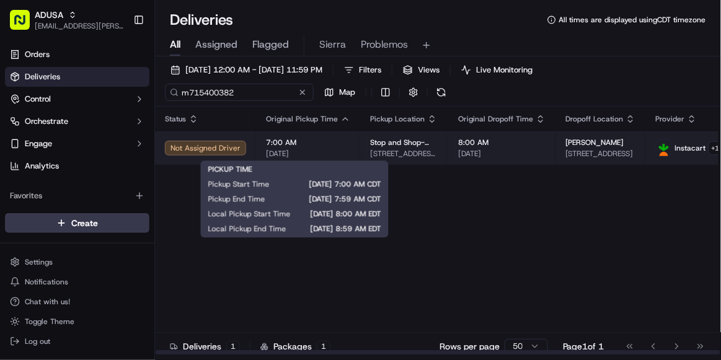
type input "m715400382"
click at [319, 156] on span "[DATE]" at bounding box center [308, 154] width 84 height 10
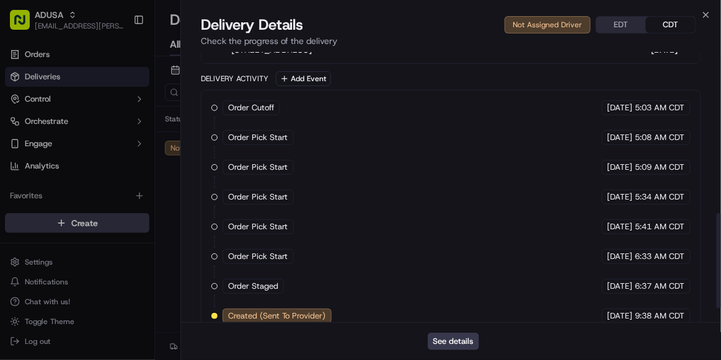
scroll to position [498, 0]
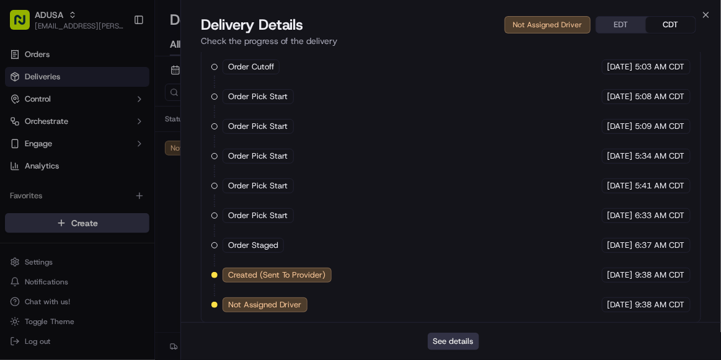
click at [457, 346] on button "See details" at bounding box center [453, 341] width 51 height 17
click at [707, 12] on icon "button" at bounding box center [706, 15] width 10 height 10
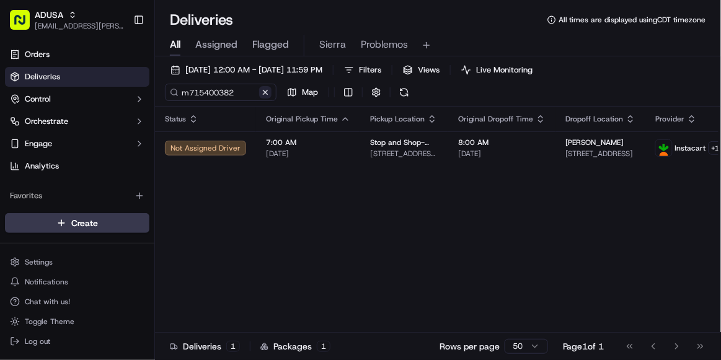
click at [268, 91] on button at bounding box center [265, 92] width 12 height 12
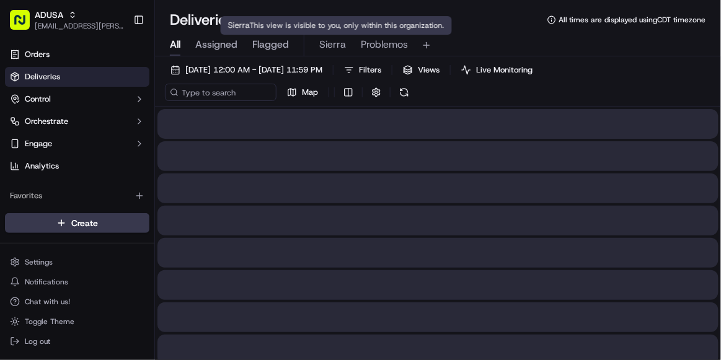
click at [334, 51] on span "Sierra" at bounding box center [332, 44] width 27 height 15
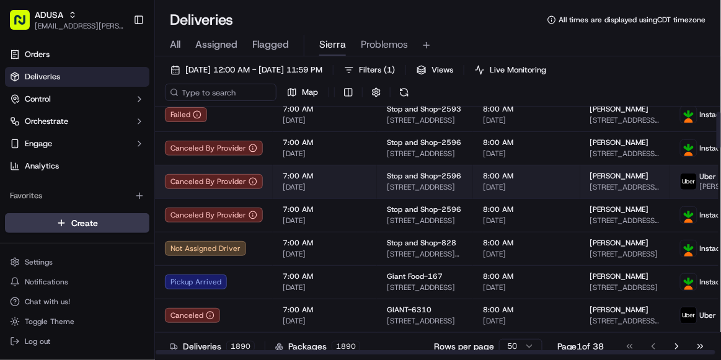
scroll to position [36, 0]
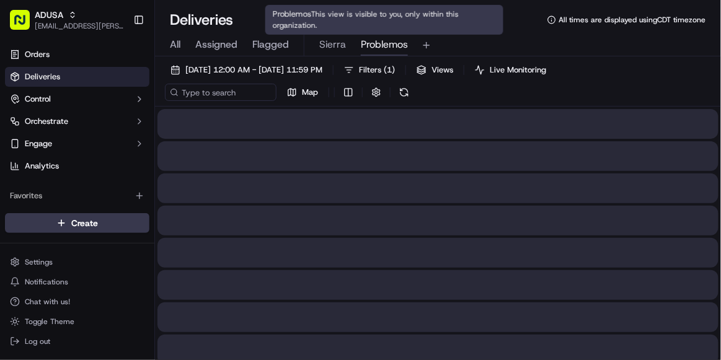
click at [388, 51] on span "Problemos" at bounding box center [384, 44] width 47 height 15
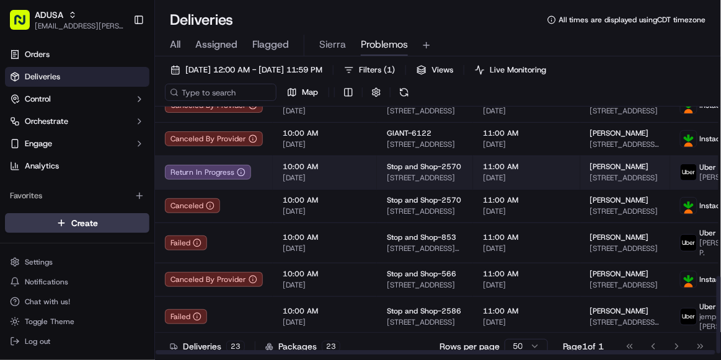
scroll to position [546, 0]
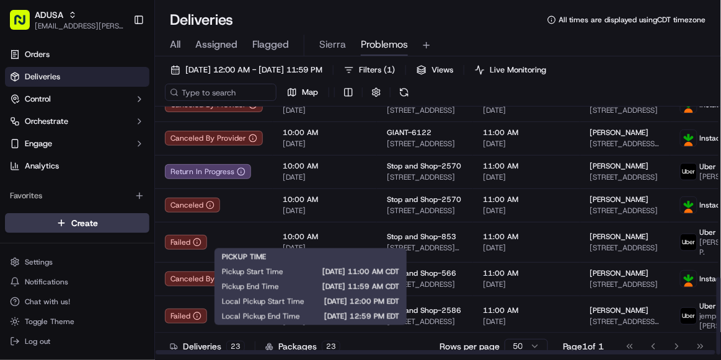
click at [355, 342] on span "11:00 AM" at bounding box center [325, 347] width 84 height 10
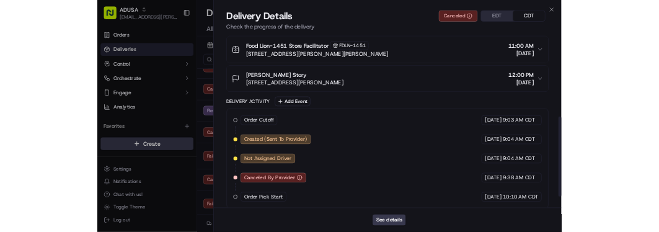
scroll to position [319, 0]
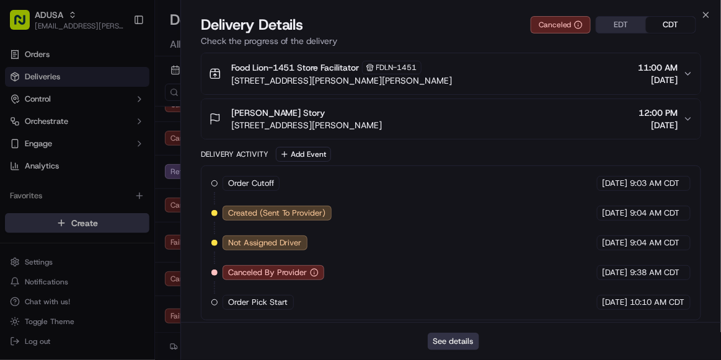
click at [448, 336] on button "See details" at bounding box center [453, 341] width 51 height 17
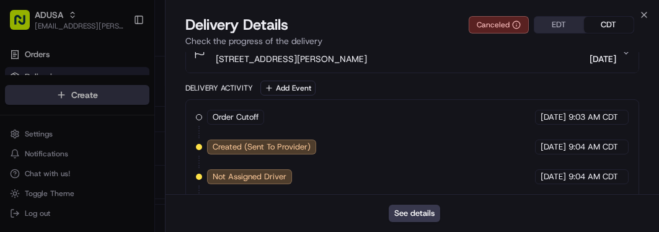
scroll to position [509, 0]
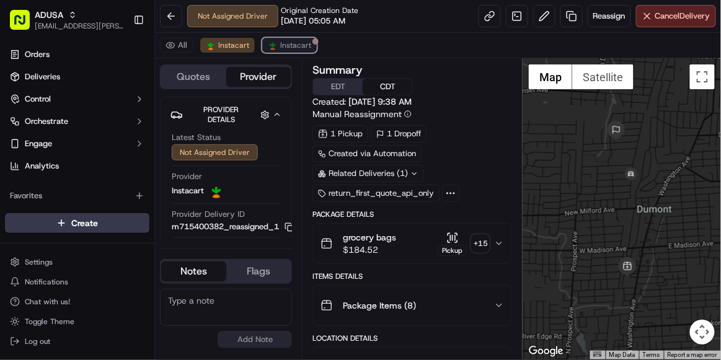
click at [285, 49] on span "Instacart" at bounding box center [295, 45] width 31 height 10
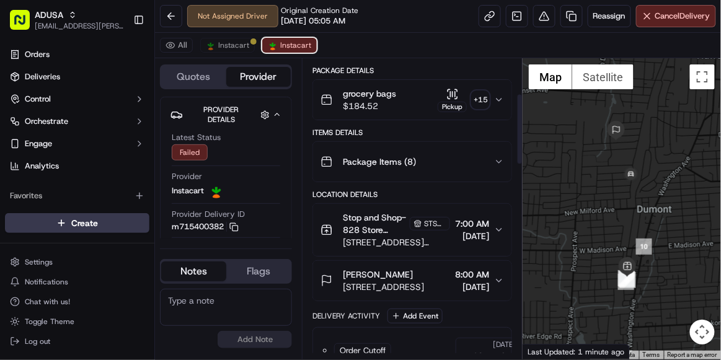
scroll to position [156, 0]
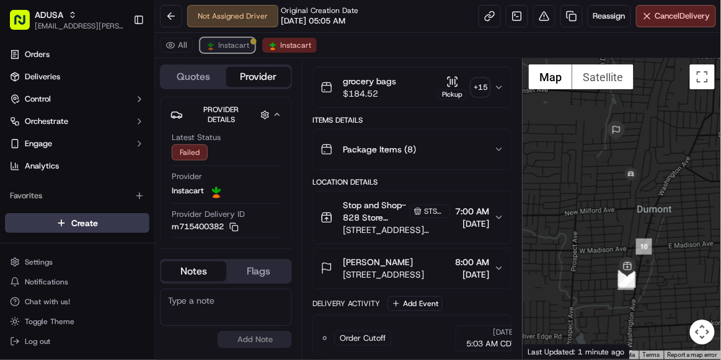
click at [229, 48] on span "Instacart" at bounding box center [233, 45] width 31 height 10
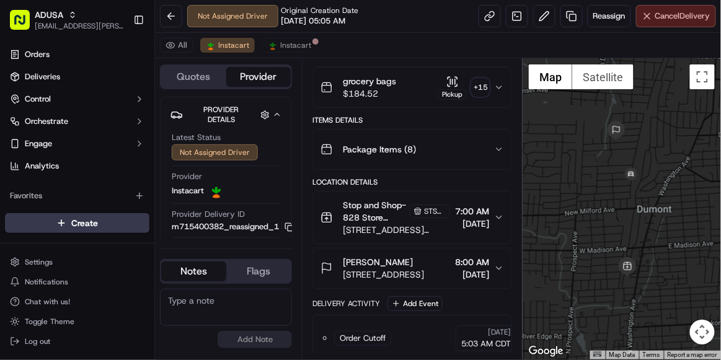
click at [669, 22] on button "Cancel Delivery" at bounding box center [676, 16] width 80 height 22
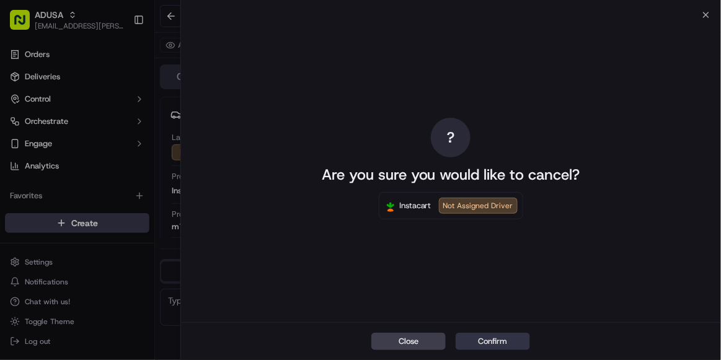
click at [499, 339] on button "Confirm" at bounding box center [493, 341] width 74 height 17
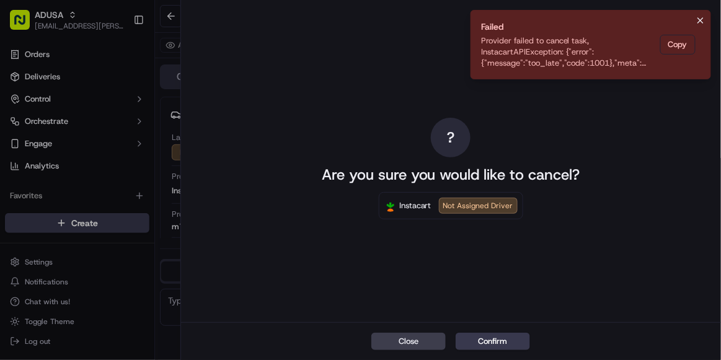
click at [701, 17] on icon "Notifications (F8)" at bounding box center [701, 21] width 10 height 10
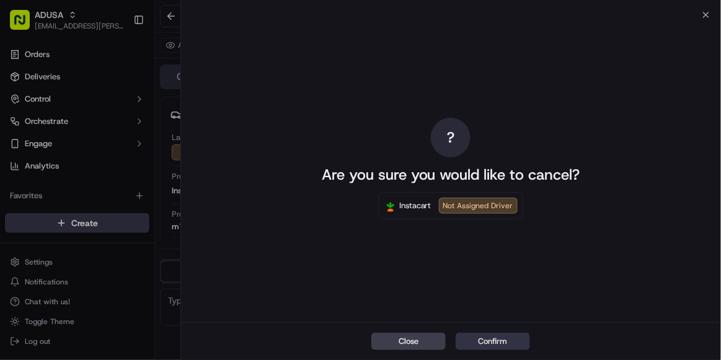
click at [501, 339] on button "Confirm" at bounding box center [493, 341] width 74 height 17
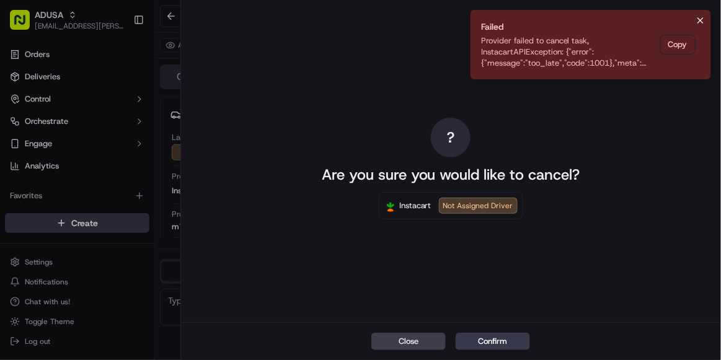
click at [702, 22] on icon "Notifications (F8)" at bounding box center [701, 21] width 10 height 10
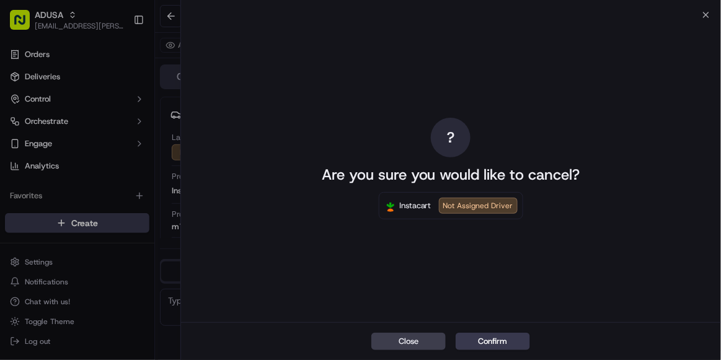
click at [706, 16] on div "? Are you sure you would like to cancel? Instacart Not Assigned Driver" at bounding box center [451, 169] width 540 height 308
click at [704, 13] on icon "button" at bounding box center [706, 14] width 5 height 5
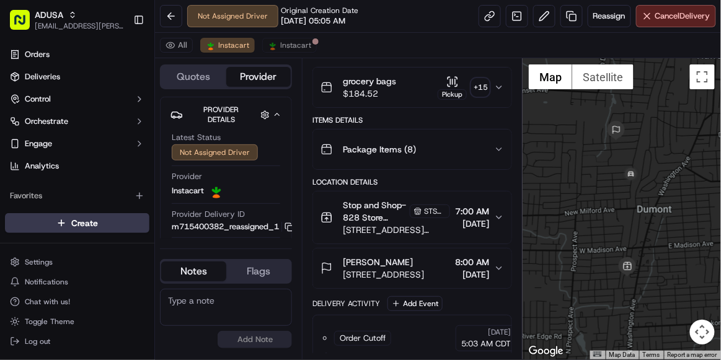
click at [231, 299] on textarea at bounding box center [226, 307] width 132 height 37
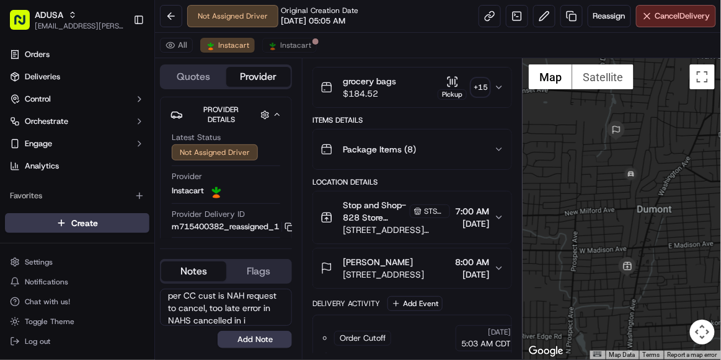
scroll to position [17, 0]
type textarea "per CC cust is NAH request to cancel, too late error in NAHS cancelled in i/c p…"
click at [242, 343] on button "Add Note" at bounding box center [255, 339] width 74 height 17
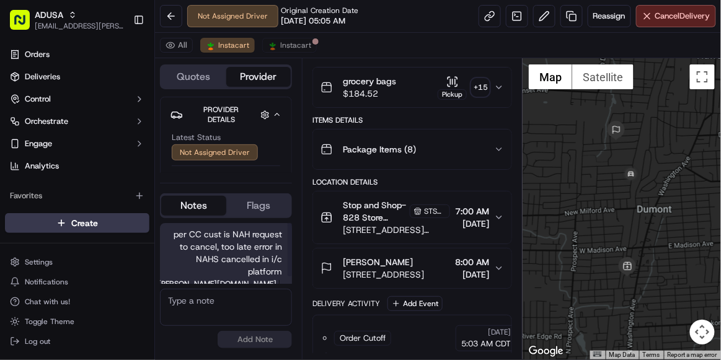
scroll to position [8, 0]
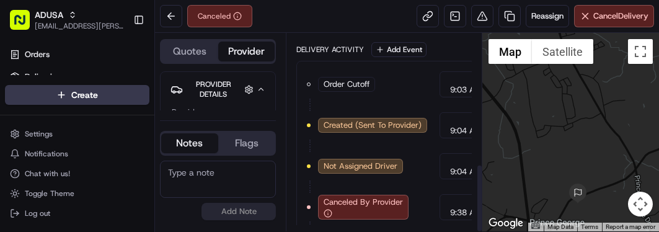
scroll to position [375, 0]
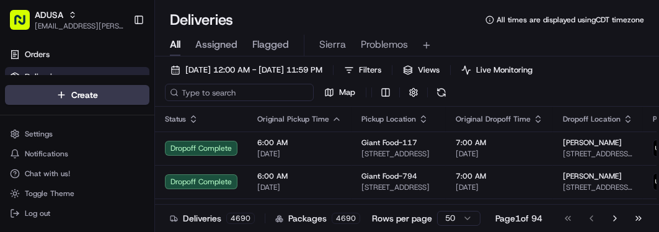
click at [228, 90] on input at bounding box center [239, 92] width 149 height 17
paste input "m714632130"
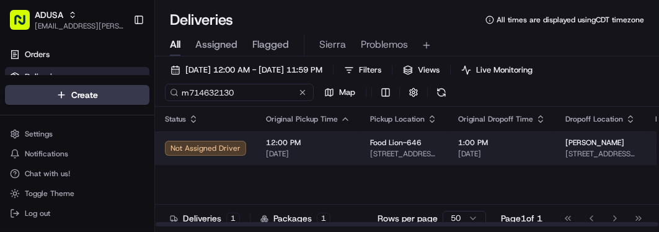
type input "m714632130"
click at [325, 156] on span "[DATE]" at bounding box center [308, 154] width 84 height 10
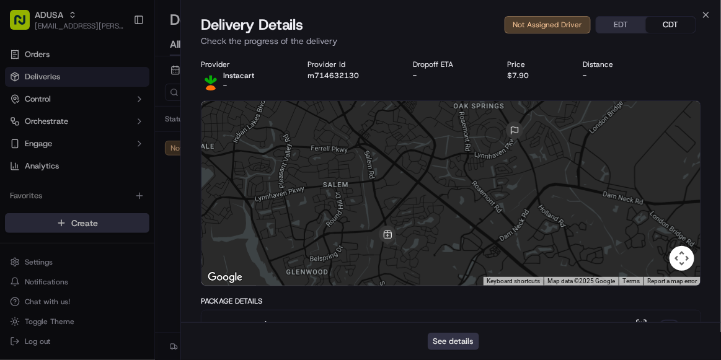
click at [452, 231] on button "See details" at bounding box center [453, 341] width 51 height 17
click at [659, 14] on icon "button" at bounding box center [706, 14] width 5 height 5
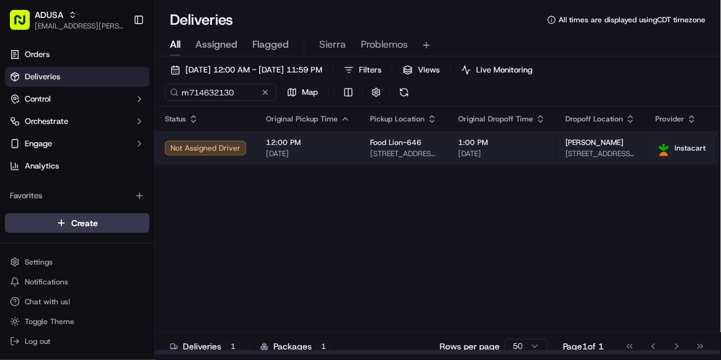
click at [334, 153] on span "[DATE]" at bounding box center [308, 154] width 84 height 10
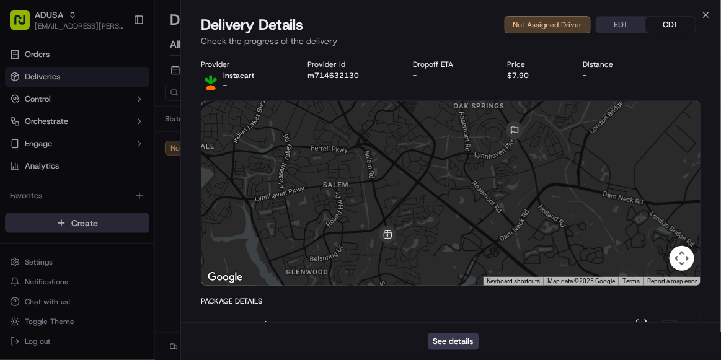
click at [331, 82] on div "Provider Instacart - Provider Id m714632130 Dropoff ETA - Price $7.90 Distance -" at bounding box center [451, 75] width 500 height 31
copy button "m714632130"
click at [659, 16] on icon "button" at bounding box center [706, 15] width 10 height 10
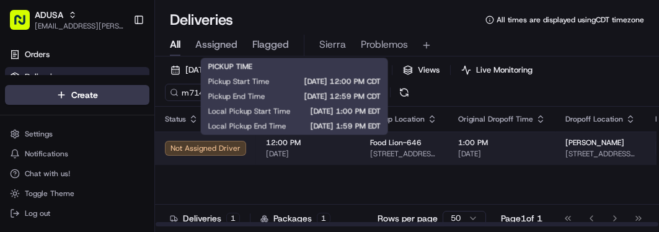
click at [329, 149] on span "[DATE]" at bounding box center [308, 154] width 84 height 10
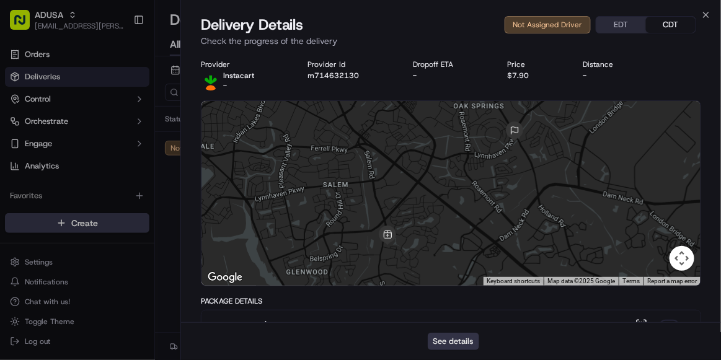
click at [458, 231] on button "See details" at bounding box center [453, 341] width 51 height 17
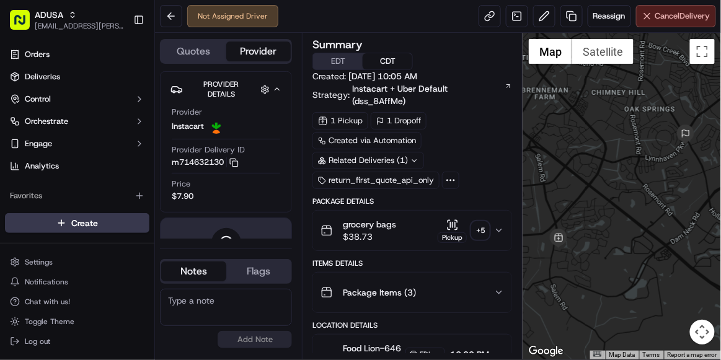
click at [677, 16] on span "Cancel Delivery" at bounding box center [682, 16] width 55 height 11
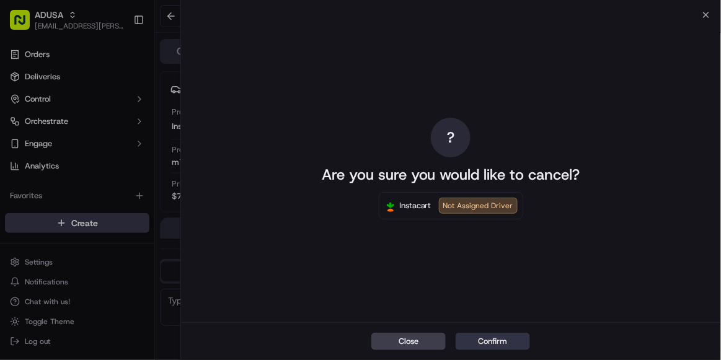
click at [513, 338] on button "Confirm" at bounding box center [493, 341] width 74 height 17
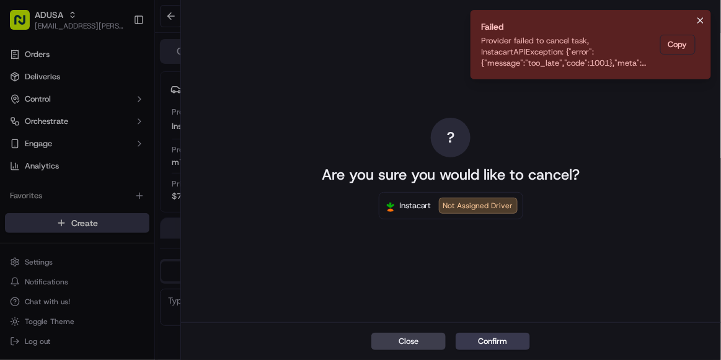
click at [701, 24] on icon "Notifications (F8)" at bounding box center [701, 21] width 10 height 10
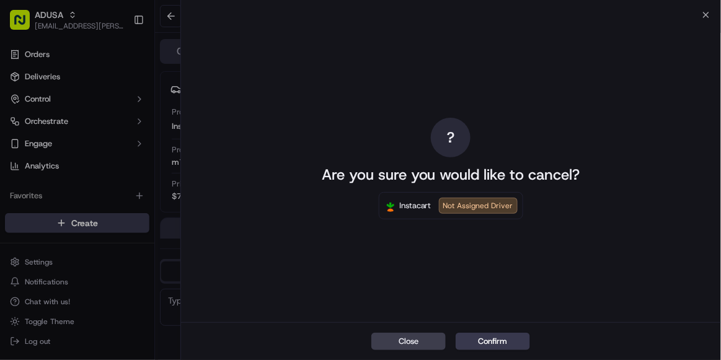
click at [709, 15] on div "? Are you sure you would like to cancel? Instacart Not Assigned Driver" at bounding box center [451, 169] width 540 height 308
click at [706, 15] on div "? Are you sure you would like to cancel? Instacart Not Assigned Driver" at bounding box center [451, 169] width 540 height 308
click at [704, 15] on div "? Are you sure you would like to cancel? Instacart Not Assigned Driver" at bounding box center [451, 169] width 540 height 308
click at [707, 12] on icon "button" at bounding box center [706, 15] width 10 height 10
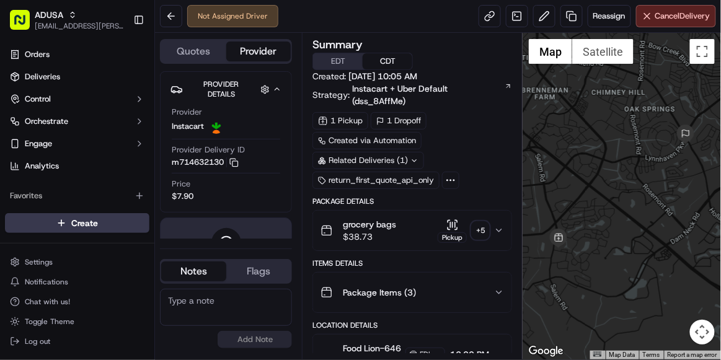
click at [219, 317] on textarea at bounding box center [226, 307] width 132 height 37
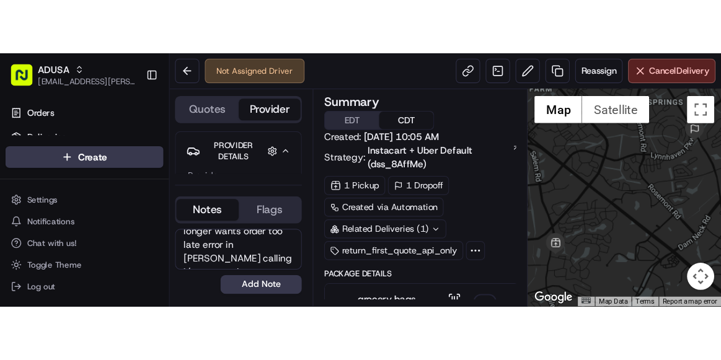
scroll to position [22, 0]
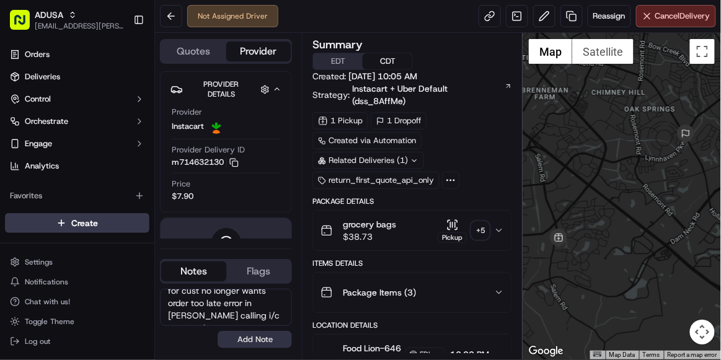
type textarea "store requesting to cancel for cust no longer wants order too late error in [PE…"
click at [244, 344] on button "Add Note" at bounding box center [255, 339] width 74 height 17
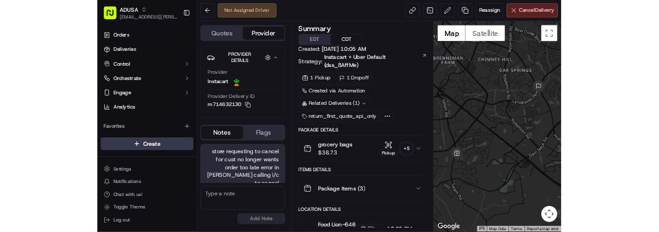
scroll to position [0, 0]
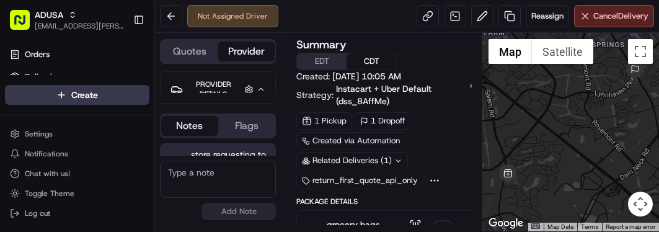
click at [642, 120] on div at bounding box center [570, 132] width 177 height 198
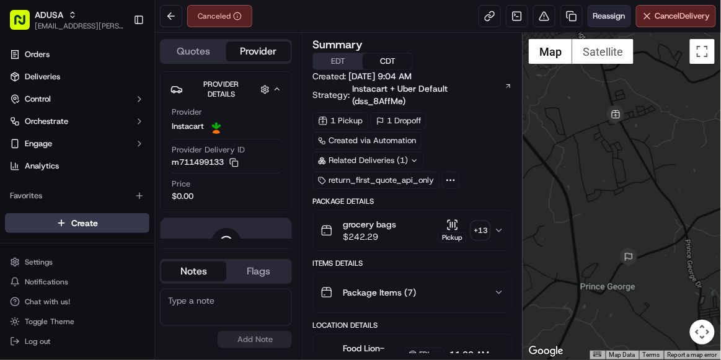
click at [599, 21] on span "Reassign" at bounding box center [609, 16] width 32 height 11
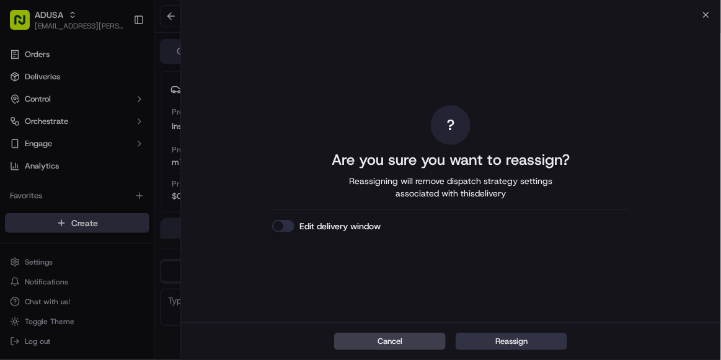
click at [510, 344] on button "Reassign" at bounding box center [512, 341] width 112 height 17
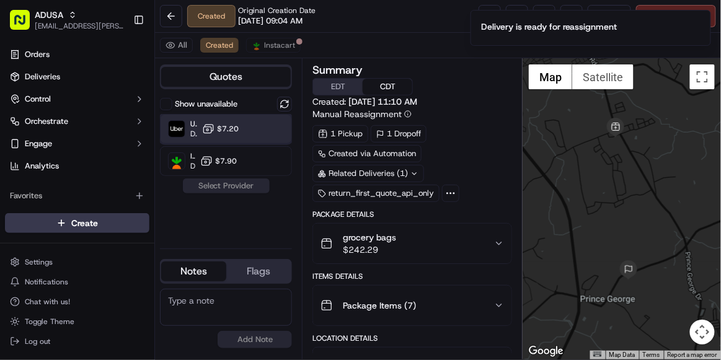
click at [241, 131] on div "Uber Dropoff ETA 43 minutes $7.20" at bounding box center [226, 129] width 132 height 30
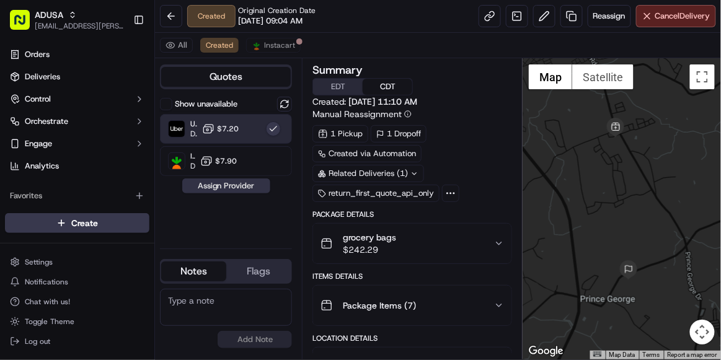
click at [239, 188] on button "Assign Provider" at bounding box center [226, 186] width 88 height 15
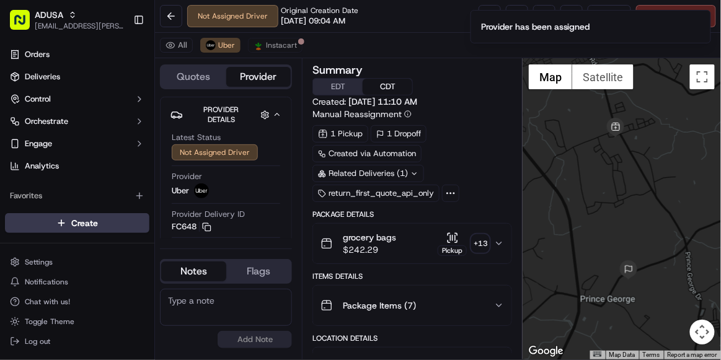
click at [198, 311] on textarea at bounding box center [226, 307] width 132 height 37
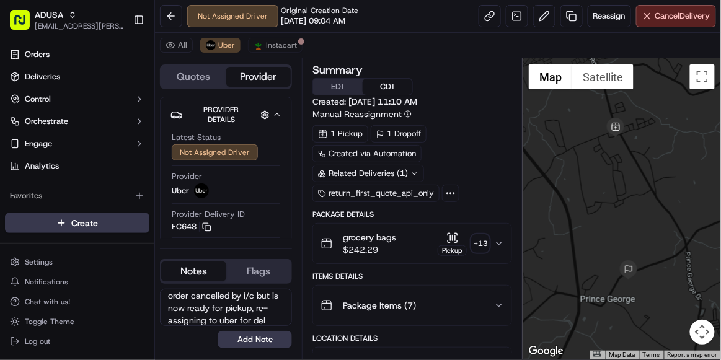
scroll to position [17, 0]
type textarea "order cancelled by i/c but is now ready for pickup, re-assigning to uber for de…"
click at [248, 333] on button "Add Note" at bounding box center [255, 339] width 74 height 17
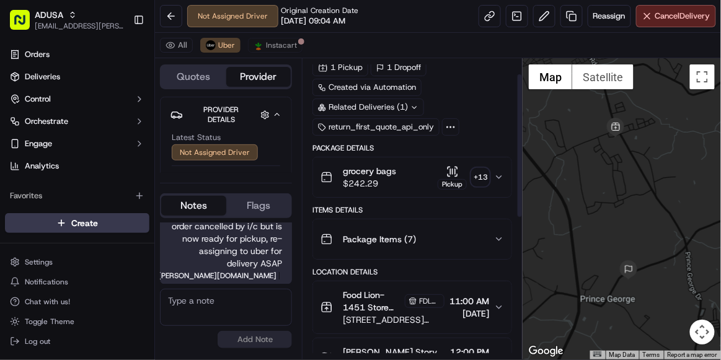
scroll to position [0, 0]
